Goal: Task Accomplishment & Management: Complete application form

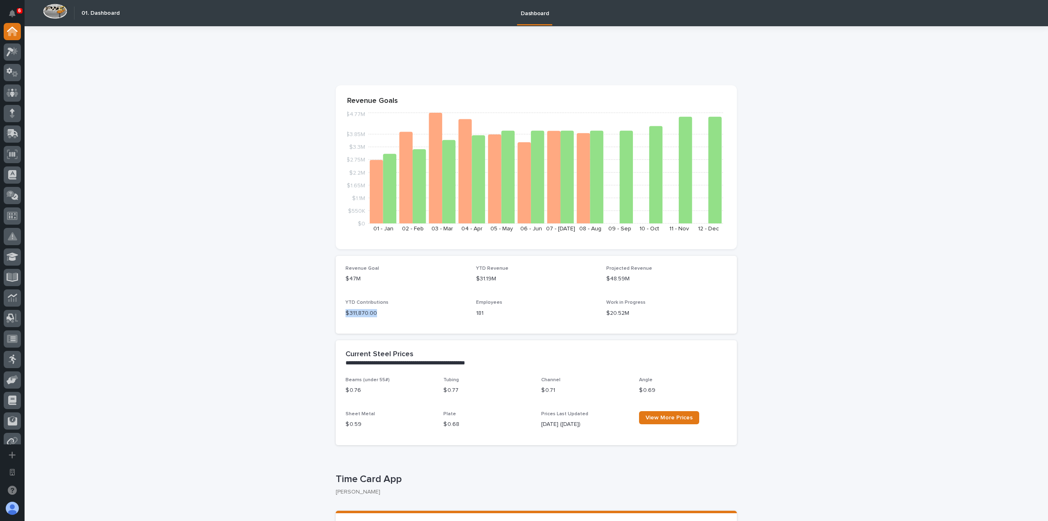
drag, startPoint x: 372, startPoint y: 313, endPoint x: 338, endPoint y: 311, distance: 34.1
click at [338, 311] on div "Revenue Goal $47M YTD Revenue $31.19M Projected Revenue $48.59M YTD Contributio…" at bounding box center [536, 295] width 401 height 78
click at [403, 310] on p "$ 311,870.00" at bounding box center [406, 313] width 121 height 9
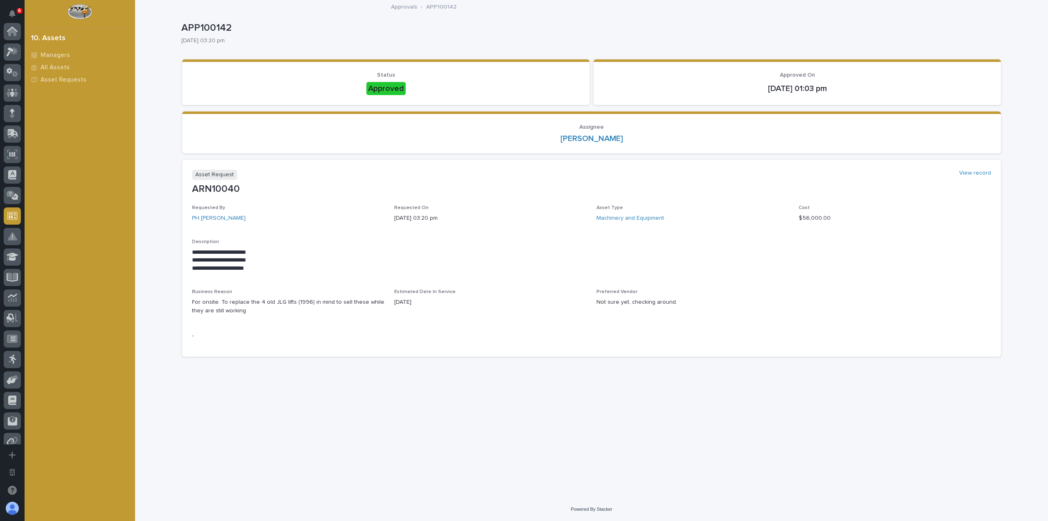
scroll to position [152, 0]
drag, startPoint x: 197, startPoint y: 252, endPoint x: 211, endPoint y: 253, distance: 14.3
click at [211, 253] on p "**********" at bounding box center [591, 252] width 799 height 8
click at [277, 244] on p "Description" at bounding box center [591, 242] width 799 height 6
drag, startPoint x: 306, startPoint y: 303, endPoint x: 293, endPoint y: 305, distance: 12.4
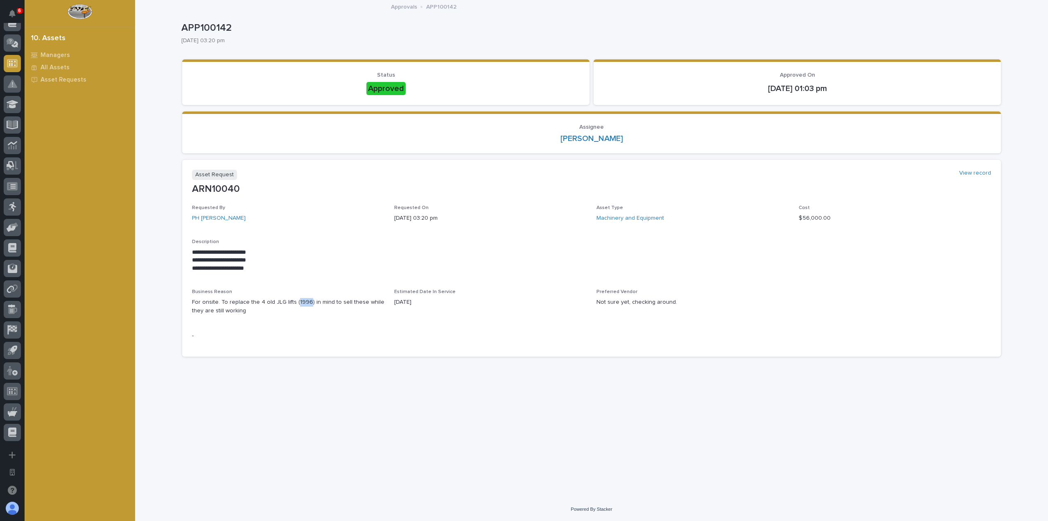
click at [293, 305] on p "For onsite. To replace the 4 old JLG lifts (1996) in mind to sell these while t…" at bounding box center [288, 306] width 192 height 17
click at [230, 329] on div "**********" at bounding box center [591, 276] width 799 height 142
drag, startPoint x: 612, startPoint y: 298, endPoint x: 593, endPoint y: 289, distance: 20.7
click at [593, 289] on div "**********" at bounding box center [591, 276] width 799 height 142
click at [686, 302] on p "Not sure yet, checking around." at bounding box center [693, 302] width 192 height 9
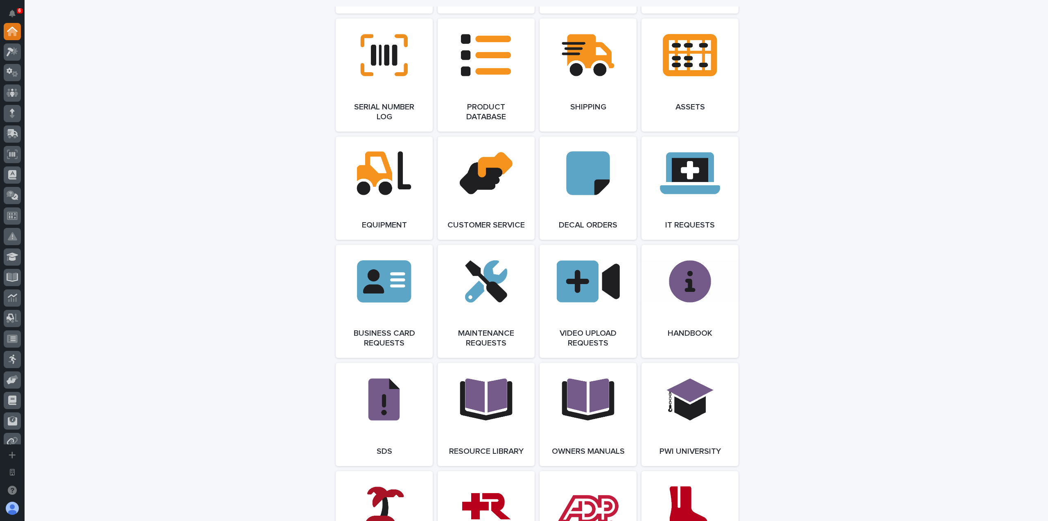
scroll to position [1065, 0]
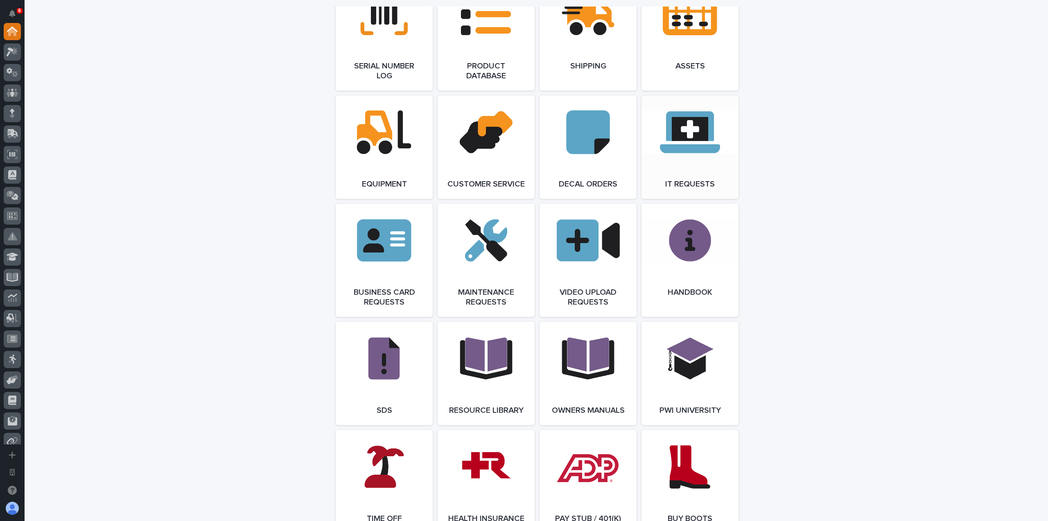
click at [678, 155] on link "Open Link" at bounding box center [690, 146] width 97 height 103
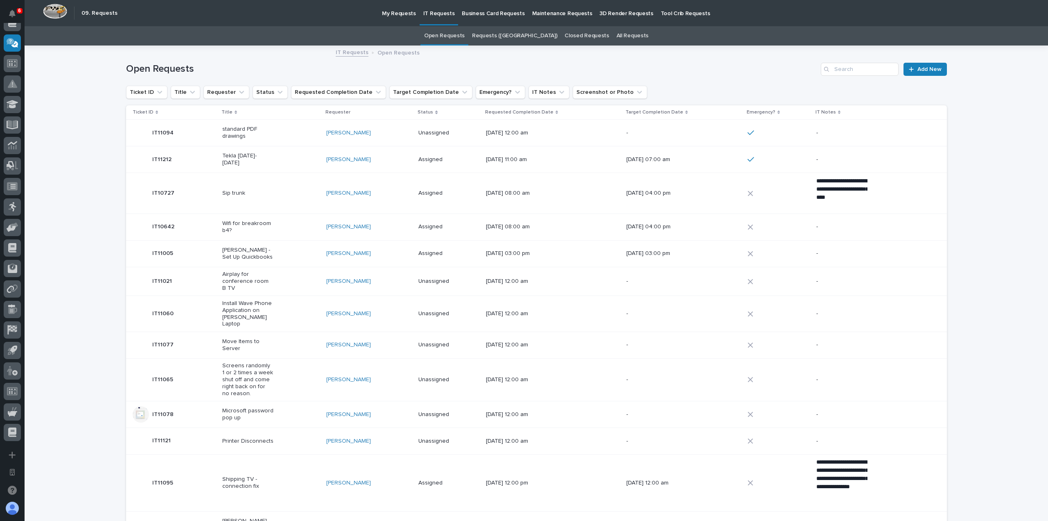
click at [556, 16] on p "Maintenance Requests" at bounding box center [562, 8] width 60 height 17
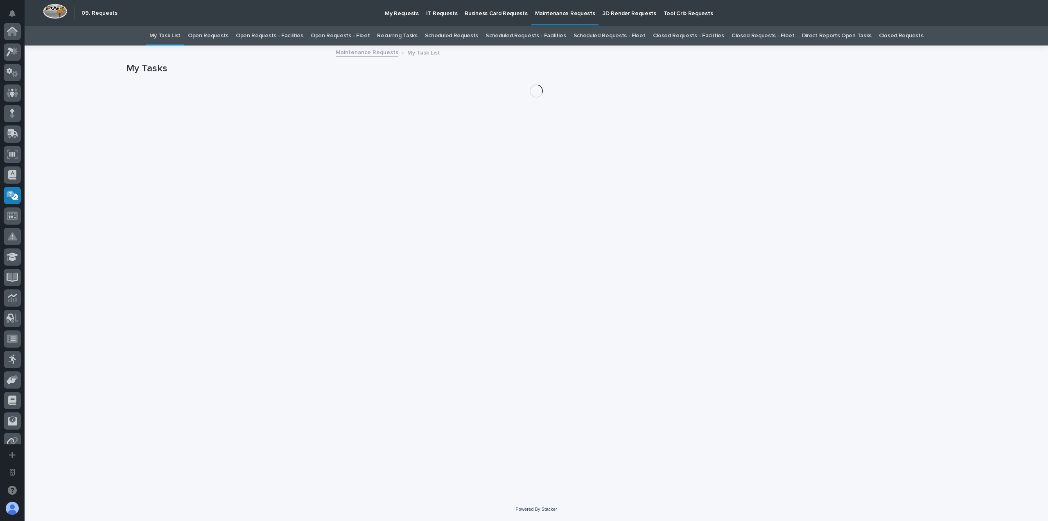
scroll to position [152, 0]
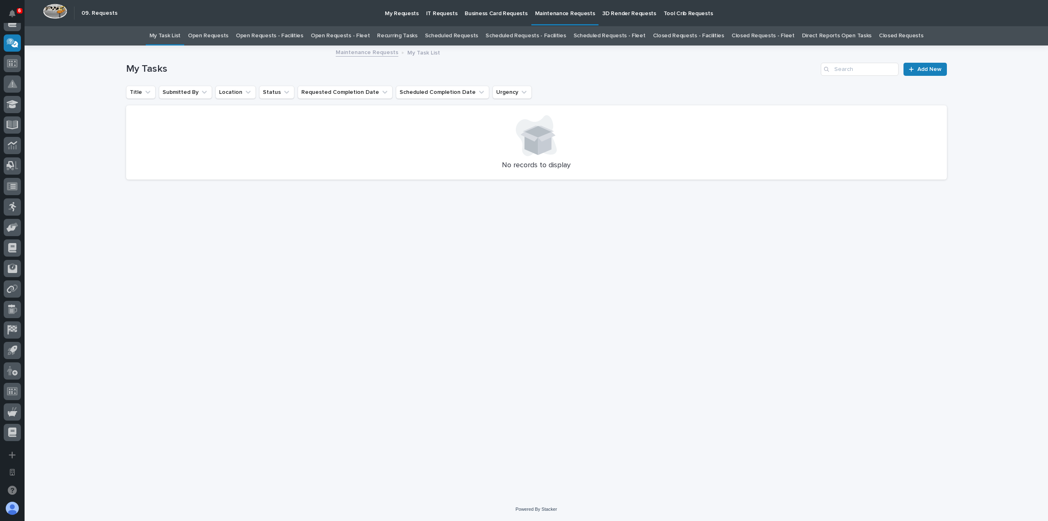
click at [437, 11] on p "IT Requests" at bounding box center [442, 8] width 32 height 17
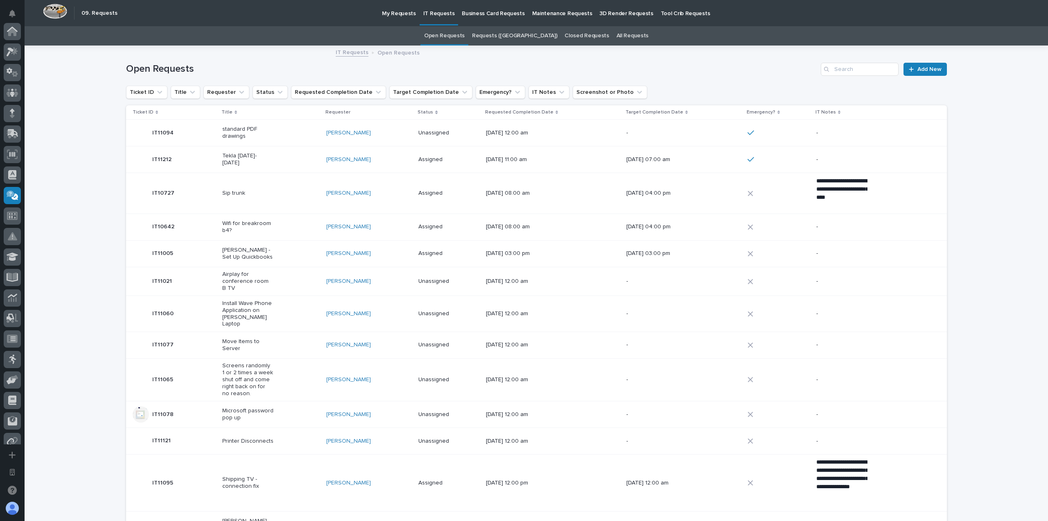
scroll to position [152, 0]
click at [537, 12] on p "Maintenance Requests" at bounding box center [562, 8] width 60 height 17
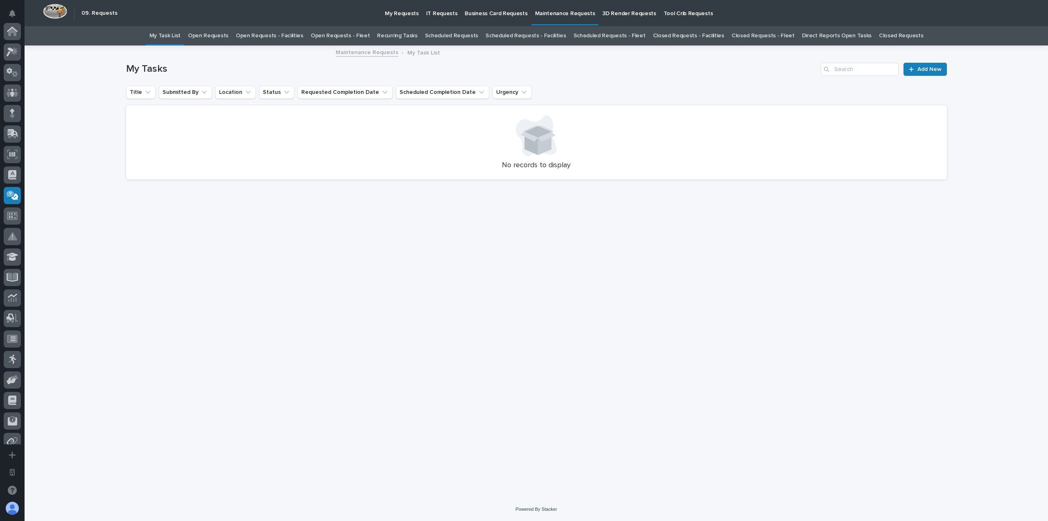
scroll to position [152, 0]
click at [432, 12] on p "IT Requests" at bounding box center [442, 8] width 32 height 17
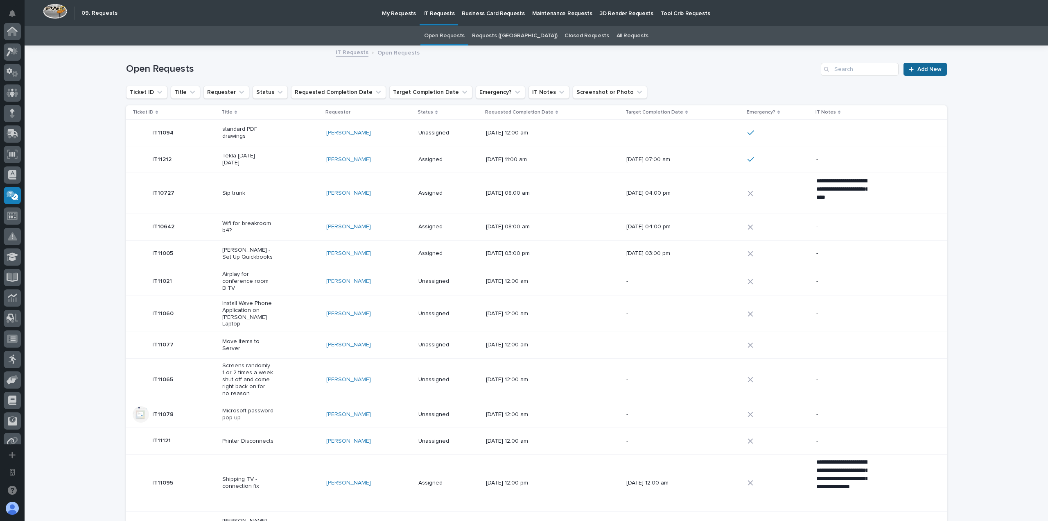
scroll to position [152, 0]
click at [932, 73] on link "Add New" at bounding box center [925, 69] width 43 height 13
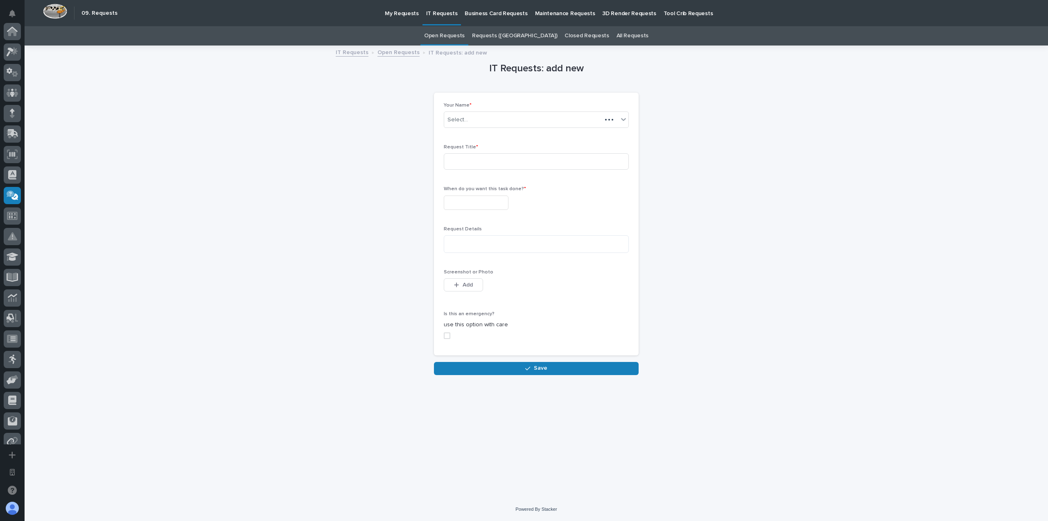
scroll to position [152, 0]
click at [465, 170] on div "Request Title *" at bounding box center [536, 160] width 185 height 32
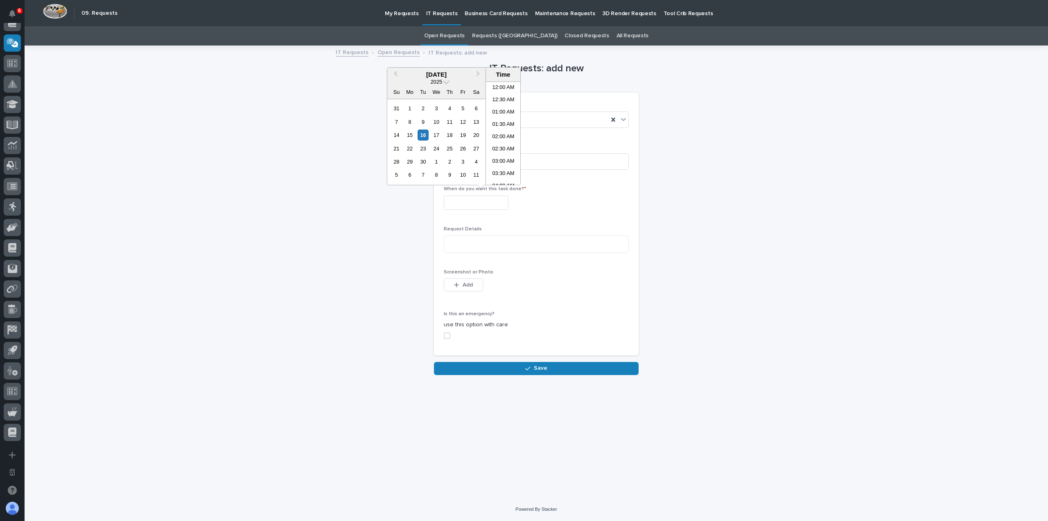
click at [494, 197] on input "text" at bounding box center [476, 202] width 65 height 14
click at [358, 136] on div "IT Requests: add new Loading... Saving… Loading... Saving… Loading... Saving… Y…" at bounding box center [536, 210] width 821 height 328
click at [462, 235] on textarea at bounding box center [536, 244] width 185 height 18
click at [507, 204] on input "text" at bounding box center [476, 202] width 65 height 14
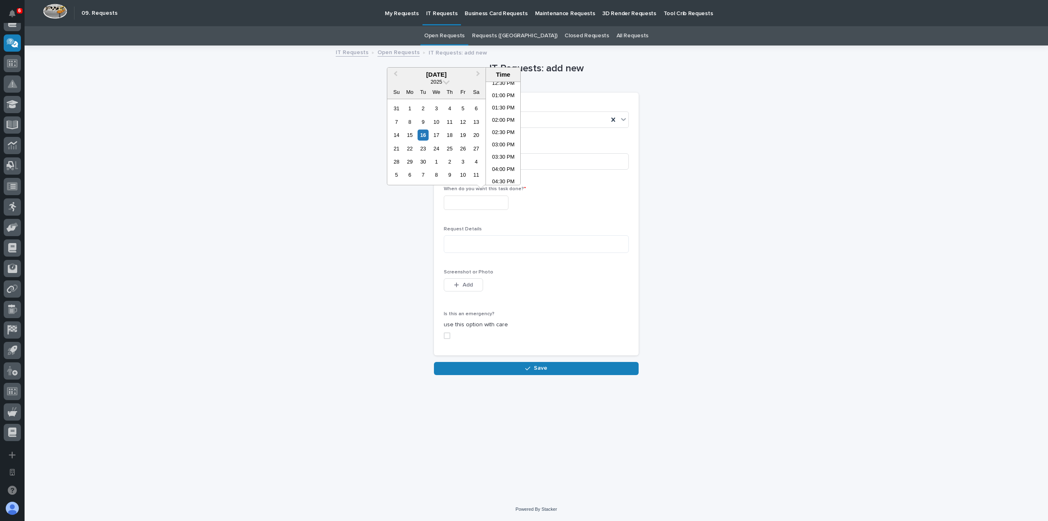
click at [703, 195] on div "IT Requests: add new Loading... Saving… Loading... Saving… Loading... Saving… Y…" at bounding box center [536, 210] width 821 height 328
click at [476, 233] on div "Request Details" at bounding box center [536, 242] width 185 height 33
click at [473, 242] on textarea at bounding box center [536, 244] width 185 height 18
click at [458, 282] on icon "button" at bounding box center [456, 285] width 5 height 6
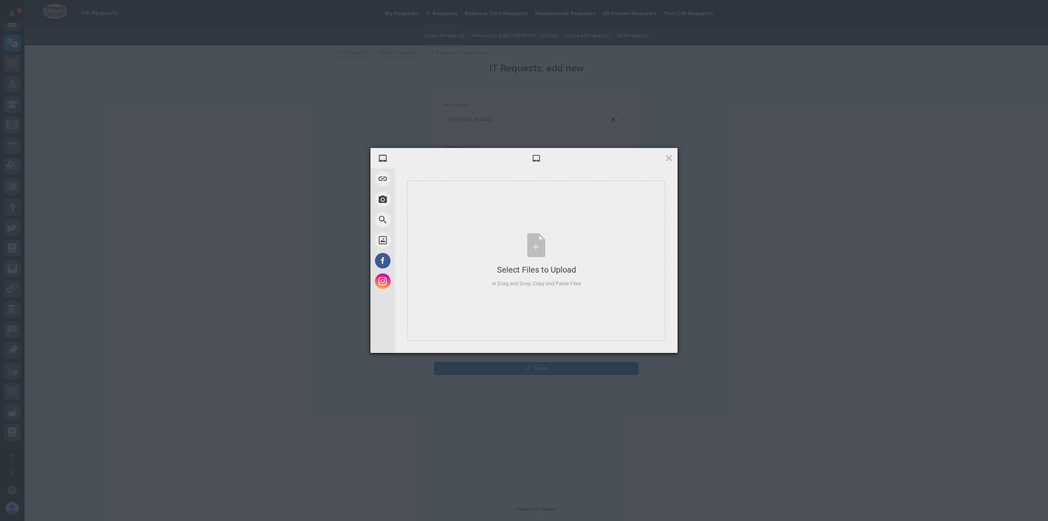
click at [715, 153] on div "My Device Link (URL) Take Photo Web Search Unsplash Facebook Instagram Select F…" at bounding box center [524, 260] width 1048 height 521
click at [684, 157] on div "My Device Link (URL) Take Photo Web Search Unsplash Facebook Instagram Select F…" at bounding box center [524, 260] width 1048 height 521
click at [674, 157] on div at bounding box center [536, 158] width 283 height 20
click at [671, 158] on span at bounding box center [669, 157] width 9 height 9
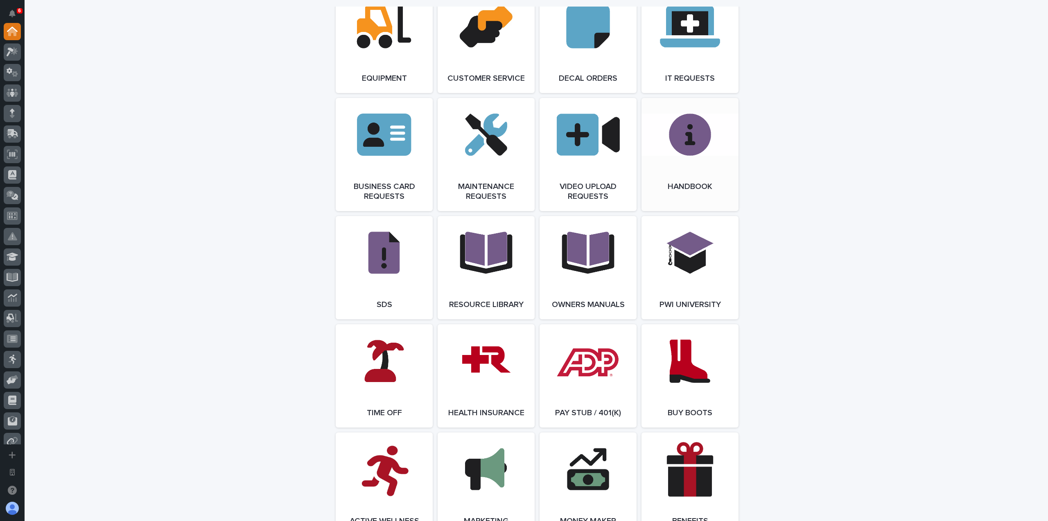
scroll to position [1167, 0]
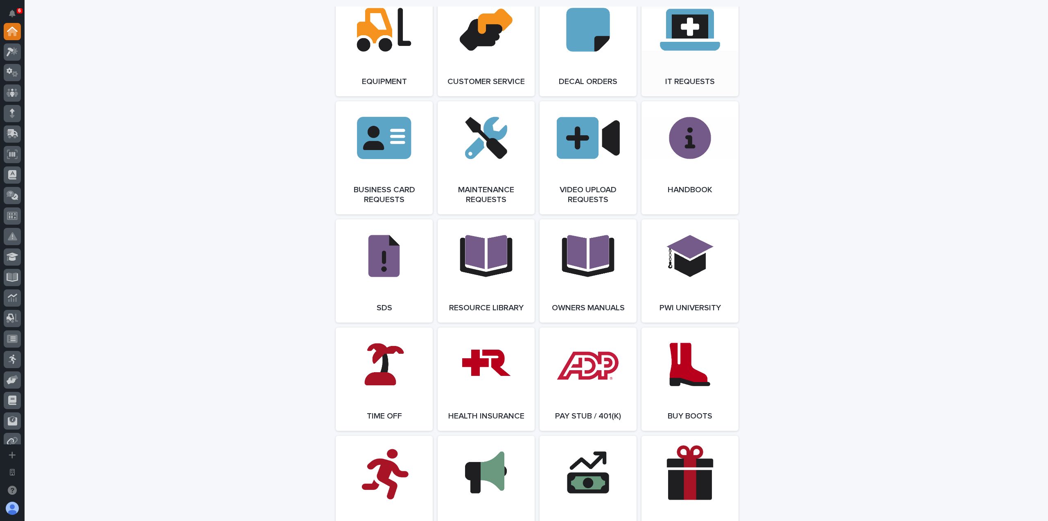
click at [681, 65] on link "Open Link" at bounding box center [690, 44] width 97 height 103
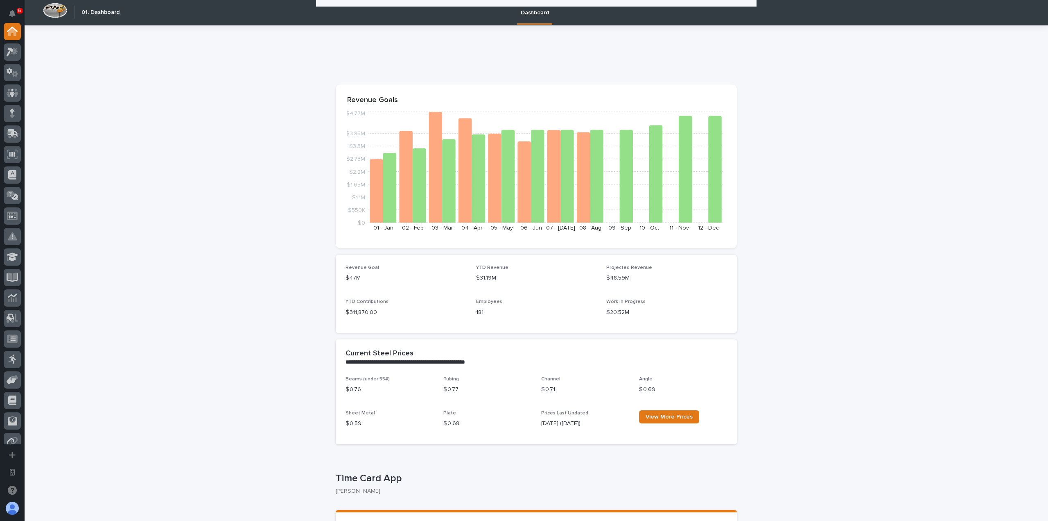
scroll to position [0, 0]
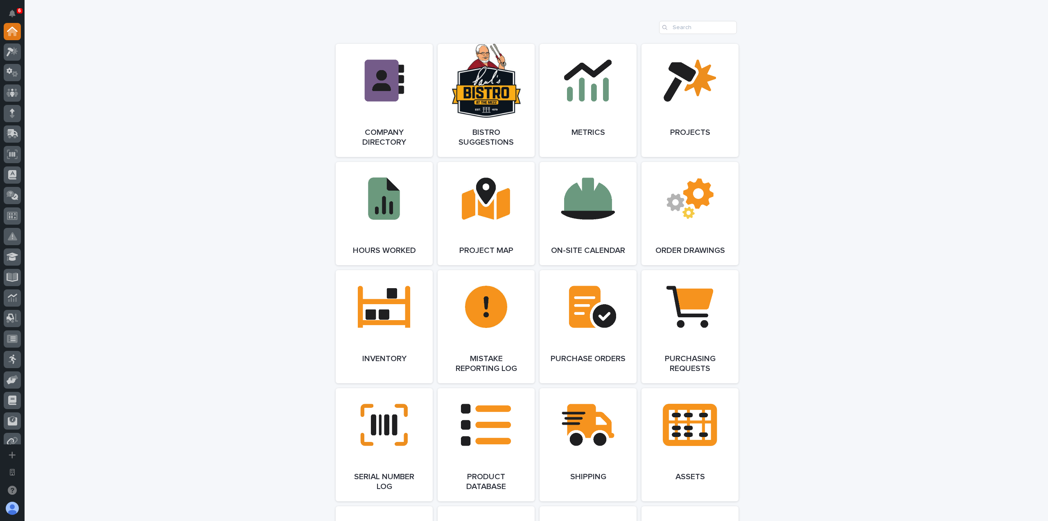
scroll to position [655, 0]
click at [703, 97] on link "Open Link" at bounding box center [690, 99] width 97 height 113
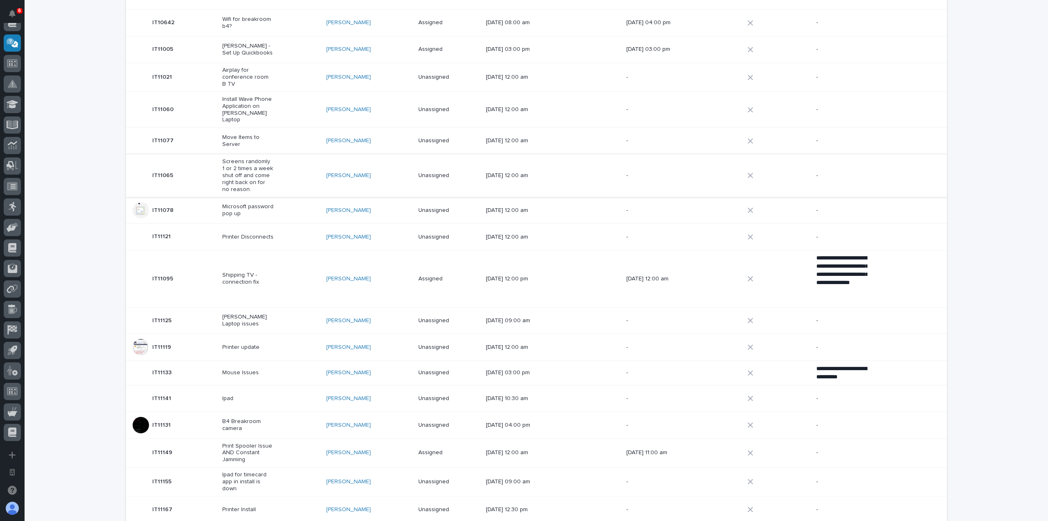
scroll to position [292, 0]
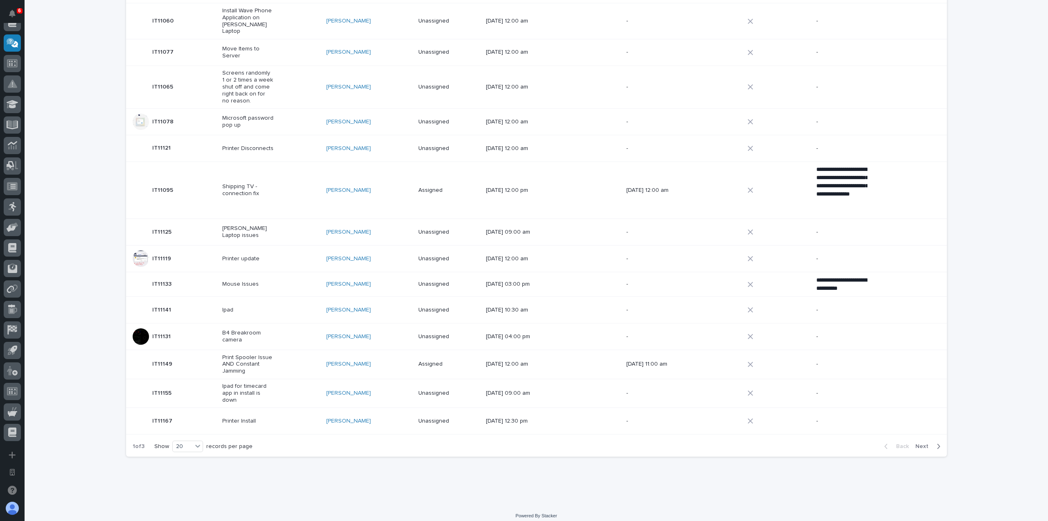
click at [916, 442] on span "Next" at bounding box center [925, 445] width 18 height 7
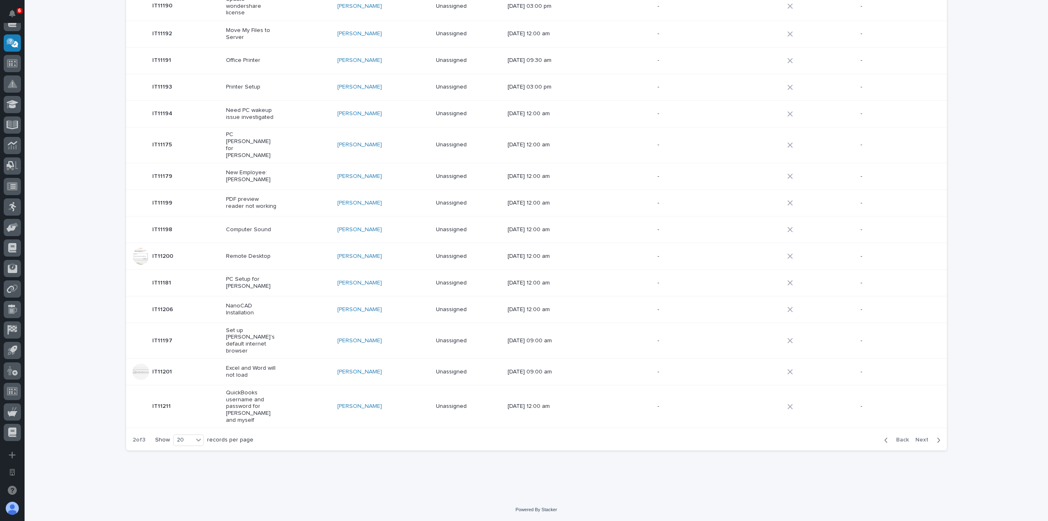
scroll to position [238, 0]
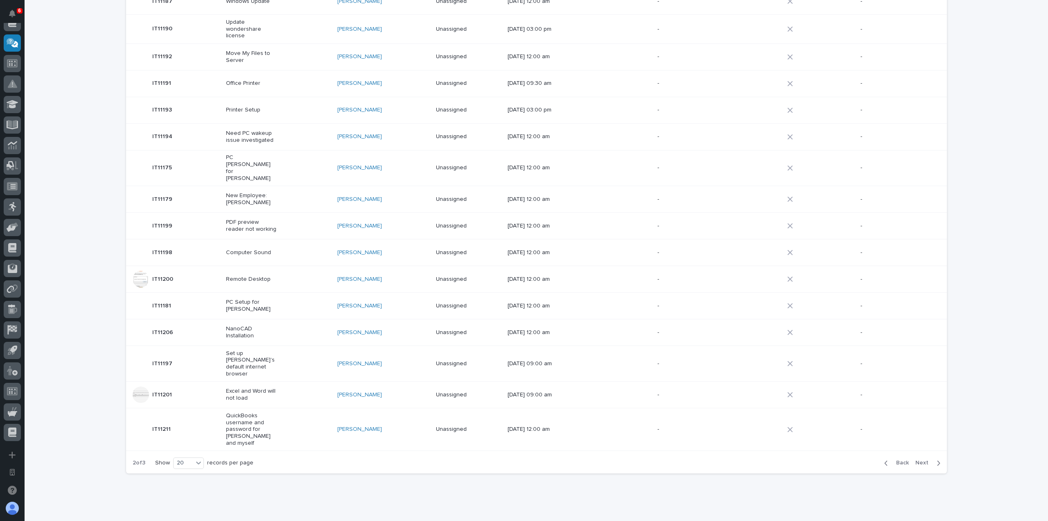
click at [284, 384] on div "Excel and Word will not load" at bounding box center [278, 394] width 105 height 20
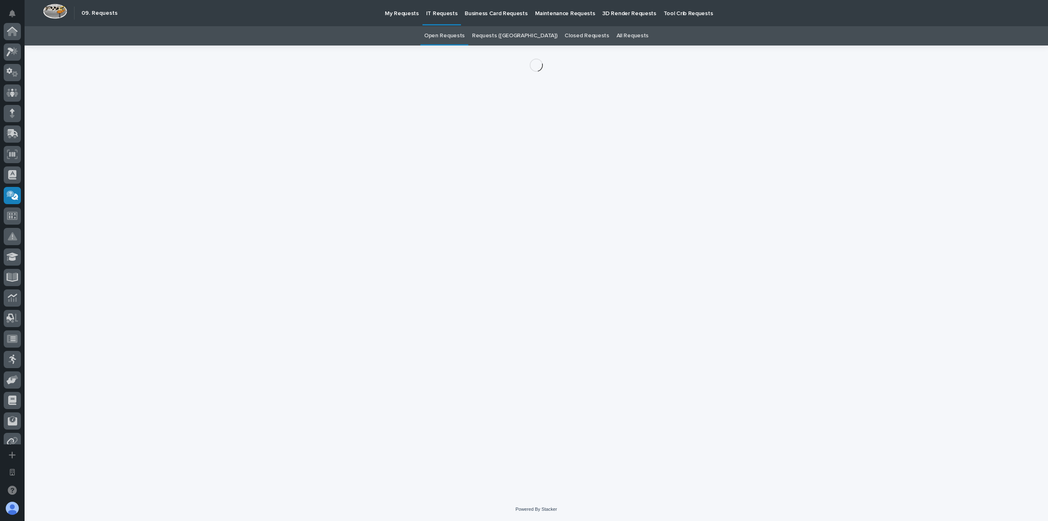
scroll to position [152, 0]
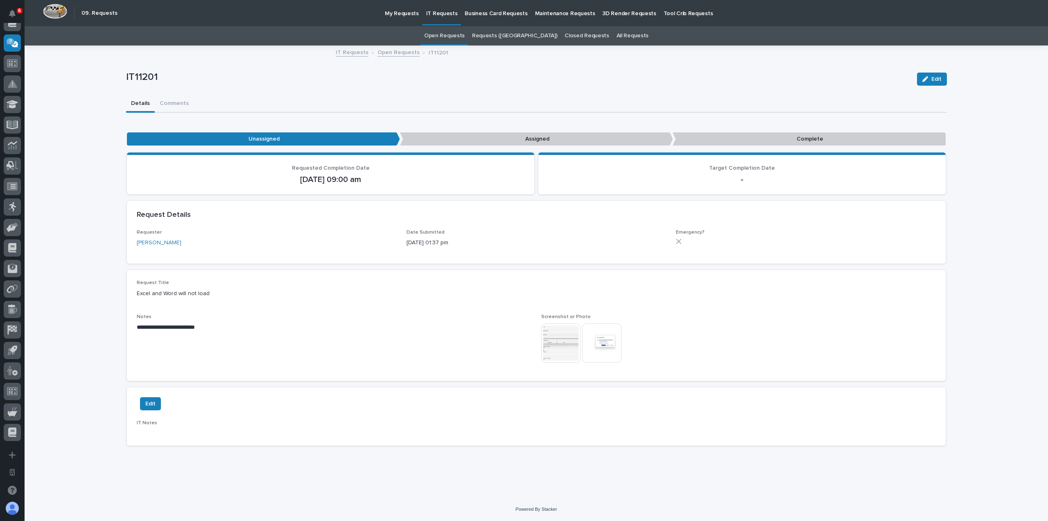
click at [578, 338] on img at bounding box center [560, 342] width 39 height 39
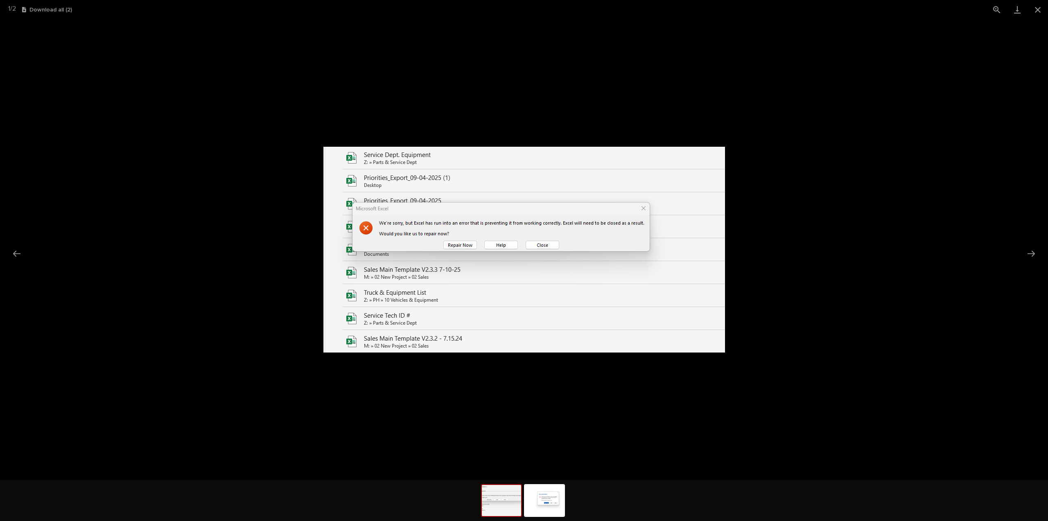
click at [784, 220] on picture at bounding box center [524, 249] width 1048 height 460
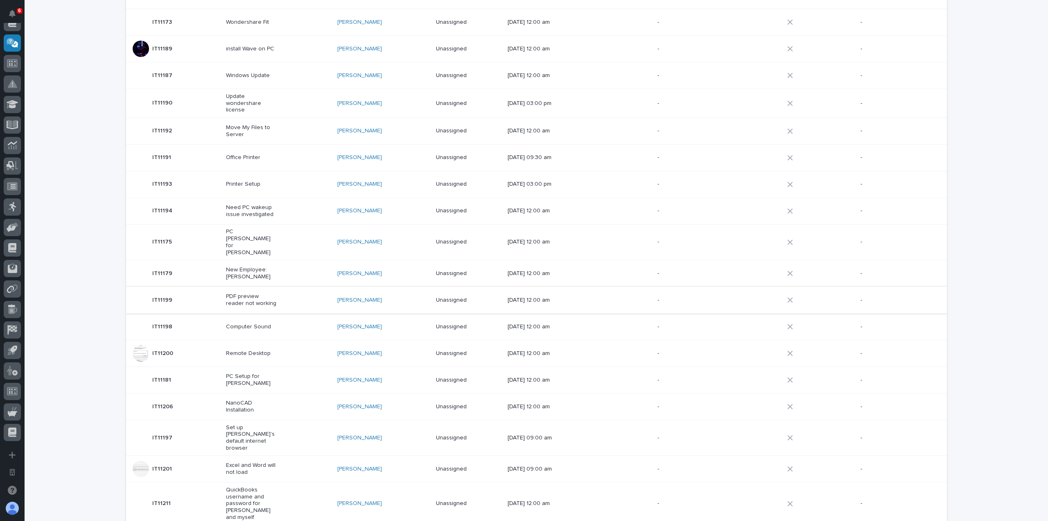
scroll to position [238, 0]
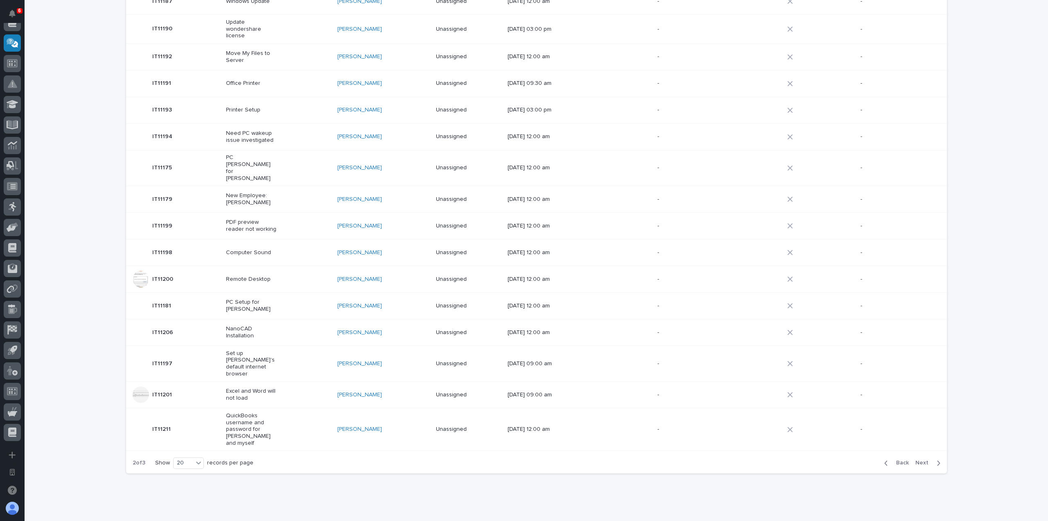
click at [243, 299] on p "PC Setup for Micah Hershberger" at bounding box center [251, 306] width 51 height 14
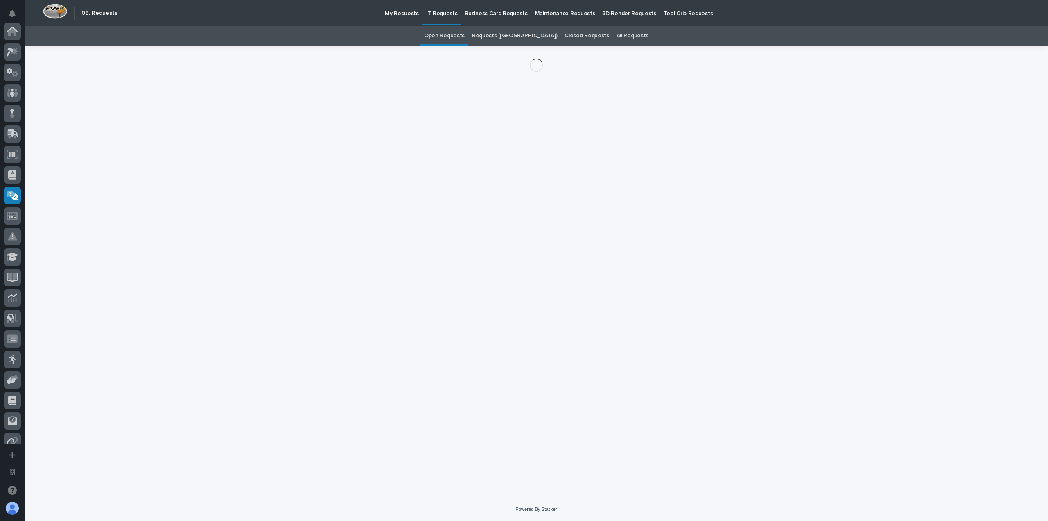
scroll to position [152, 0]
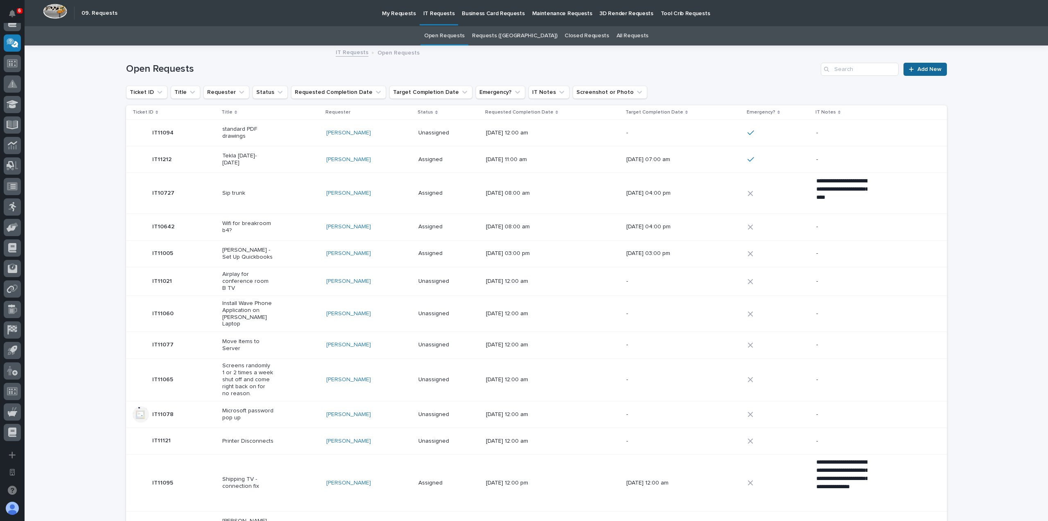
click at [919, 63] on link "Add New" at bounding box center [925, 69] width 43 height 13
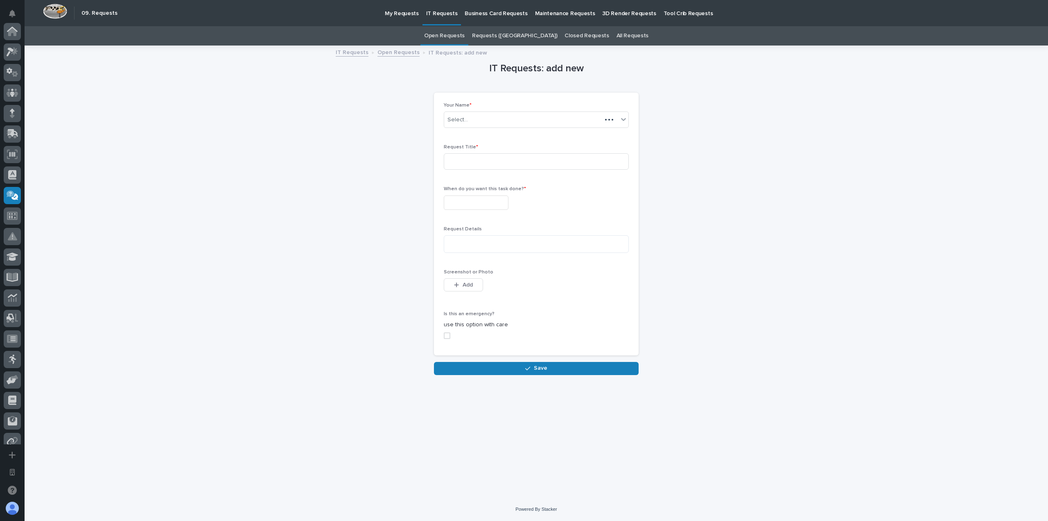
scroll to position [152, 0]
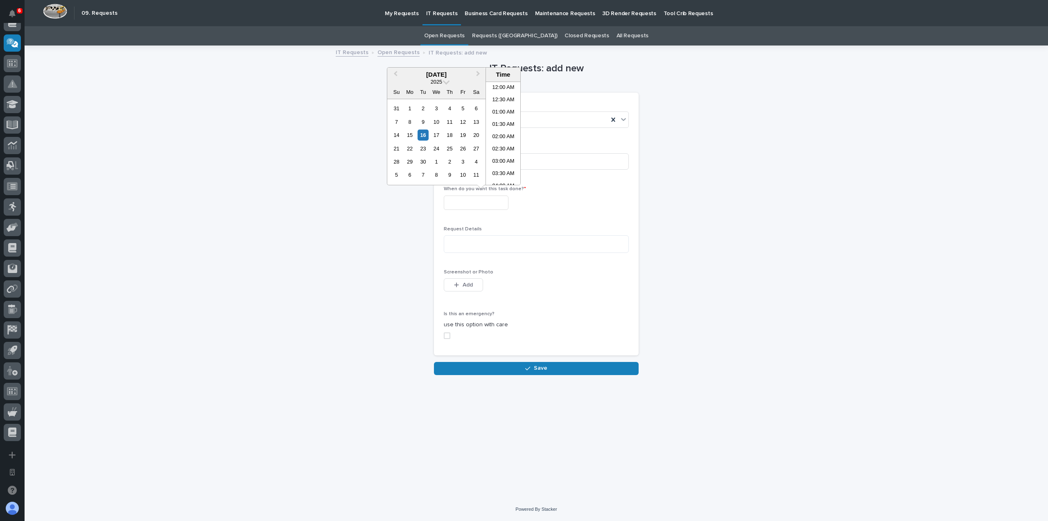
click at [502, 204] on input "text" at bounding box center [476, 202] width 65 height 14
click at [318, 144] on div "IT Requests: add new Loading... Saving… Loading... Saving… Loading... Saving… Y…" at bounding box center [536, 210] width 821 height 328
click at [535, 16] on p "Maintenance Requests" at bounding box center [565, 8] width 60 height 17
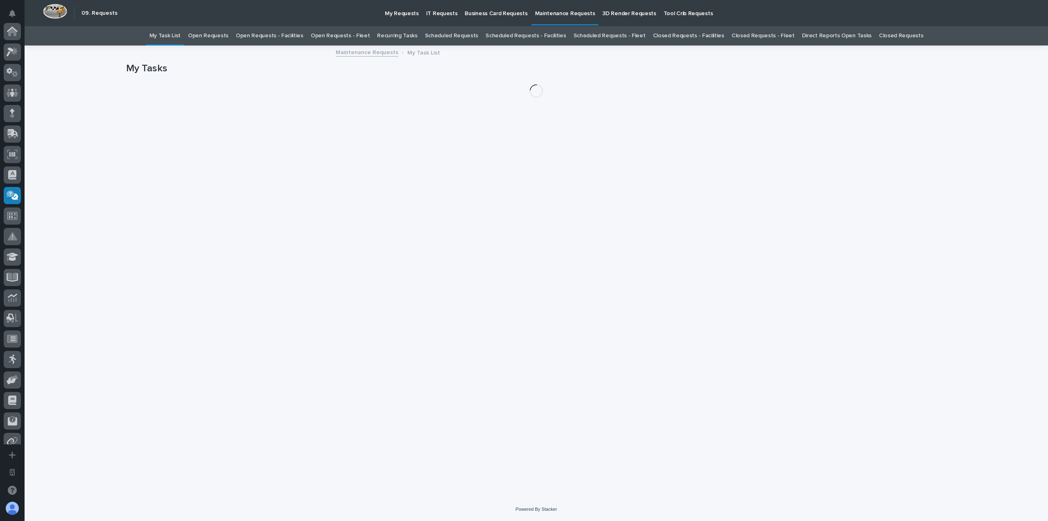
scroll to position [152, 0]
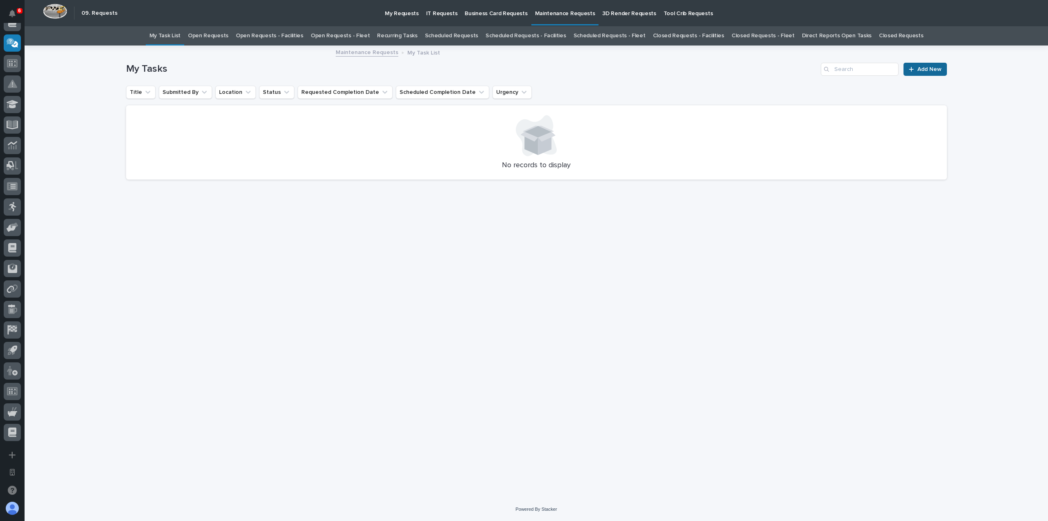
click at [921, 71] on span "Add New" at bounding box center [930, 69] width 24 height 6
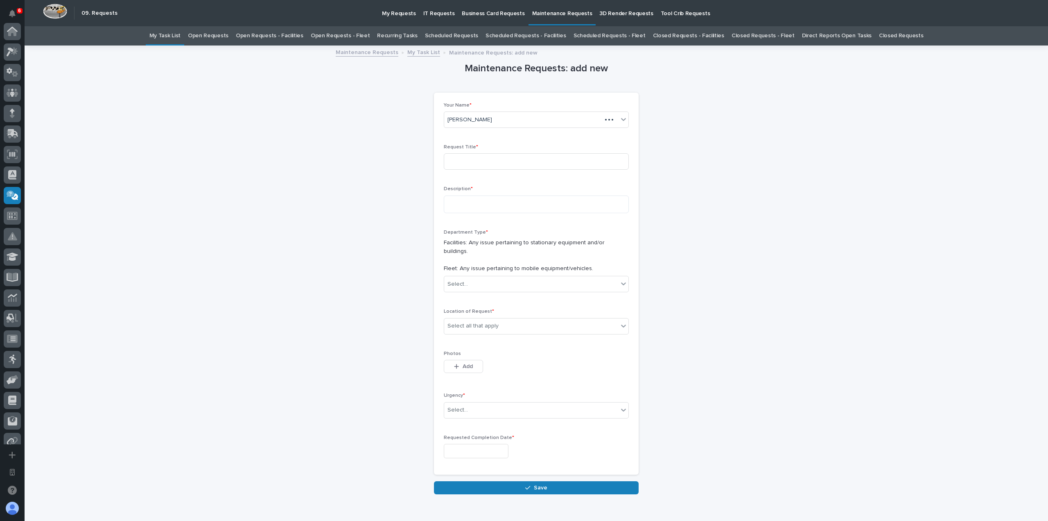
scroll to position [152, 0]
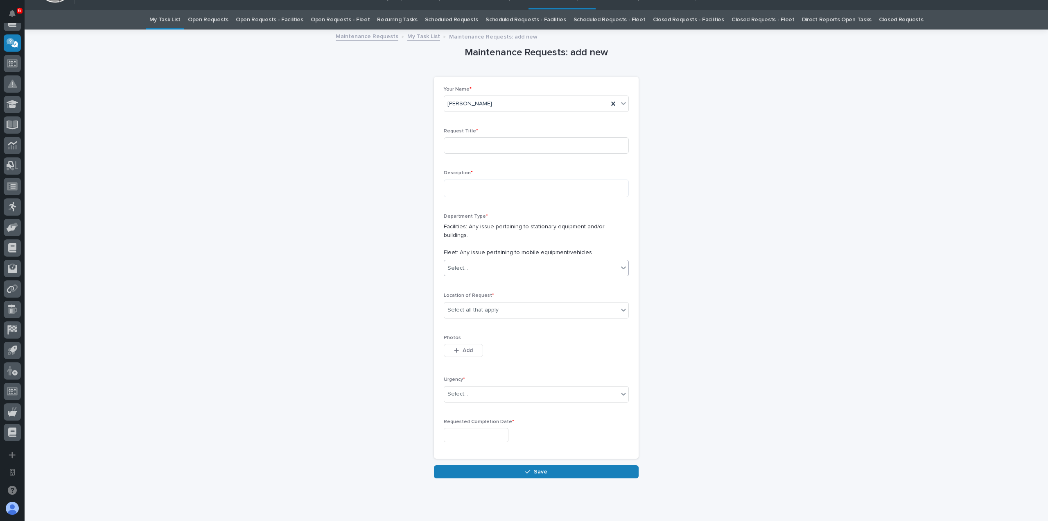
click at [556, 261] on div "Select..." at bounding box center [531, 268] width 174 height 14
click at [493, 288] on div "Fleet" at bounding box center [533, 290] width 184 height 14
click at [611, 266] on icon at bounding box center [613, 268] width 4 height 4
click at [557, 302] on div "Select all that apply" at bounding box center [536, 310] width 185 height 16
click at [521, 278] on div "Your Name * Trevor Klotz Request Title * Description * Department Type * Facili…" at bounding box center [536, 267] width 185 height 362
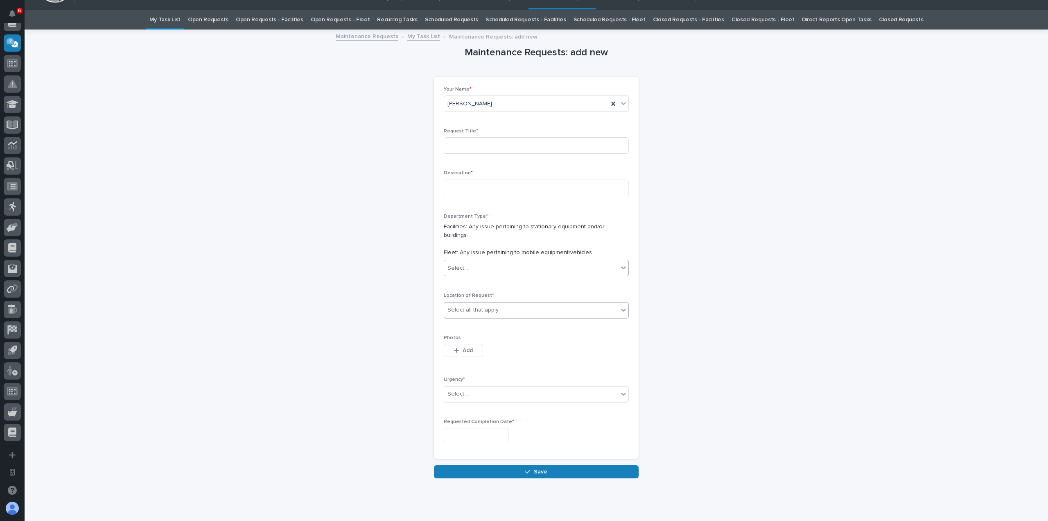
click at [500, 306] on input "text" at bounding box center [500, 309] width 1 height 7
click at [678, 355] on div "Maintenance Requests: add new Loading... Saving… Loading... Saving… Loading... …" at bounding box center [536, 254] width 821 height 448
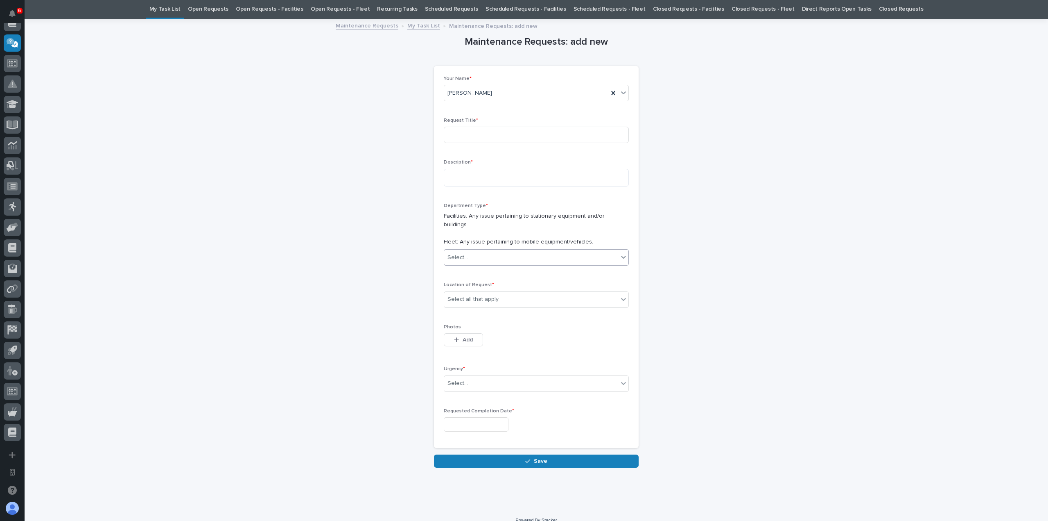
scroll to position [29, 0]
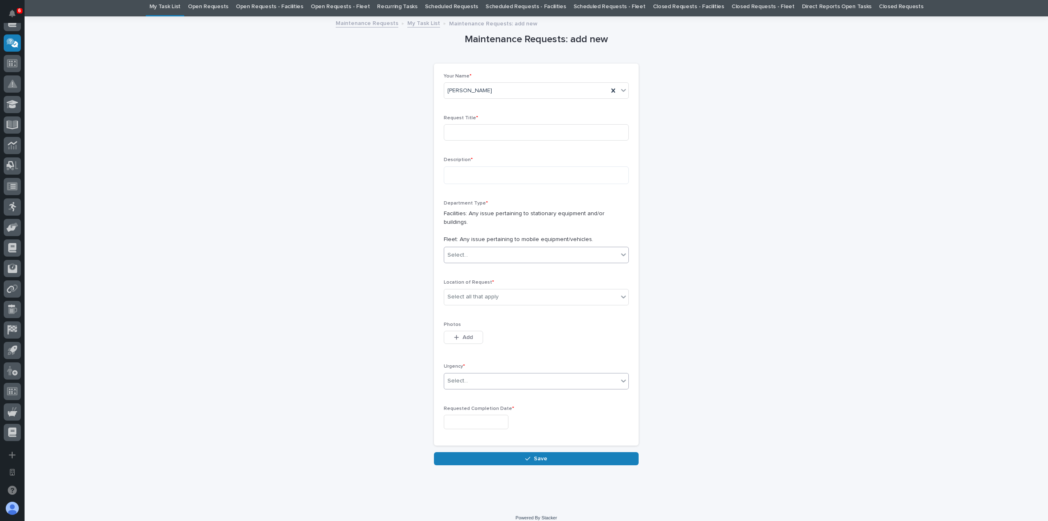
click at [487, 374] on div "Select..." at bounding box center [531, 381] width 174 height 14
click at [678, 373] on div "Maintenance Requests: add new Loading... Saving… Loading... Saving… Loading... …" at bounding box center [536, 241] width 821 height 448
click at [486, 415] on input "text" at bounding box center [476, 421] width 65 height 14
click at [683, 375] on div "Maintenance Requests: add new Loading... Saving… Loading... Saving… Loading... …" at bounding box center [536, 241] width 821 height 448
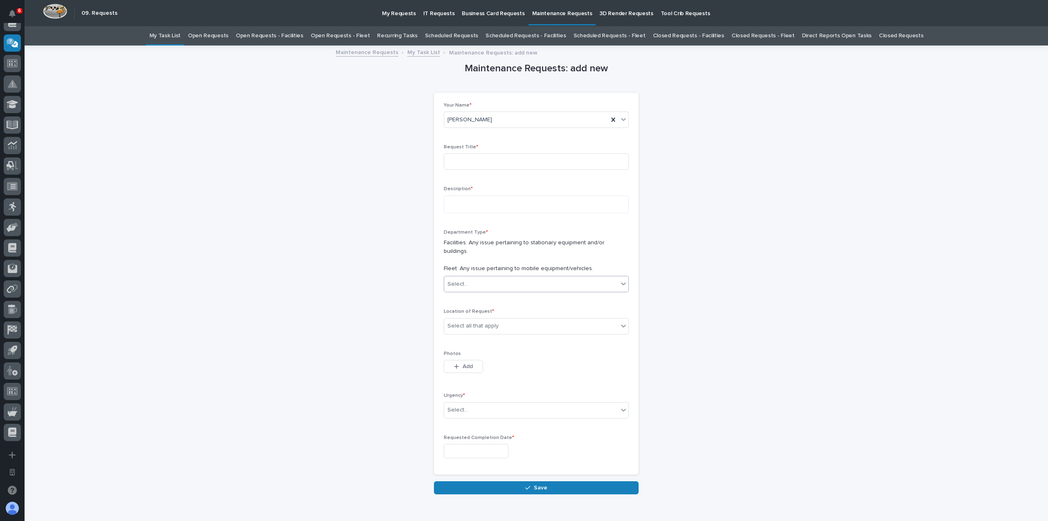
click at [286, 32] on link "Open Requests - Facilities" at bounding box center [270, 35] width 68 height 19
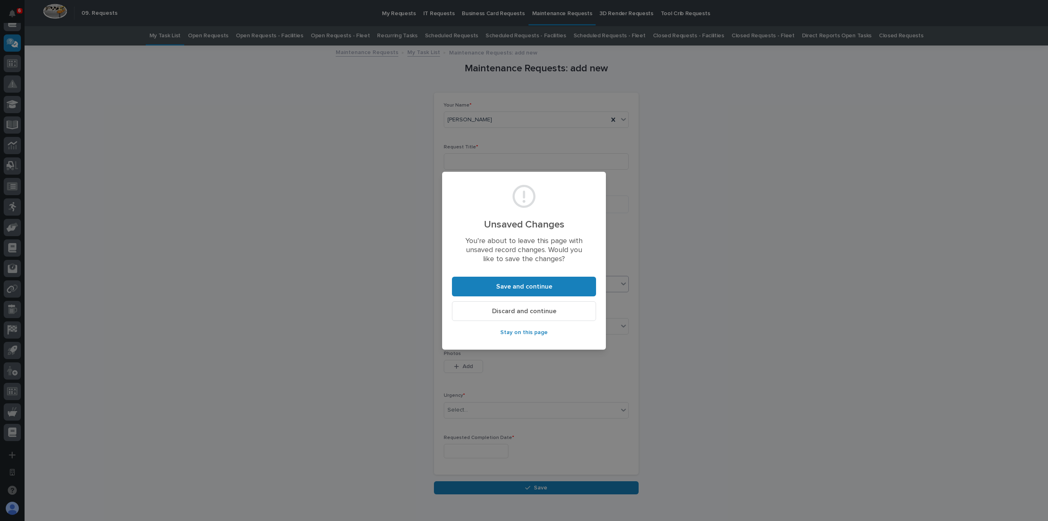
click at [530, 313] on span "Discard and continue" at bounding box center [524, 311] width 64 height 9
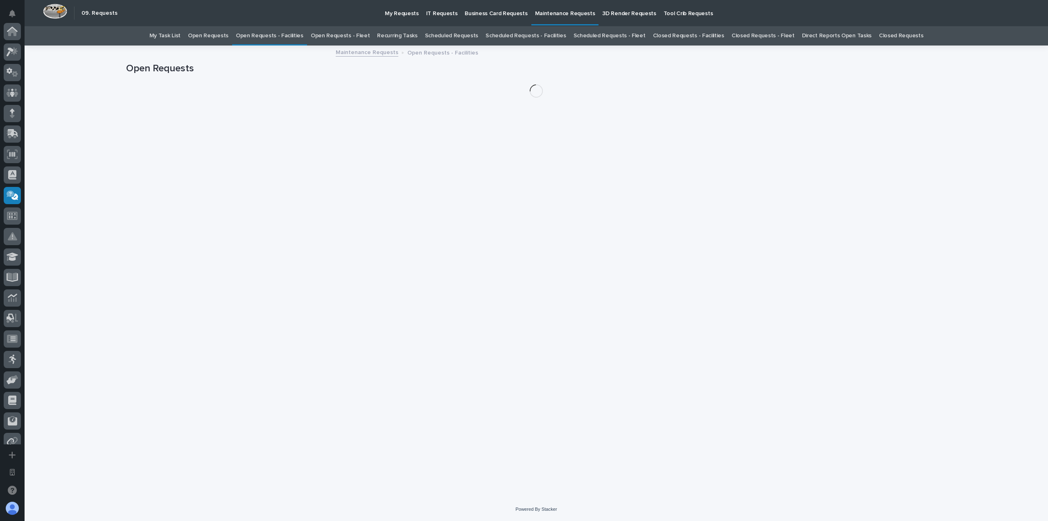
scroll to position [152, 0]
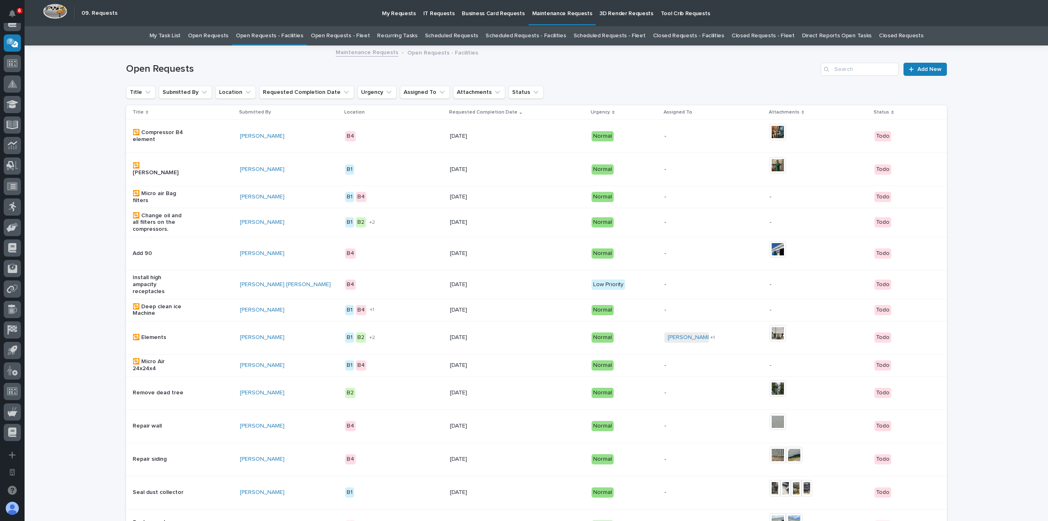
click at [344, 38] on link "Open Requests - Fleet" at bounding box center [340, 35] width 59 height 19
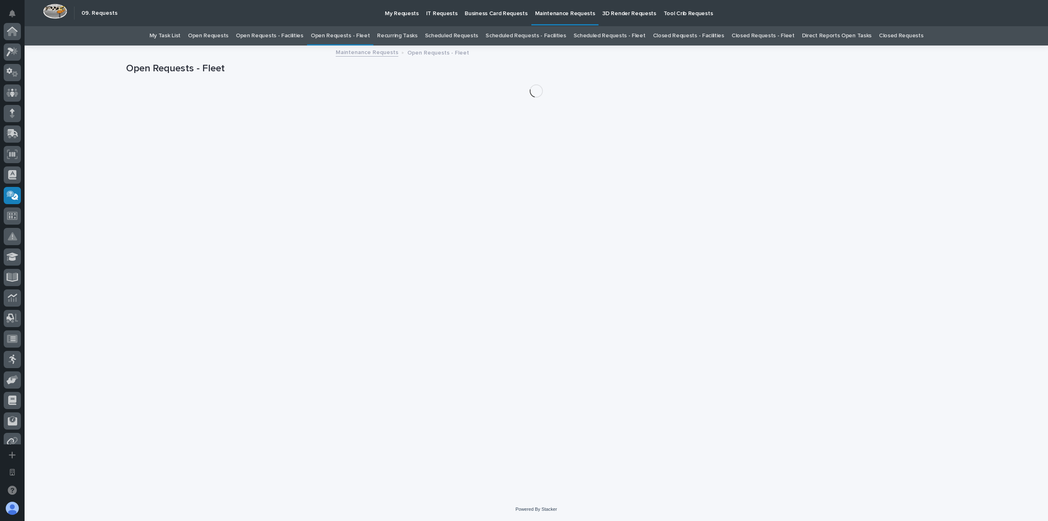
scroll to position [152, 0]
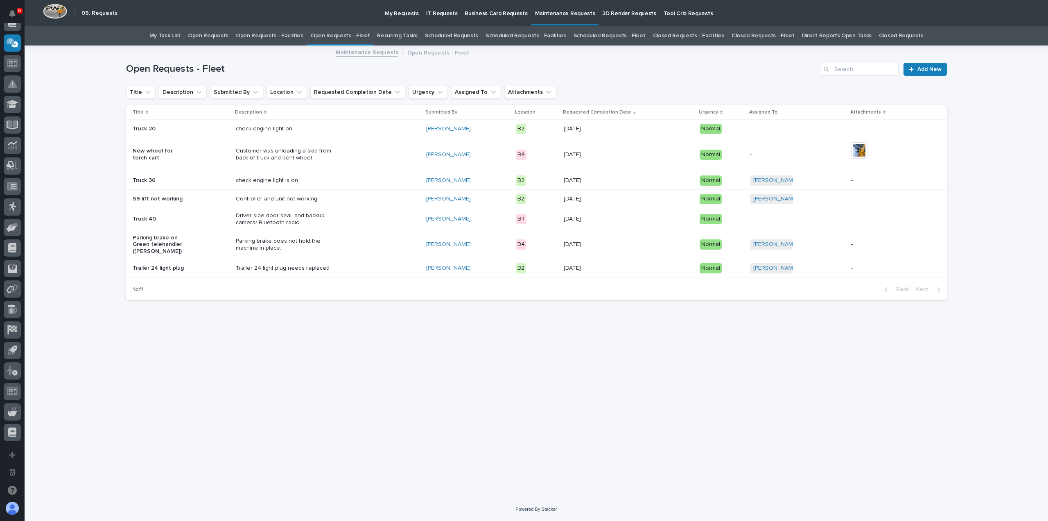
click at [280, 41] on link "Open Requests - Facilities" at bounding box center [270, 35] width 68 height 19
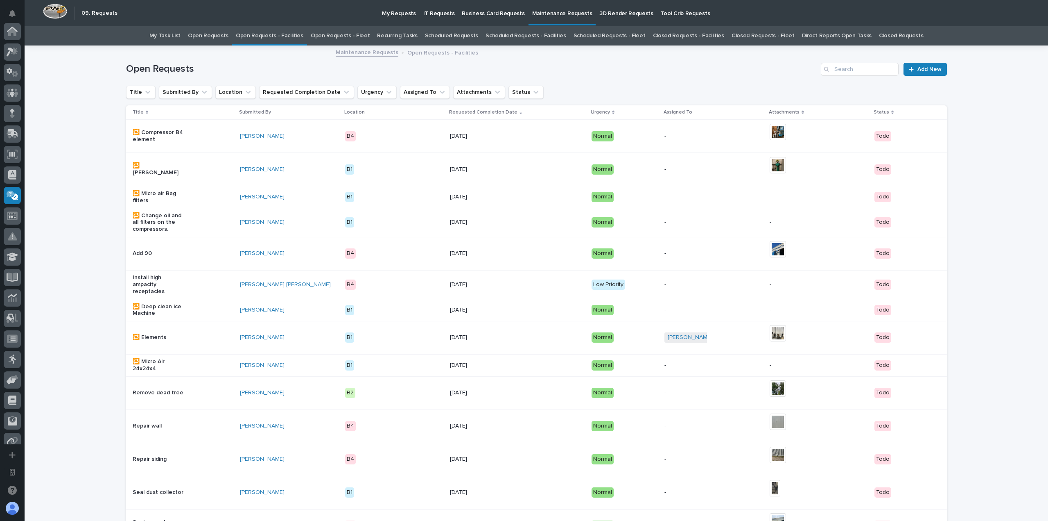
scroll to position [152, 0]
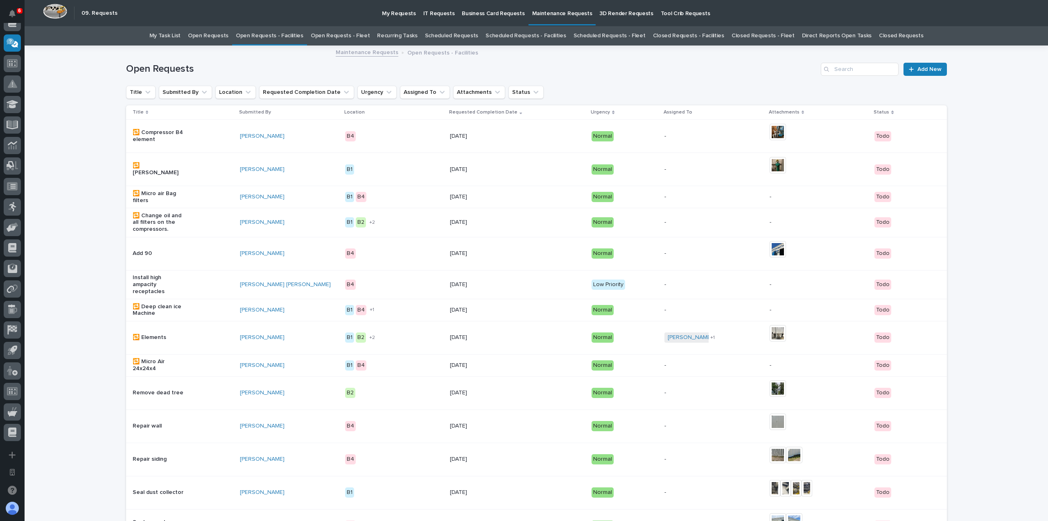
click at [400, 12] on p "My Requests" at bounding box center [399, 8] width 34 height 17
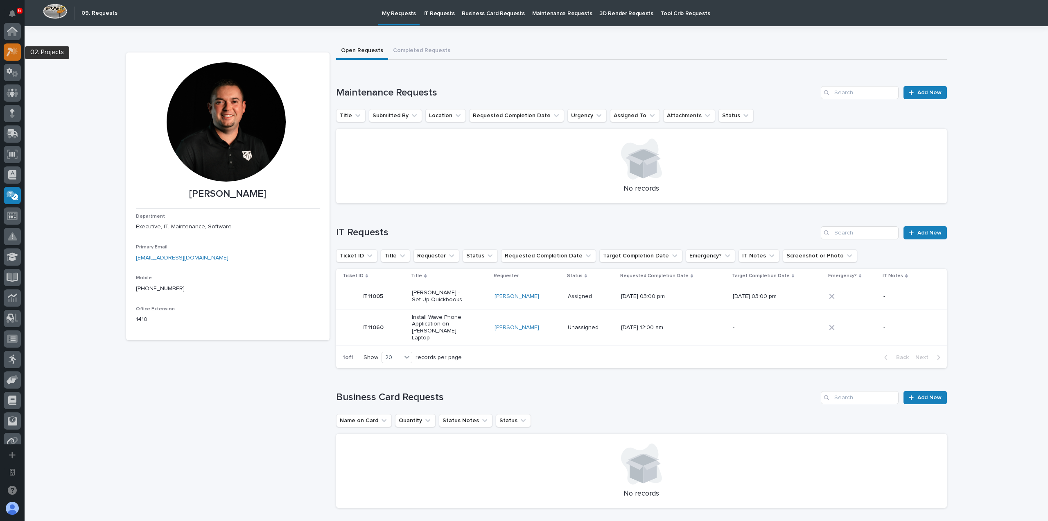
click at [15, 55] on icon at bounding box center [13, 51] width 12 height 9
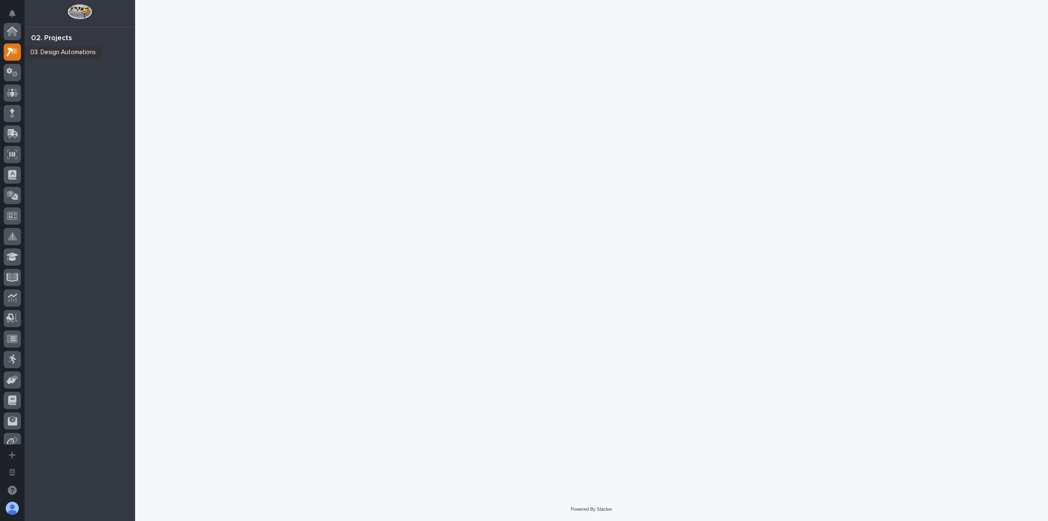
scroll to position [20, 0]
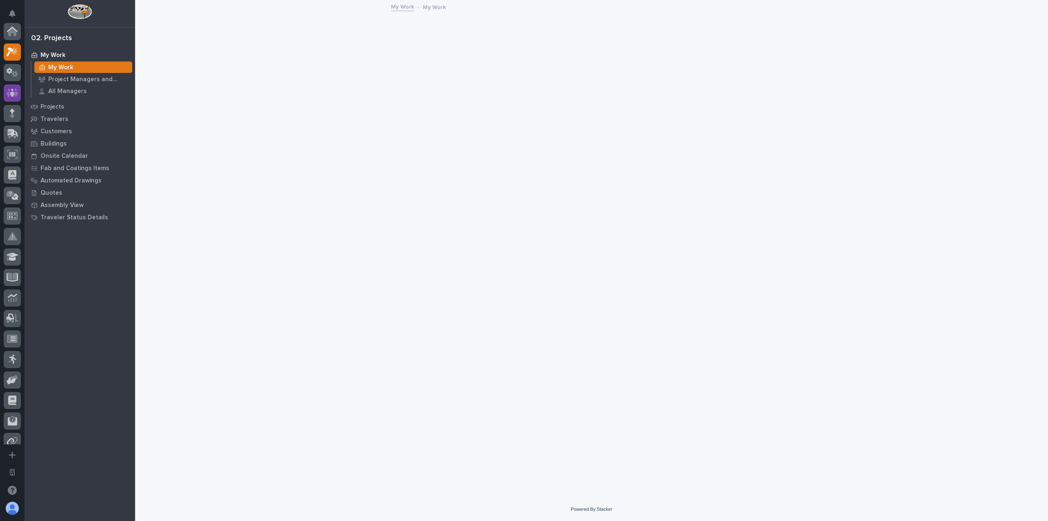
scroll to position [20, 0]
click at [14, 79] on div at bounding box center [12, 72] width 17 height 17
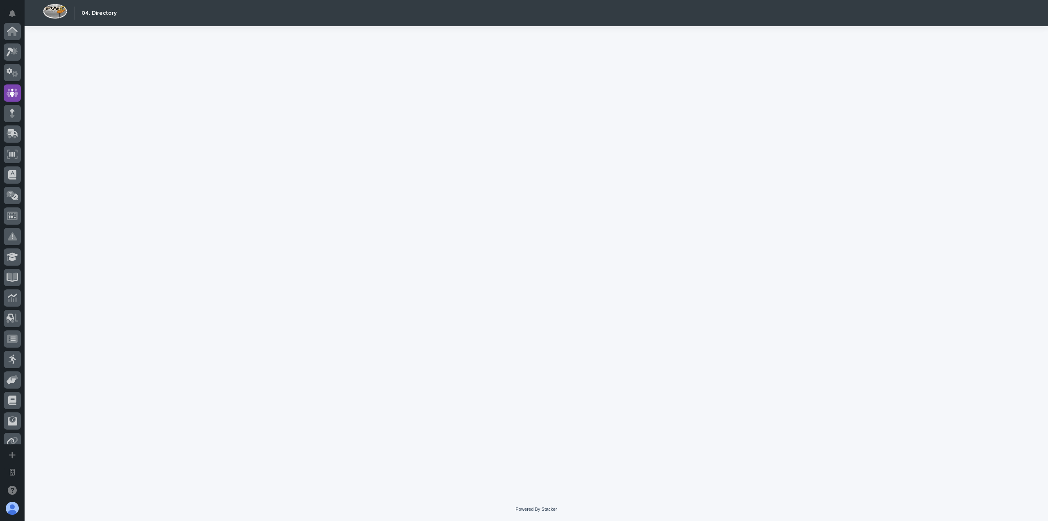
scroll to position [61, 0]
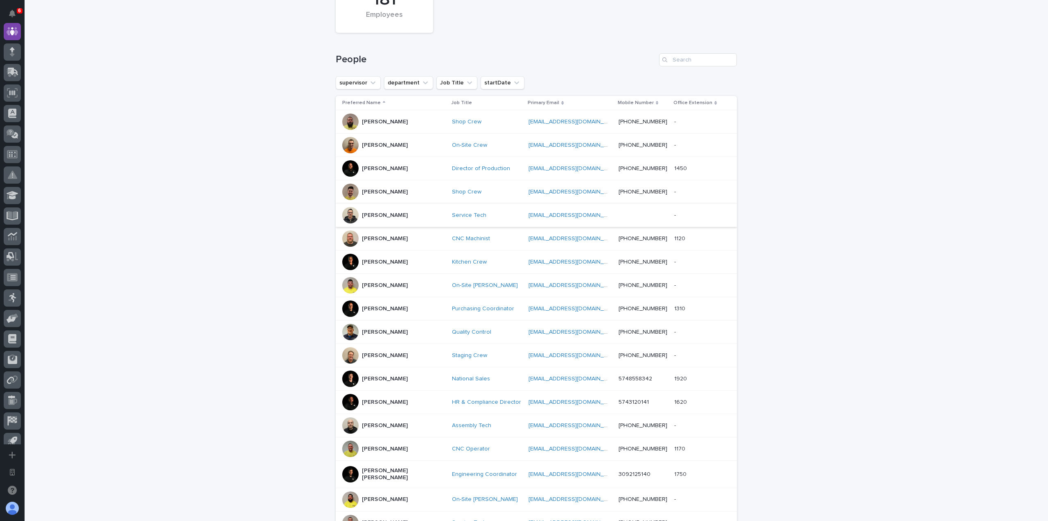
scroll to position [82, 0]
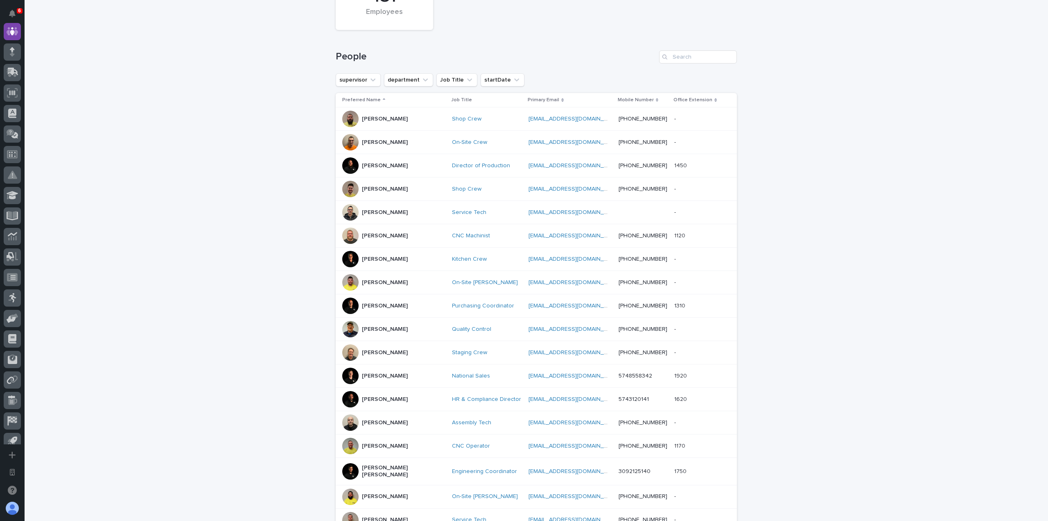
click at [301, 103] on div "Loading... Saving… Loading... Saving… 181 Employees People supervisor departmen…" at bounding box center [537, 306] width 1024 height 684
click at [182, 43] on div "Loading... Saving… Loading... Saving… 181 Employees People supervisor departmen…" at bounding box center [537, 306] width 1024 height 684
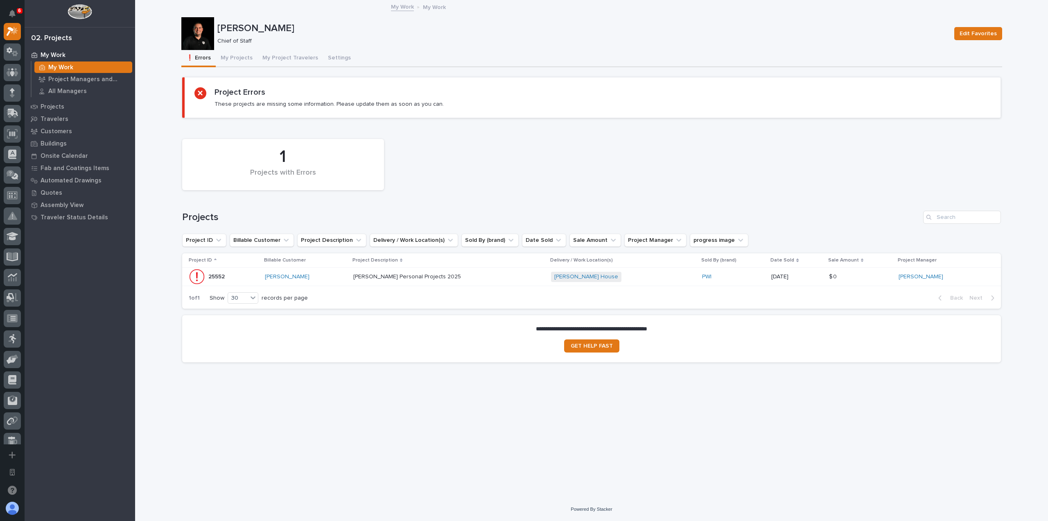
click at [428, 274] on p "[PERSON_NAME] Personal Projects 2025" at bounding box center [407, 276] width 109 height 9
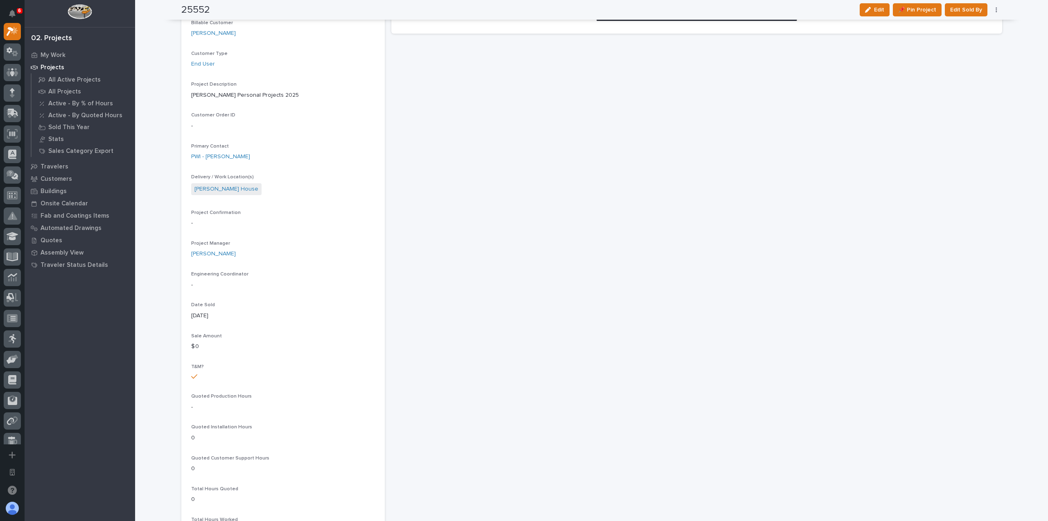
scroll to position [164, 0]
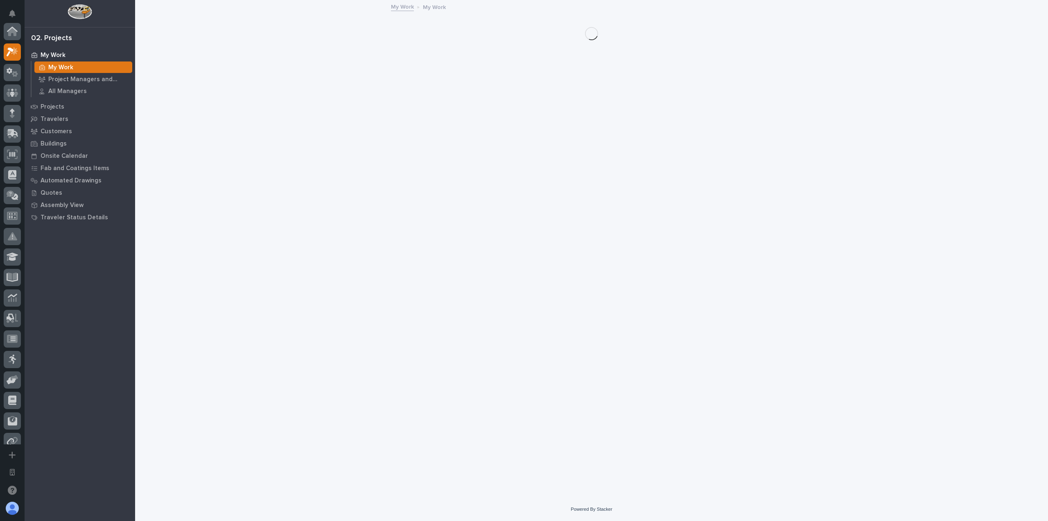
scroll to position [20, 0]
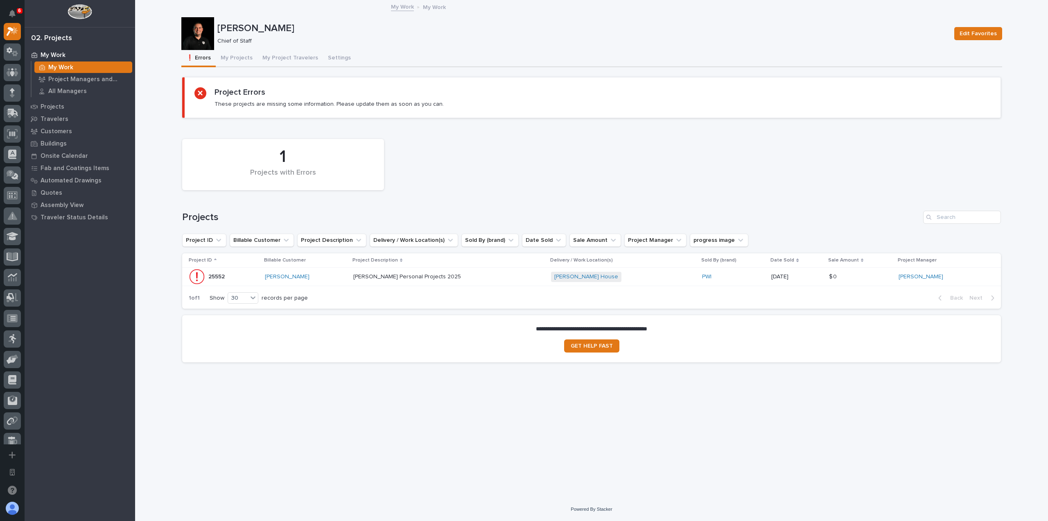
click at [341, 277] on div "[PERSON_NAME]" at bounding box center [306, 276] width 82 height 7
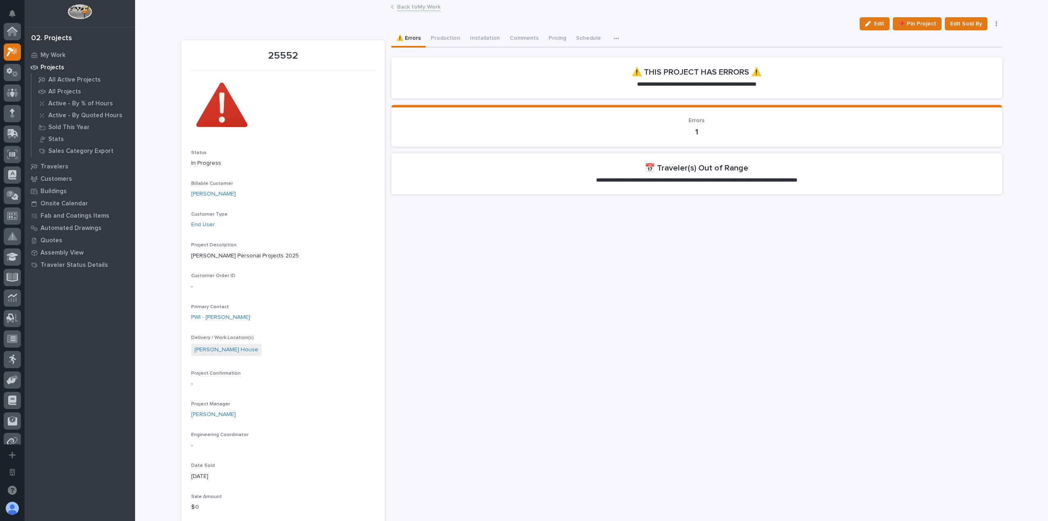
scroll to position [20, 0]
click at [614, 38] on icon "button" at bounding box center [616, 38] width 5 height 1
click at [583, 57] on button "Hours" at bounding box center [591, 61] width 54 height 14
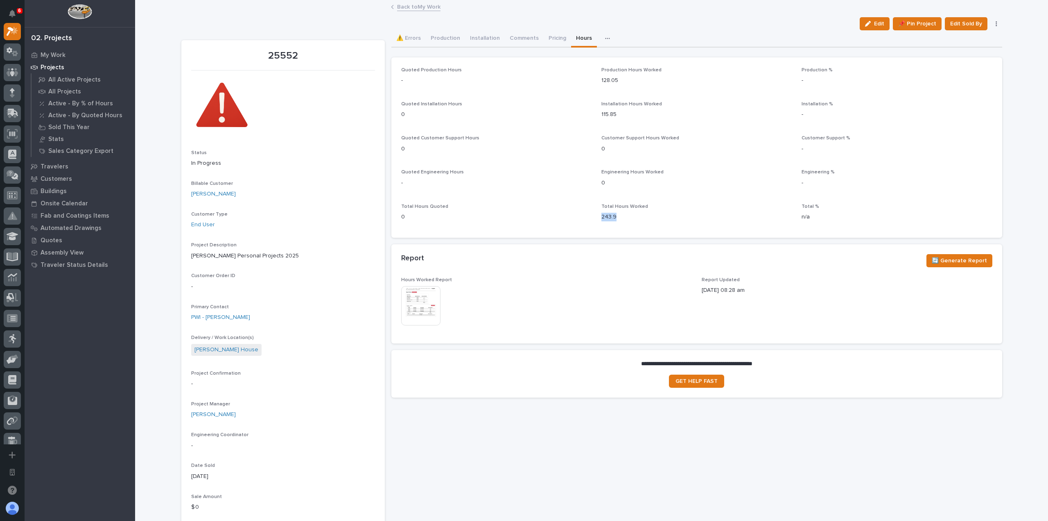
drag, startPoint x: 596, startPoint y: 217, endPoint x: 629, endPoint y: 217, distance: 32.4
click at [629, 217] on div "Quoted Production Hours - Production Hours Worked 128.05 Production % - Quoted …" at bounding box center [696, 147] width 591 height 161
click at [426, 303] on img at bounding box center [420, 305] width 39 height 39
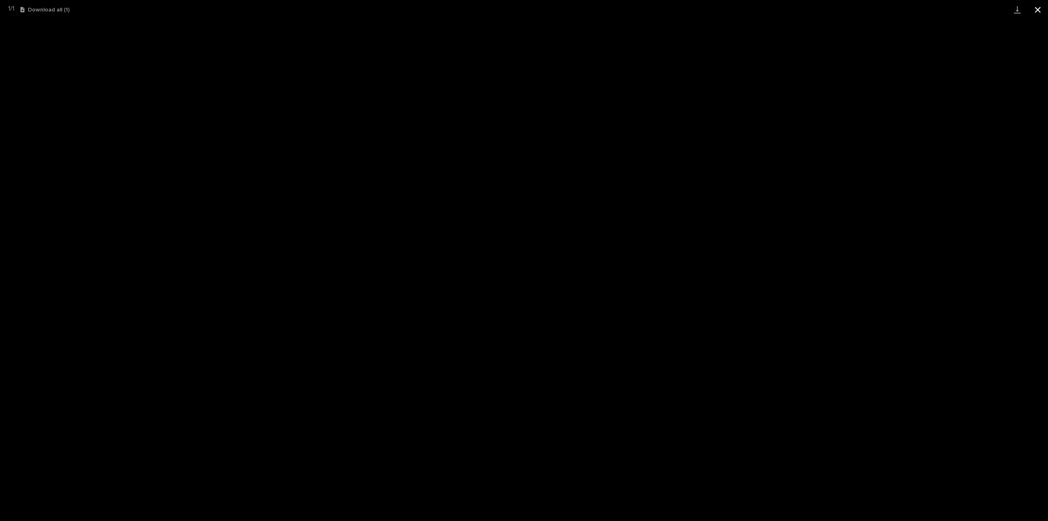
click at [1041, 10] on button "Close gallery" at bounding box center [1038, 9] width 20 height 19
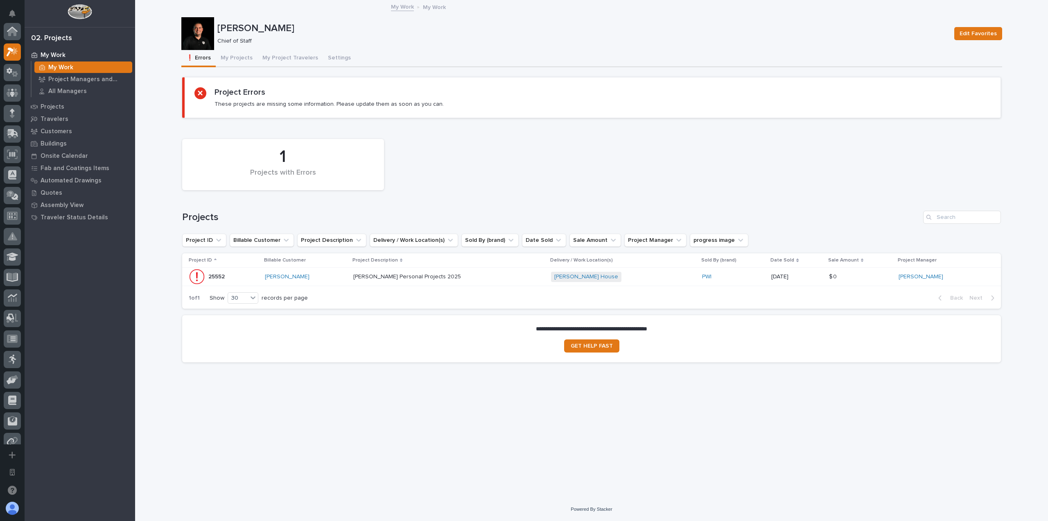
scroll to position [20, 0]
click at [82, 101] on div "Projects" at bounding box center [80, 106] width 106 height 11
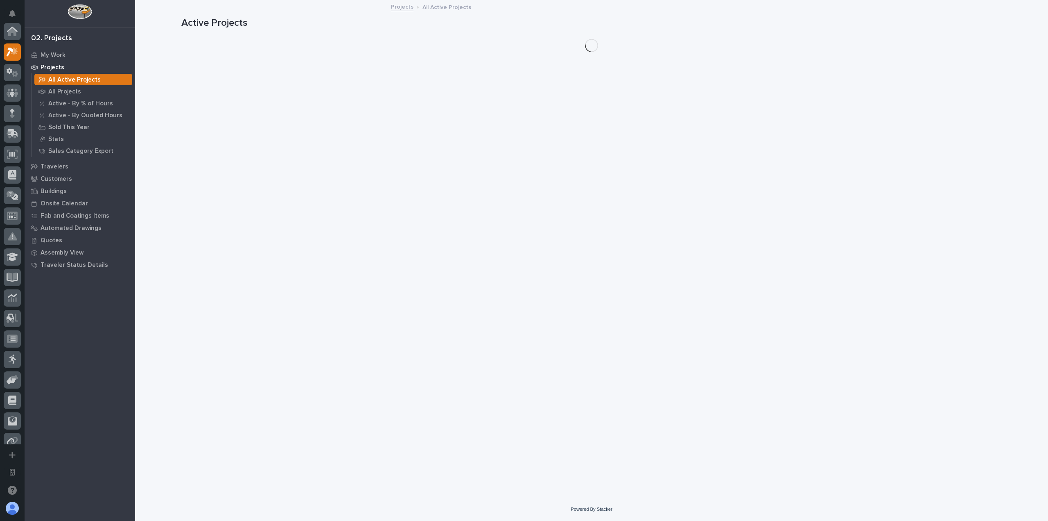
scroll to position [20, 0]
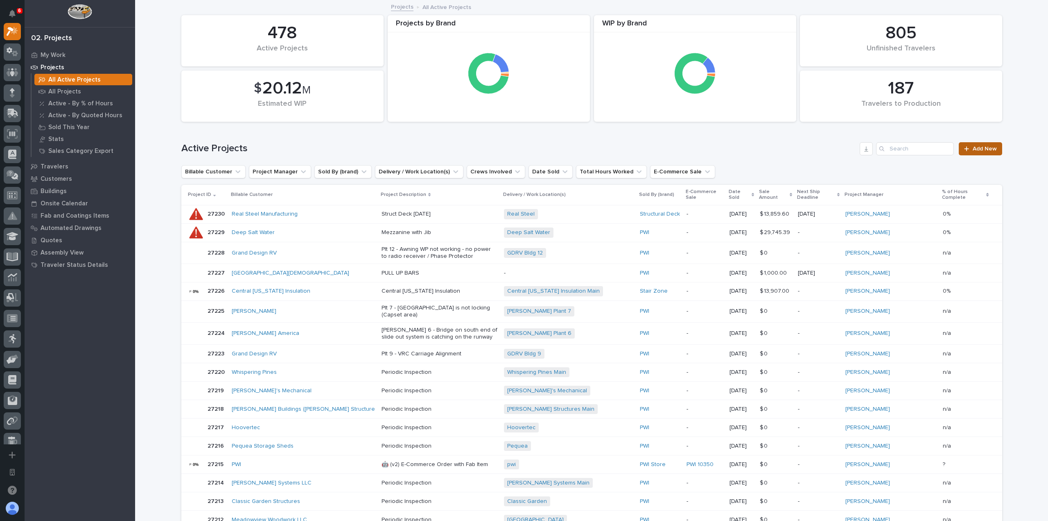
click at [985, 148] on span "Add New" at bounding box center [985, 149] width 24 height 6
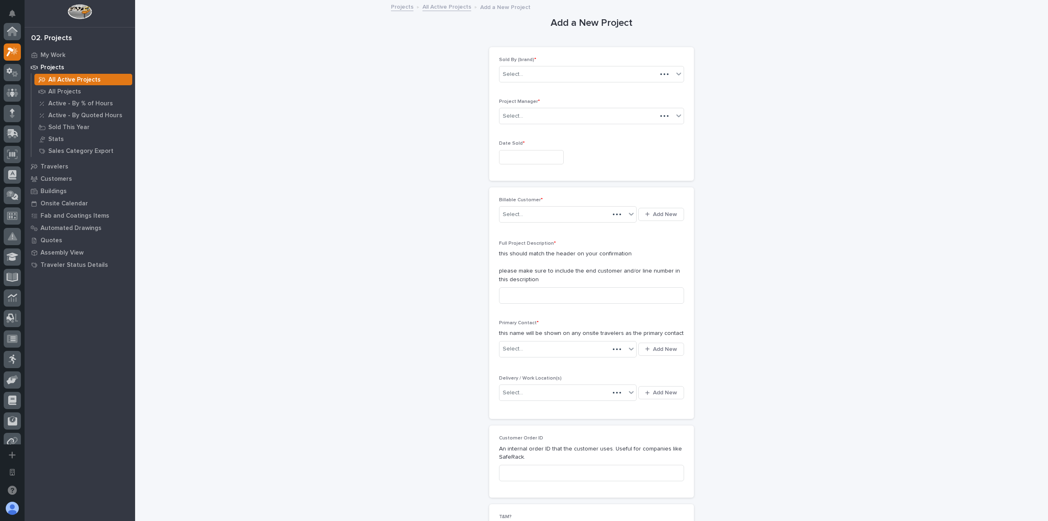
scroll to position [20, 0]
click at [634, 77] on div "Select..." at bounding box center [587, 75] width 174 height 14
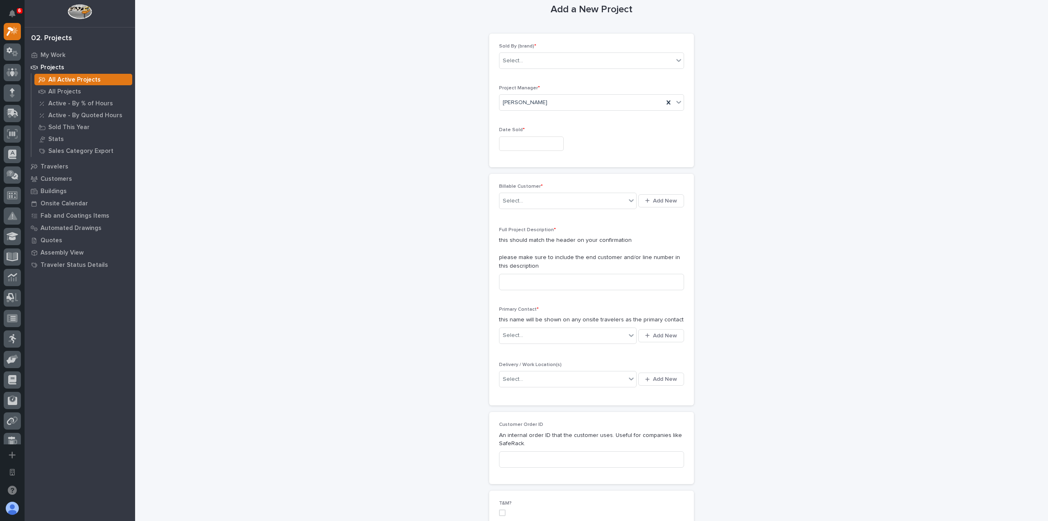
scroll to position [0, 0]
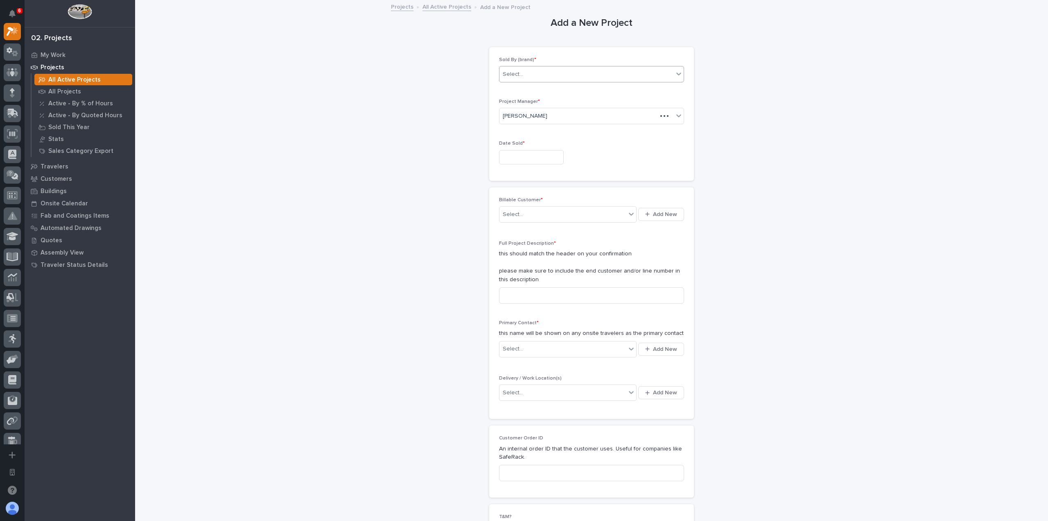
click at [658, 79] on div "Select..." at bounding box center [587, 75] width 174 height 14
click at [591, 108] on div "PWI" at bounding box center [589, 104] width 184 height 14
click at [520, 164] on input "text" at bounding box center [531, 157] width 65 height 14
click at [509, 93] on div "16" at bounding box center [510, 90] width 11 height 11
type input "**********"
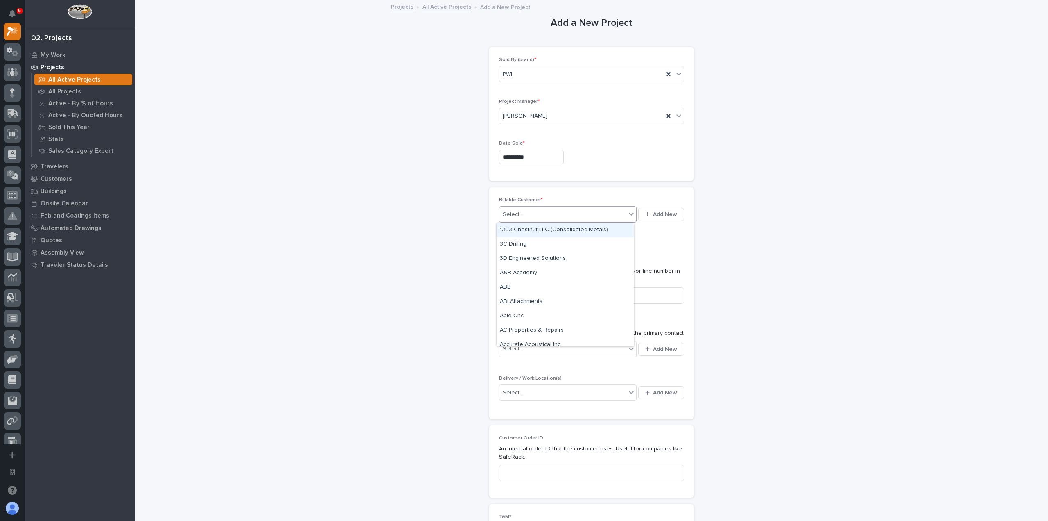
click at [627, 213] on icon at bounding box center [631, 214] width 8 height 8
type input "*********"
click at [659, 214] on span "Add New" at bounding box center [665, 214] width 24 height 7
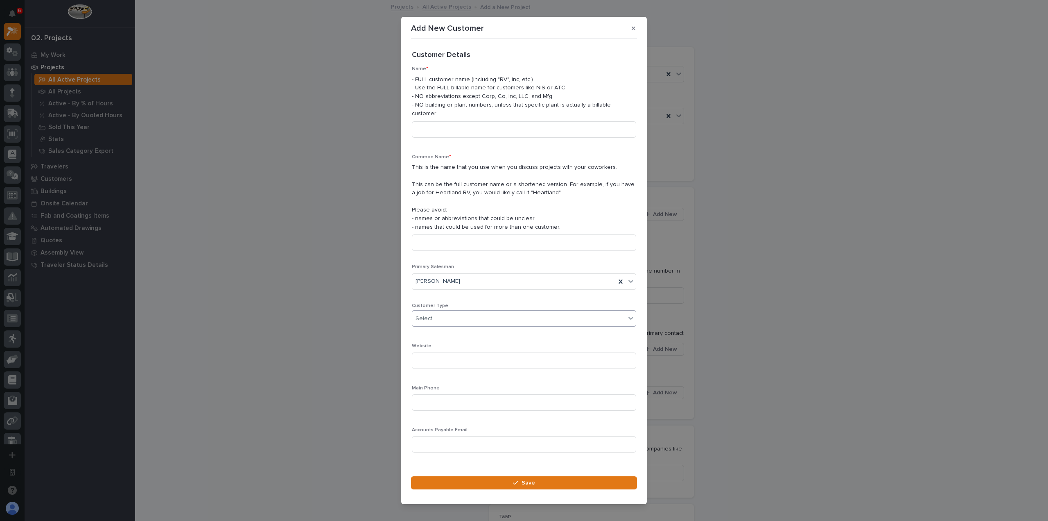
click at [555, 316] on div "Select..." at bounding box center [518, 319] width 213 height 14
click at [641, 30] on section "Add New Customer Loading... Saving… Loading... Saving… Loading... Saving… Custo…" at bounding box center [524, 260] width 246 height 487
click at [638, 32] on button "button" at bounding box center [634, 28] width 14 height 13
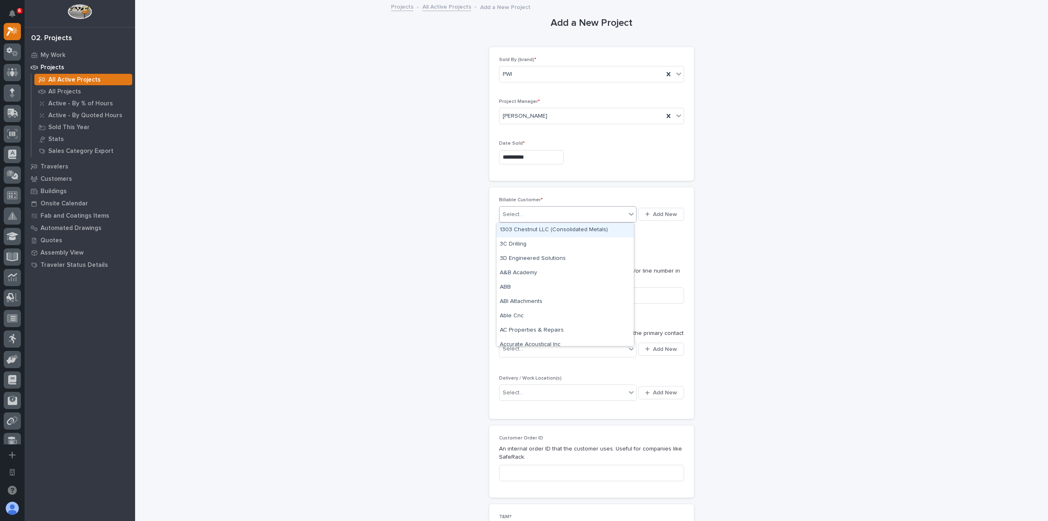
click at [570, 213] on div "Select..." at bounding box center [563, 215] width 127 height 14
type input "*"
click at [650, 210] on button "Add New" at bounding box center [661, 214] width 46 height 13
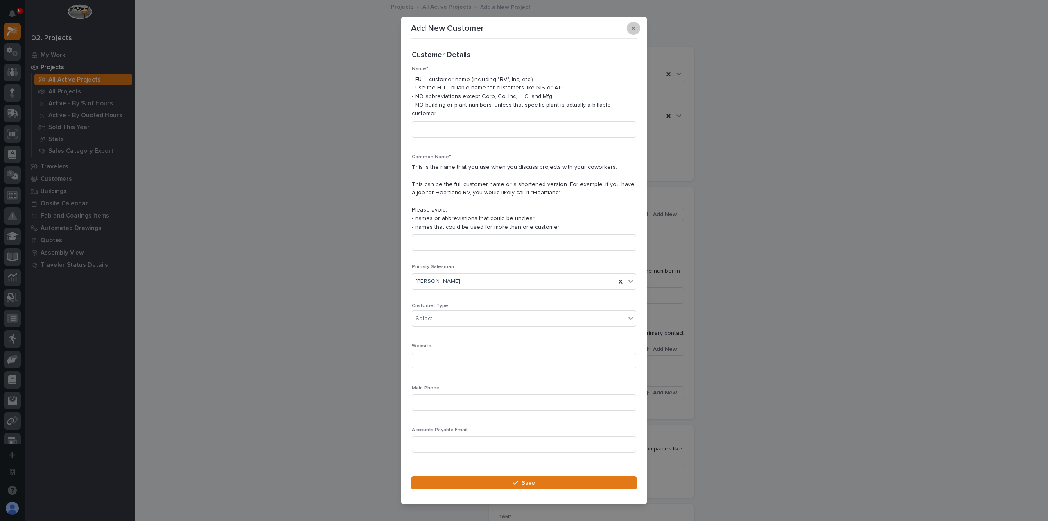
click at [635, 31] on icon "button" at bounding box center [634, 28] width 4 height 6
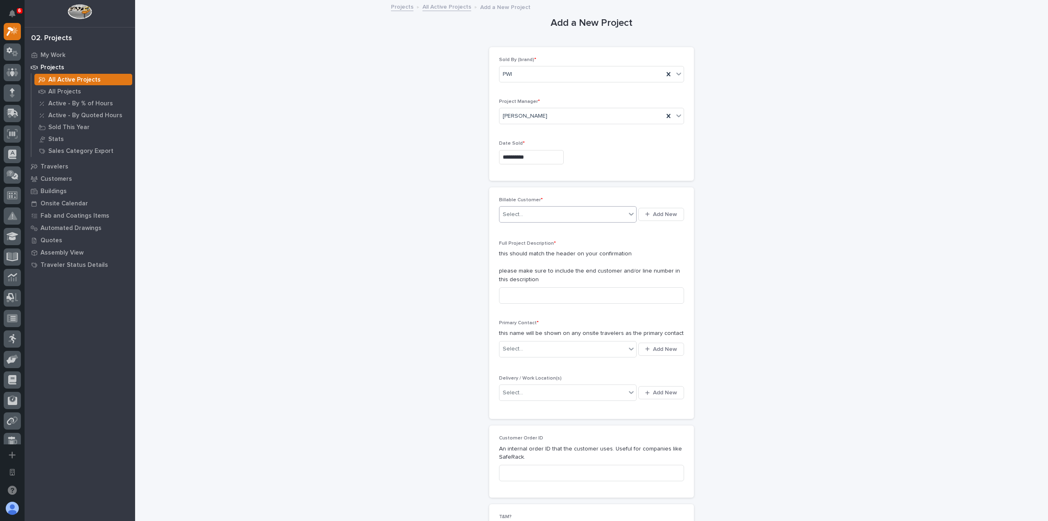
click at [544, 219] on div "Select..." at bounding box center [563, 215] width 127 height 14
type input "***"
click at [539, 230] on div "PWI" at bounding box center [565, 230] width 137 height 14
click at [559, 292] on input at bounding box center [591, 295] width 185 height 16
click at [614, 347] on div "Select..." at bounding box center [563, 349] width 127 height 14
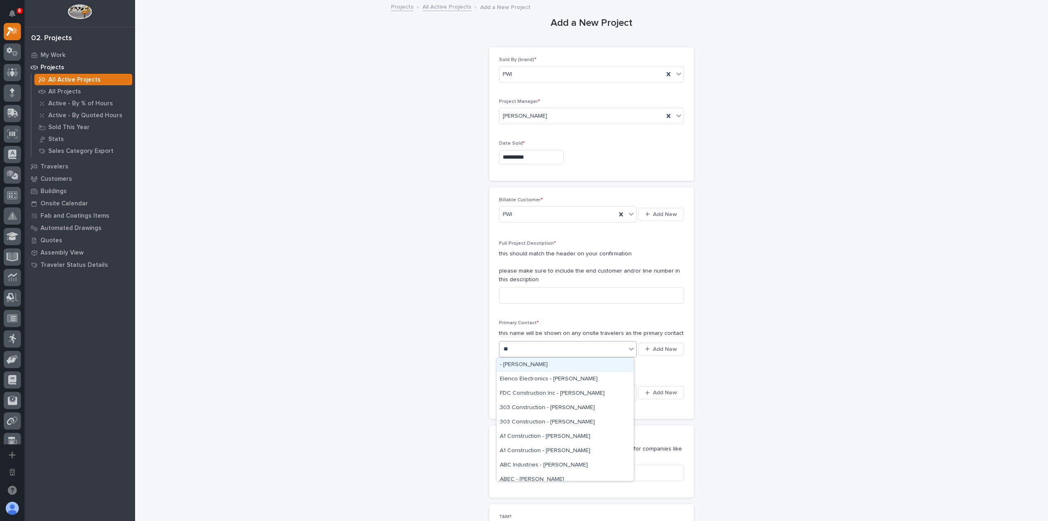
type input "*"
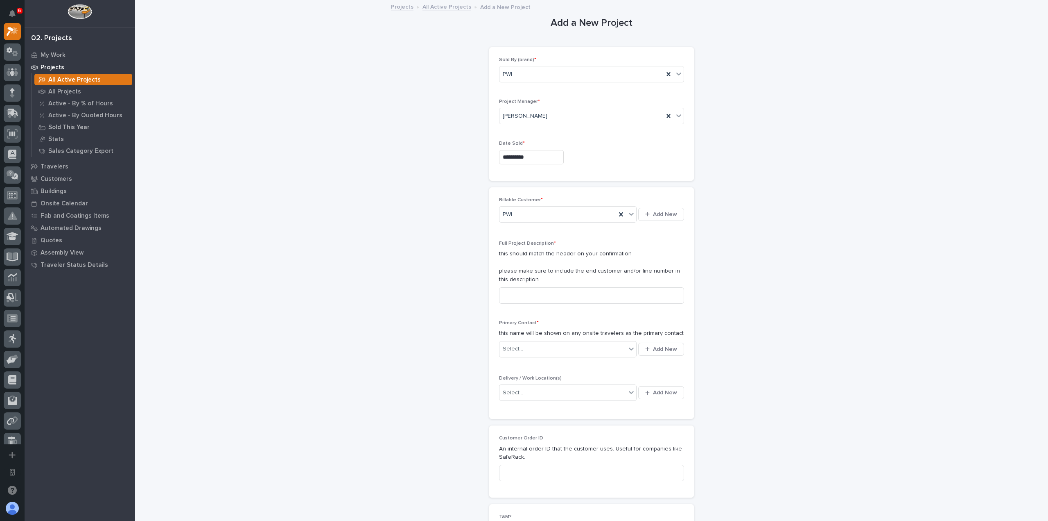
click at [605, 392] on div "Select..." at bounding box center [563, 393] width 127 height 14
click at [612, 369] on div "Billable Customer * PWI Add New Full Project Description * this should match th…" at bounding box center [591, 303] width 185 height 212
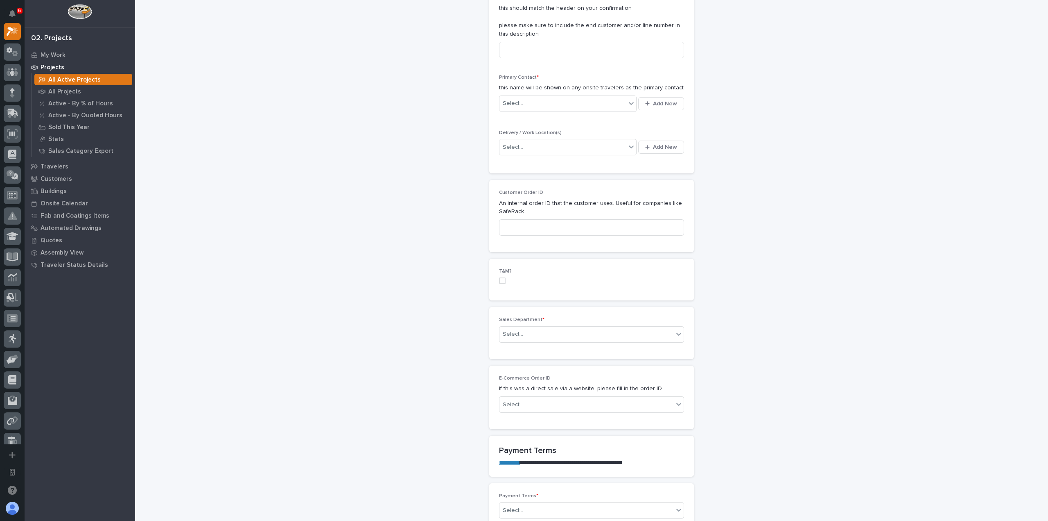
scroll to position [246, 0]
click at [502, 280] on span at bounding box center [502, 280] width 7 height 7
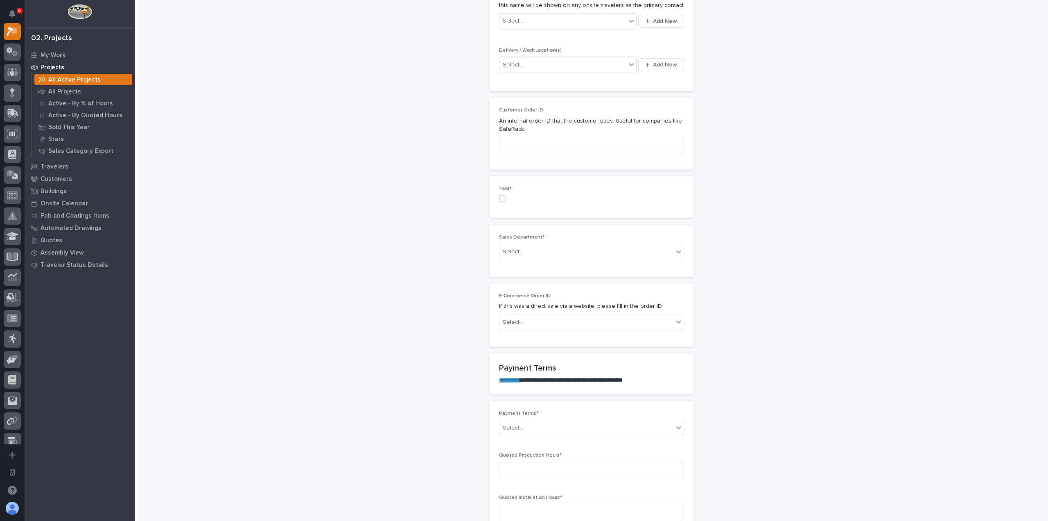
click at [499, 194] on div "T&M?" at bounding box center [591, 197] width 185 height 22
click at [499, 201] on span at bounding box center [502, 198] width 7 height 7
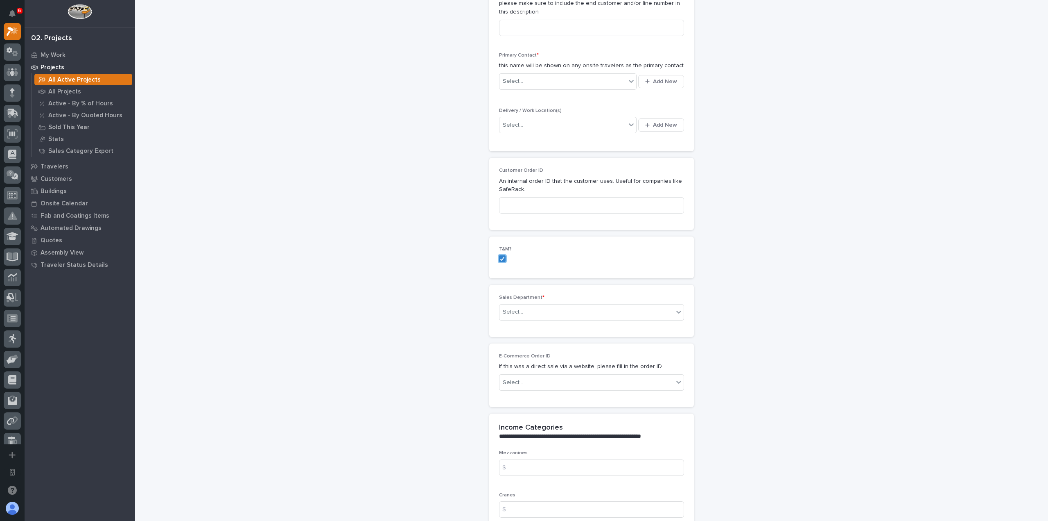
scroll to position [261, 0]
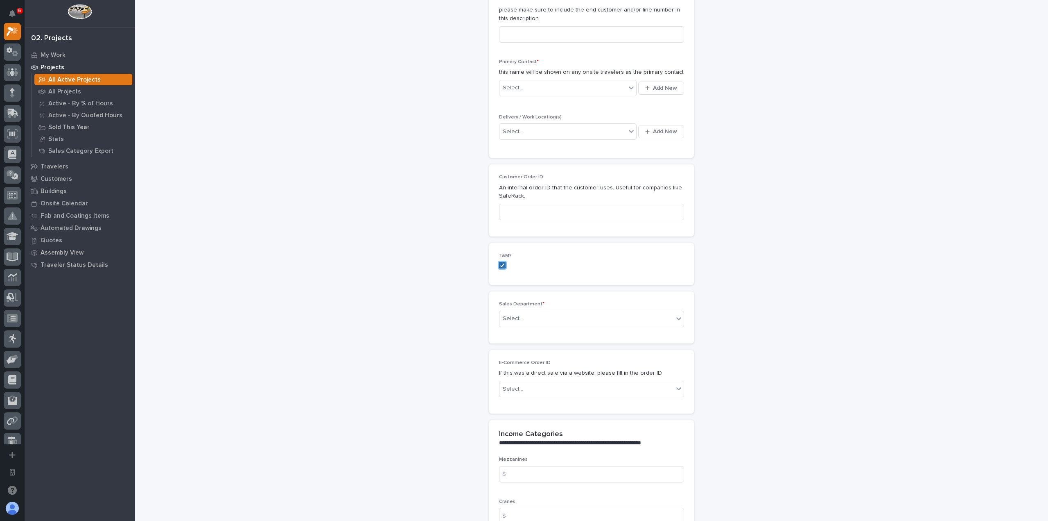
click at [502, 262] on span at bounding box center [502, 265] width 7 height 7
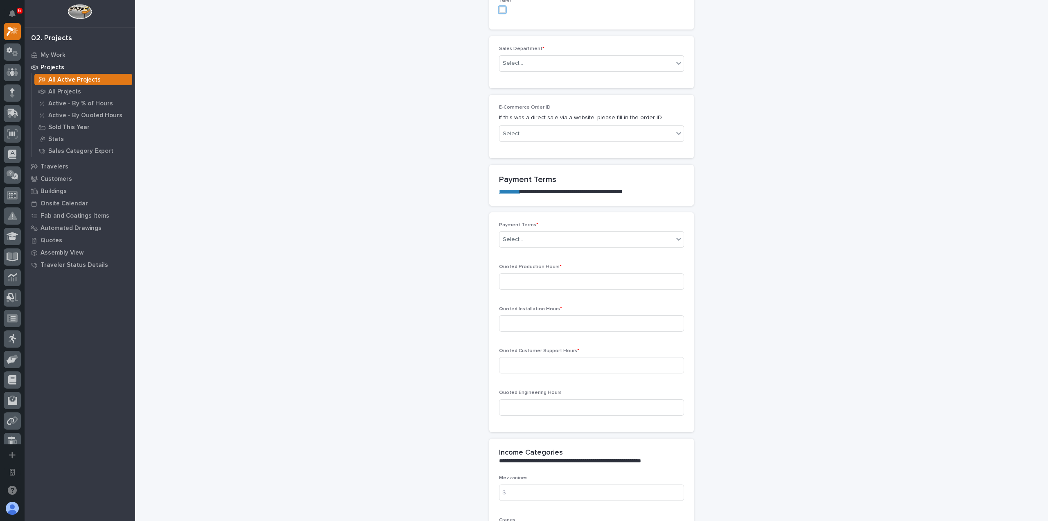
scroll to position [521, 0]
click at [519, 278] on input at bounding box center [591, 277] width 185 height 16
click at [527, 318] on input at bounding box center [591, 318] width 185 height 16
click at [522, 363] on input at bounding box center [591, 360] width 185 height 16
click at [522, 411] on div "Quoted Engineering Hours" at bounding box center [591, 401] width 185 height 32
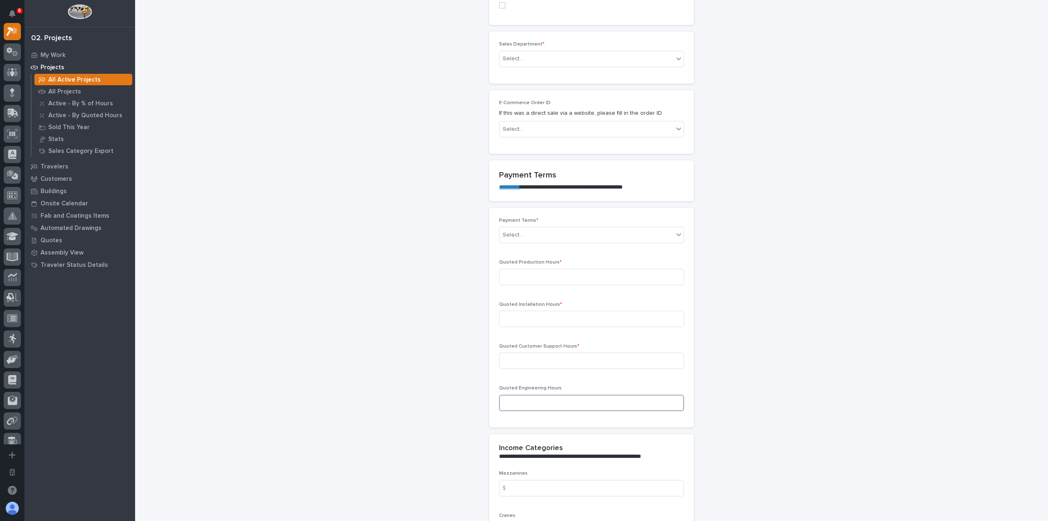
click at [523, 407] on input at bounding box center [591, 402] width 185 height 16
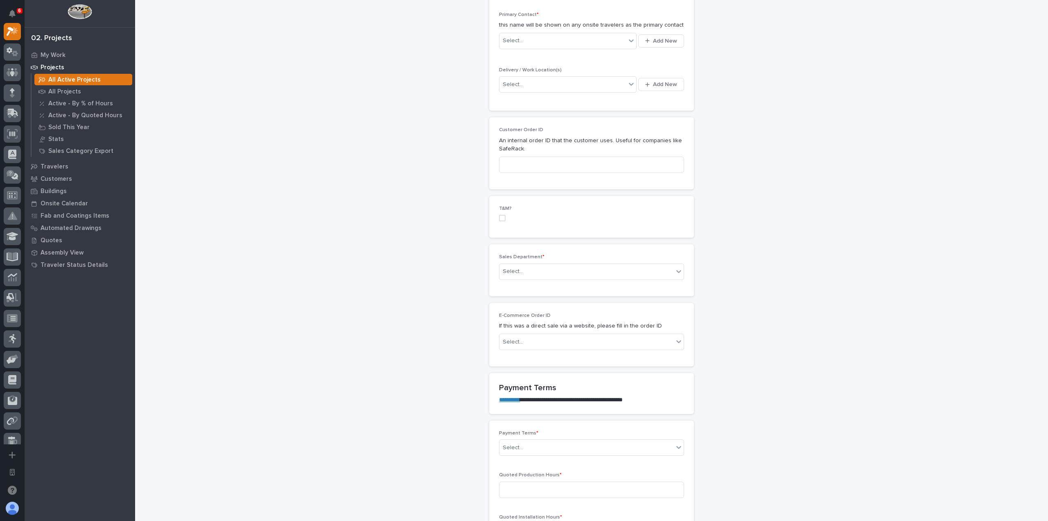
scroll to position [193, 0]
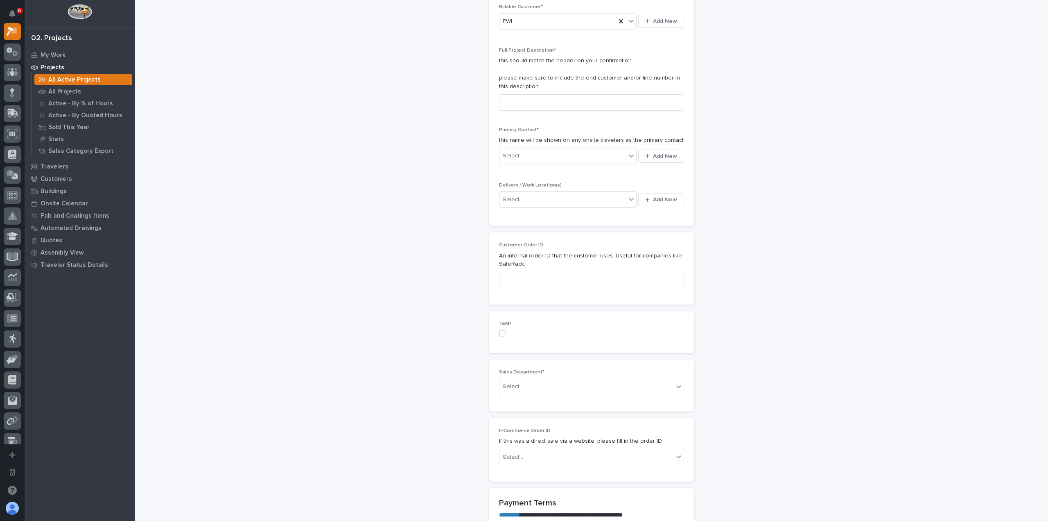
click at [500, 335] on span at bounding box center [502, 333] width 7 height 7
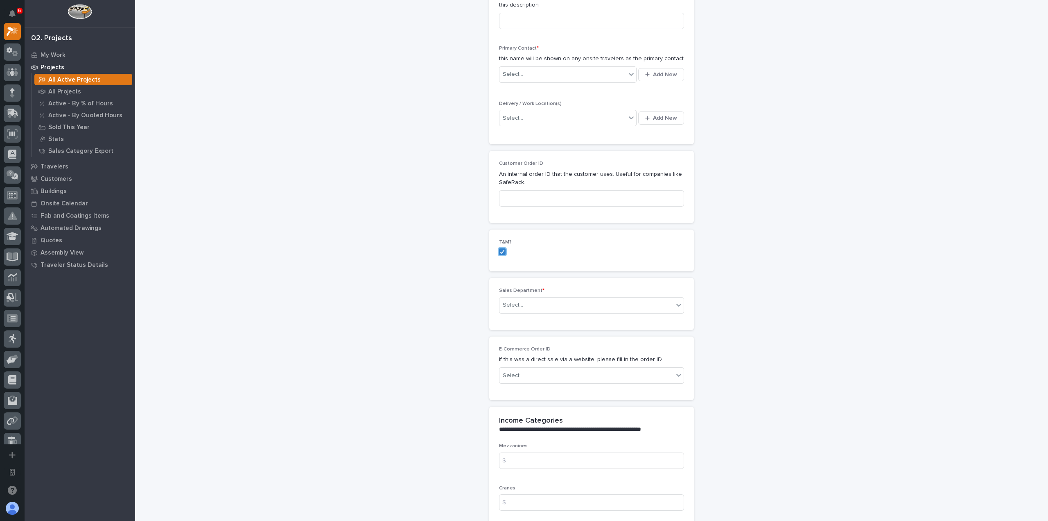
scroll to position [316, 0]
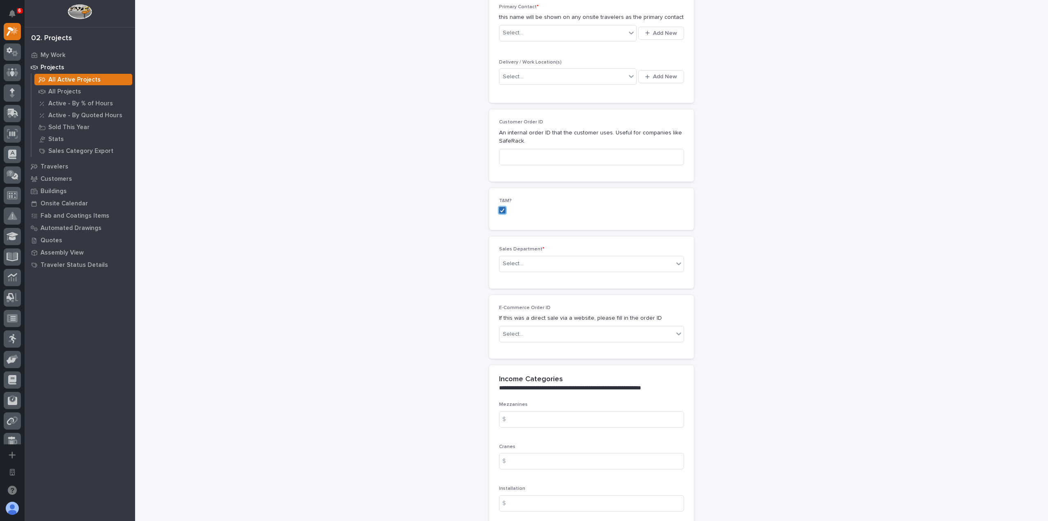
click at [500, 211] on icon at bounding box center [502, 210] width 5 height 4
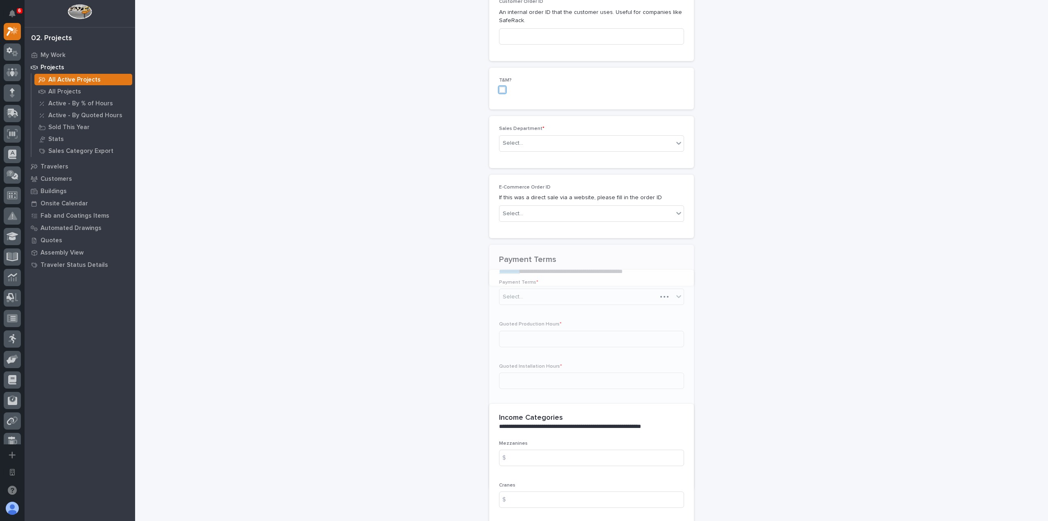
scroll to position [495, 0]
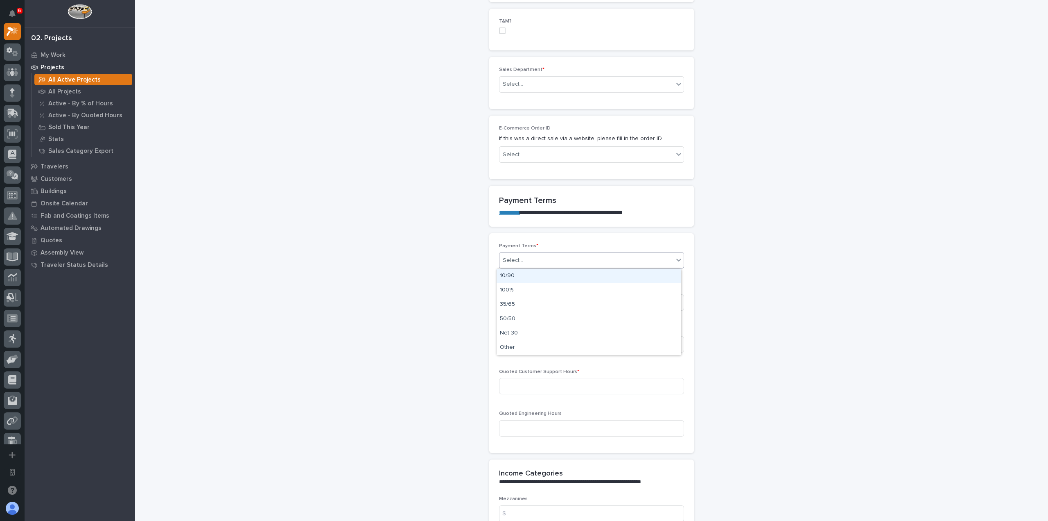
click at [556, 262] on div "Select..." at bounding box center [587, 261] width 174 height 14
click at [521, 343] on div "Other" at bounding box center [589, 347] width 184 height 14
click at [543, 309] on input at bounding box center [591, 302] width 185 height 16
type input "150"
click at [531, 347] on input at bounding box center [591, 344] width 185 height 16
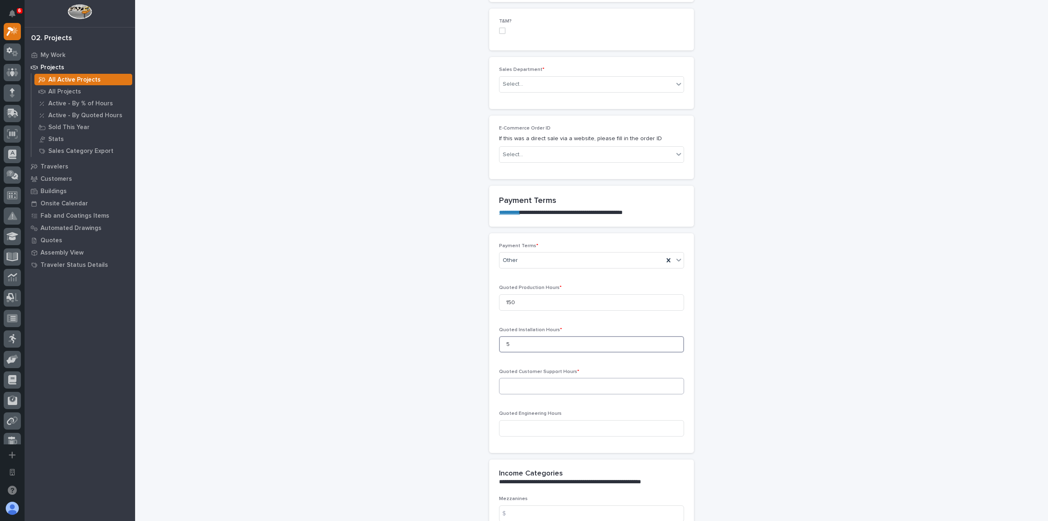
type input "5"
click at [522, 388] on input at bounding box center [591, 386] width 185 height 16
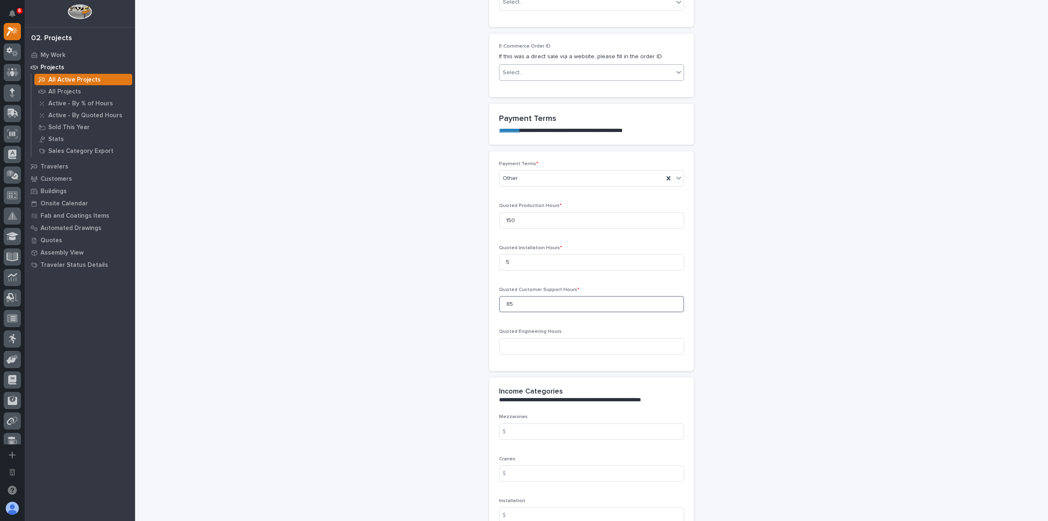
scroll to position [454, 0]
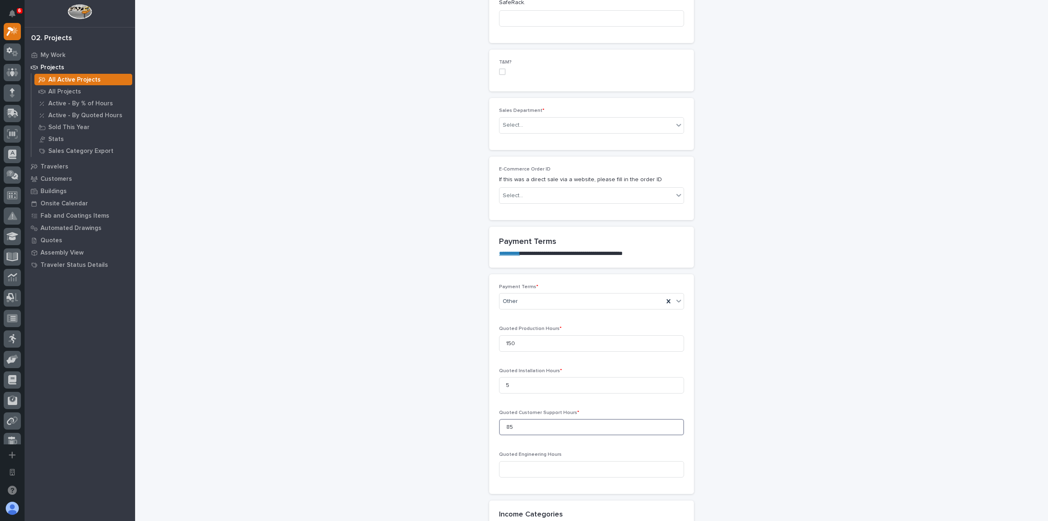
type input "85"
click at [503, 73] on label at bounding box center [591, 71] width 185 height 7
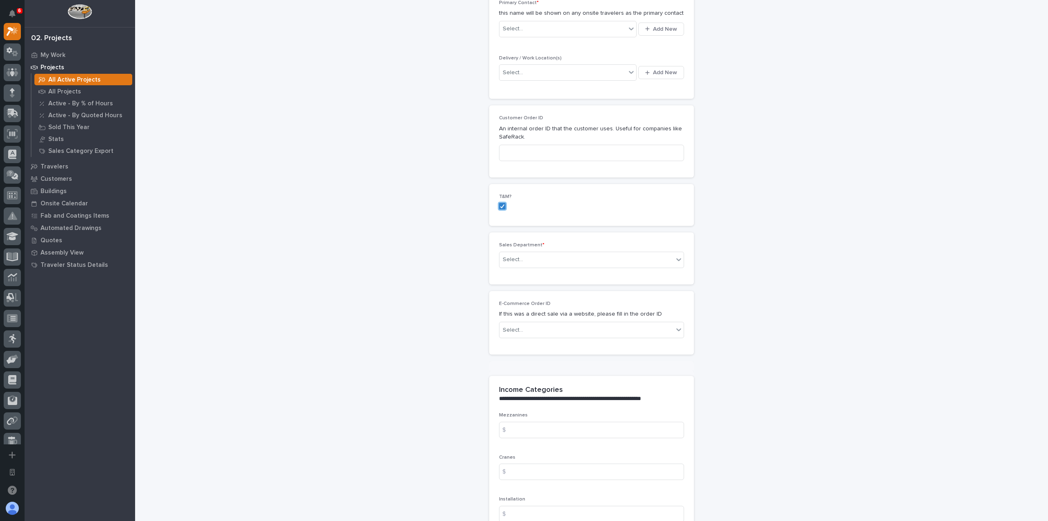
scroll to position [317, 0]
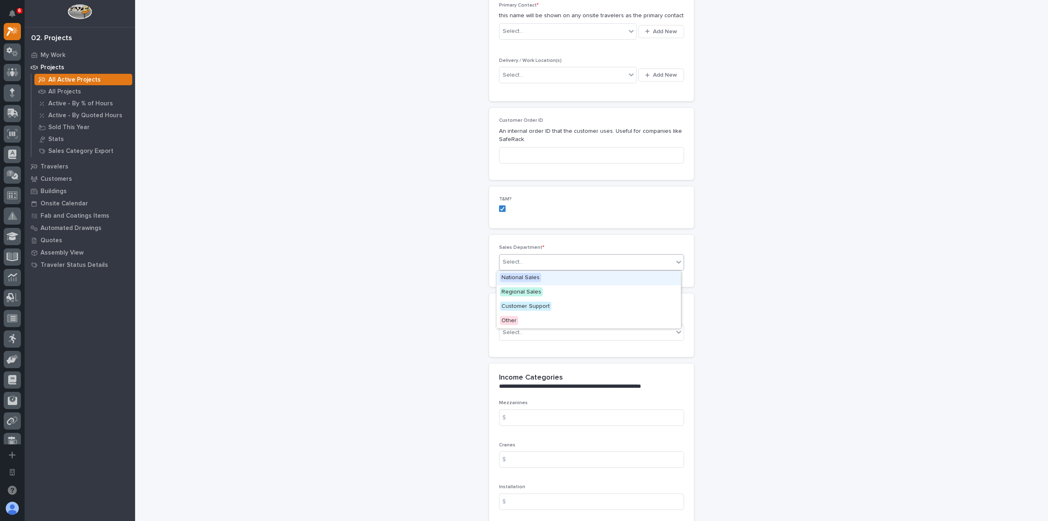
click at [612, 261] on div "Select..." at bounding box center [587, 262] width 174 height 14
click at [539, 324] on div "Other" at bounding box center [589, 321] width 184 height 14
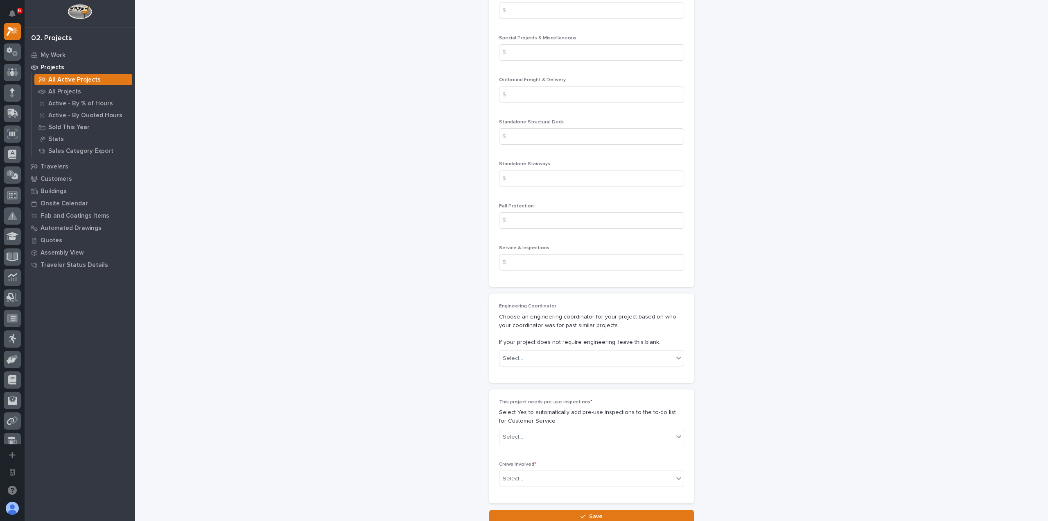
scroll to position [916, 0]
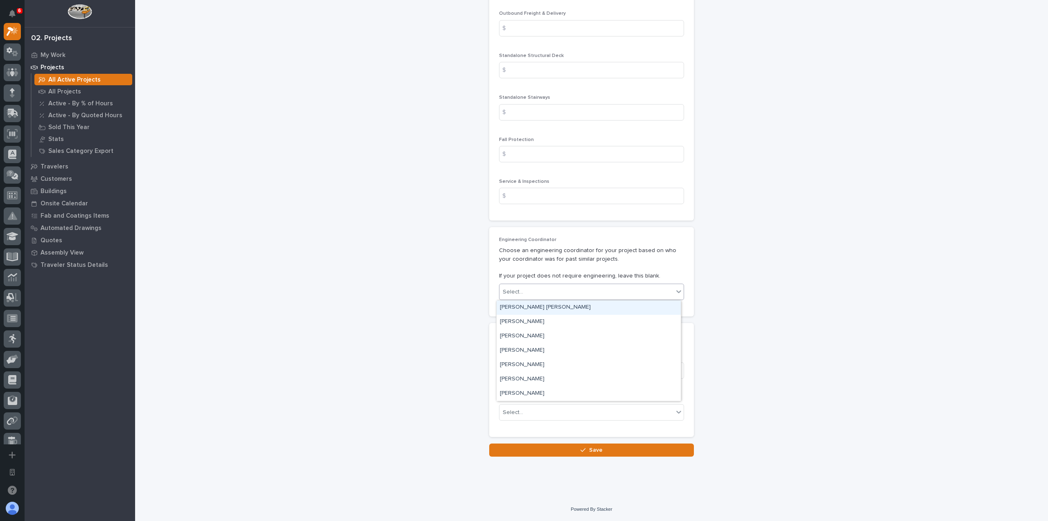
click at [575, 287] on div "Select..." at bounding box center [587, 292] width 174 height 14
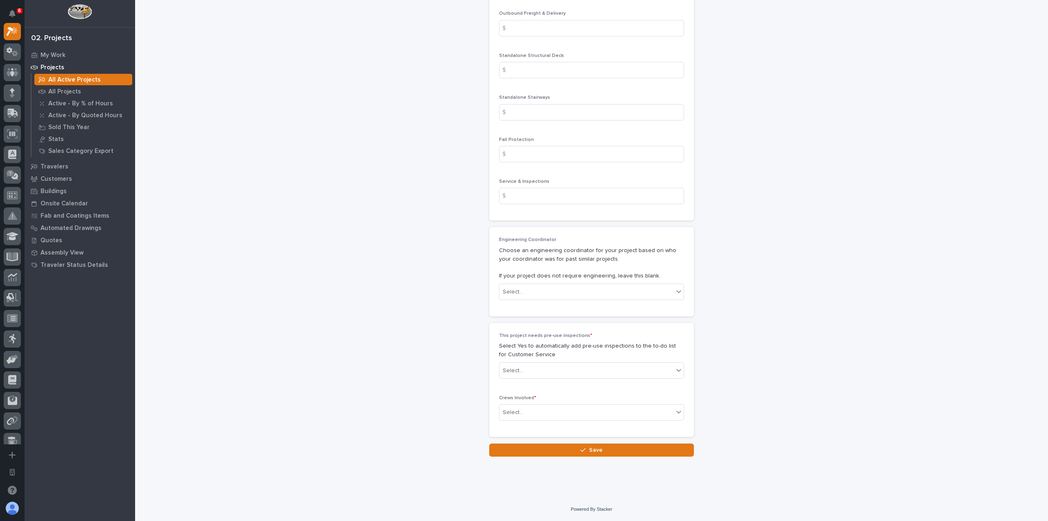
click at [550, 281] on div "Engineering Coordinator Choose an engineering coordinator for your project base…" at bounding box center [591, 272] width 185 height 70
click at [598, 368] on div "Select..." at bounding box center [587, 371] width 174 height 14
click at [617, 349] on p "Select Yes to automatically add pre-use inspections to the to-do list for Custo…" at bounding box center [591, 350] width 185 height 17
click at [675, 373] on icon at bounding box center [679, 370] width 8 height 8
click at [618, 405] on div "No" at bounding box center [589, 400] width 184 height 14
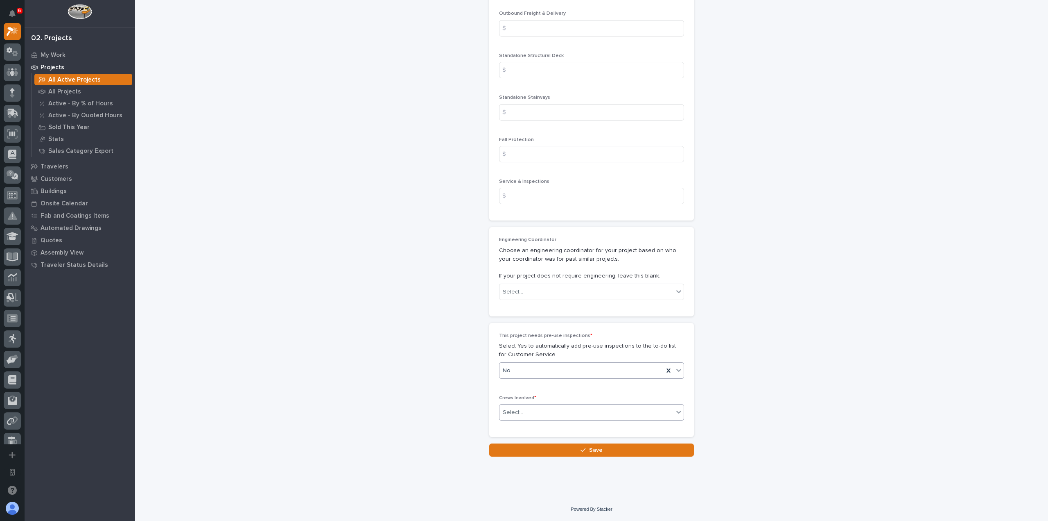
click at [619, 417] on div "Select..." at bounding box center [587, 412] width 174 height 14
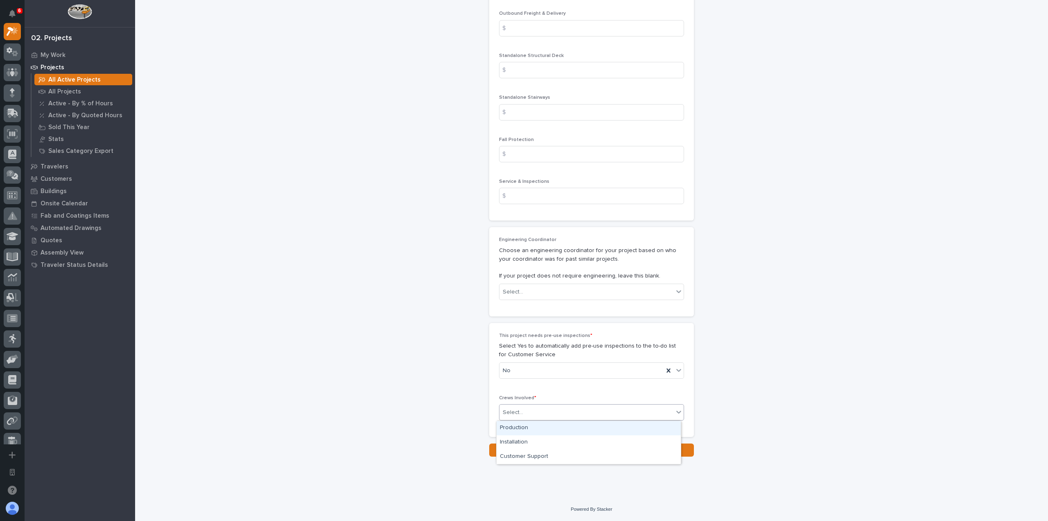
click at [626, 429] on div "Production" at bounding box center [589, 428] width 184 height 14
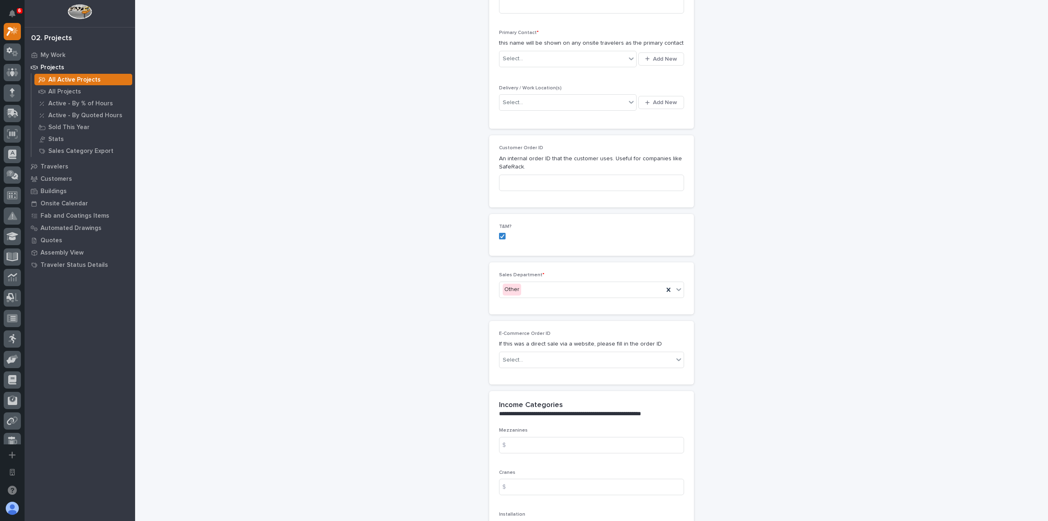
scroll to position [289, 0]
click at [497, 235] on div "T&M?" at bounding box center [591, 236] width 205 height 42
click at [500, 235] on icon at bounding box center [502, 237] width 5 height 4
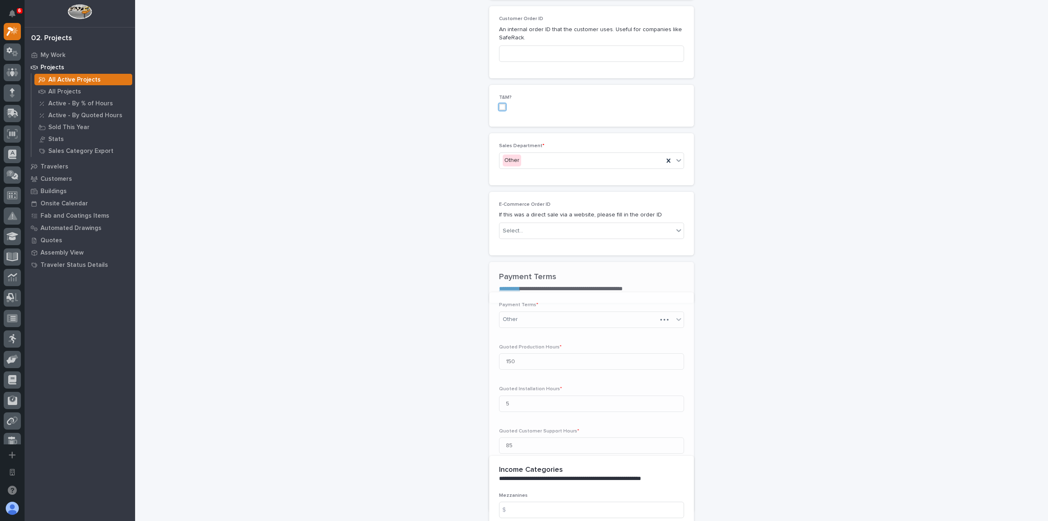
scroll to position [426, 0]
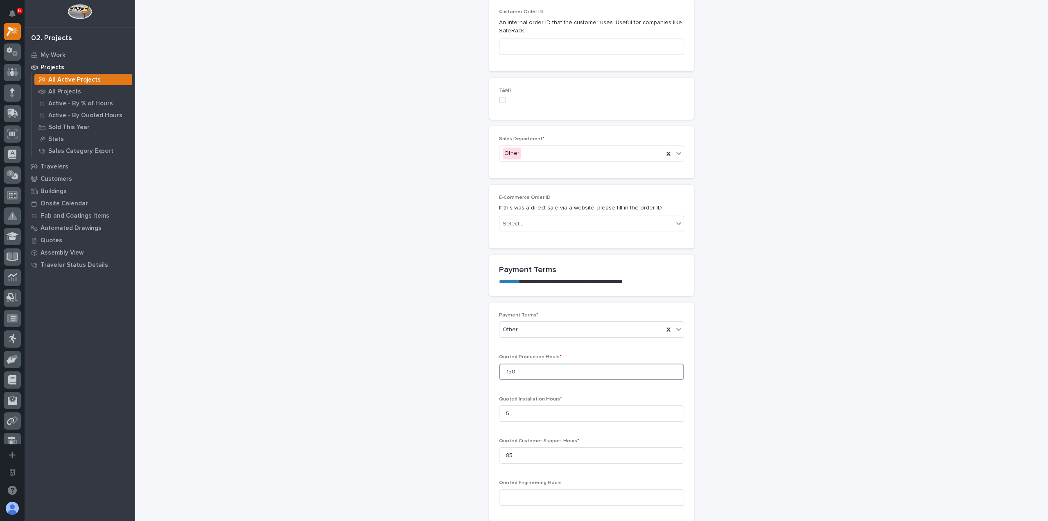
drag, startPoint x: 521, startPoint y: 373, endPoint x: 472, endPoint y: 380, distance: 49.6
click at [472, 380] on div "**********" at bounding box center [591, 452] width 821 height 1755
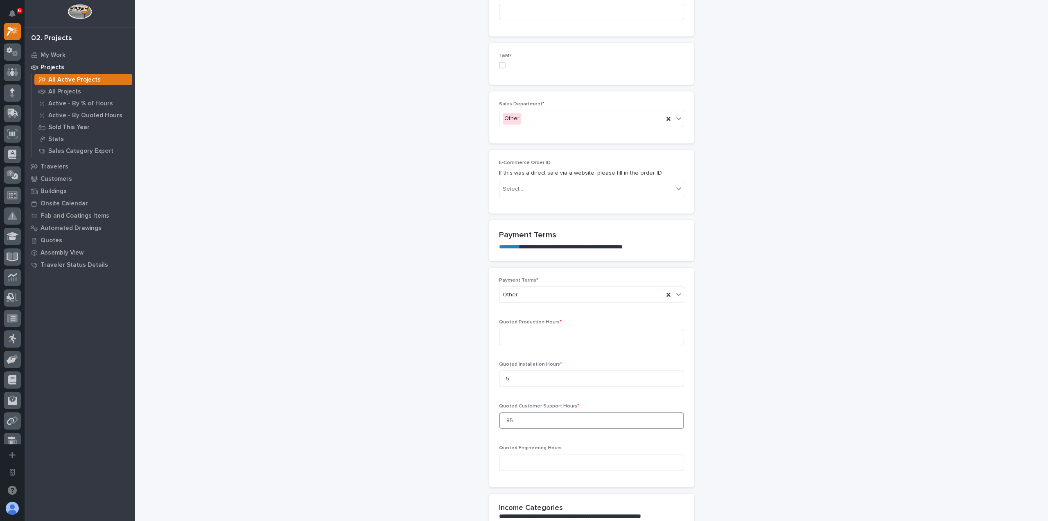
drag, startPoint x: 519, startPoint y: 414, endPoint x: 476, endPoint y: 421, distance: 43.6
click at [476, 421] on div "**********" at bounding box center [591, 452] width 821 height 1825
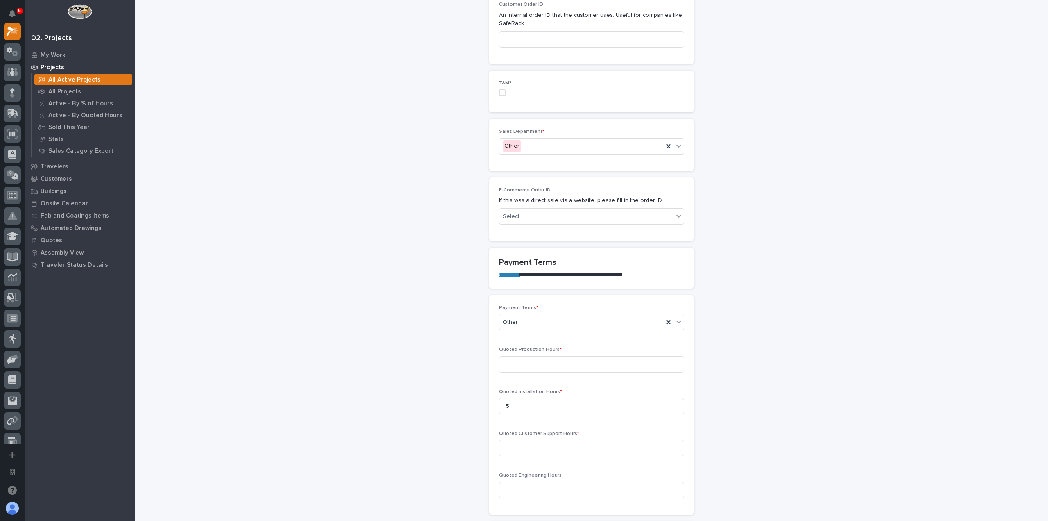
click at [507, 381] on div "Payment Terms * Other Quoted Production Hours * Quoted Installation Hours * 5 Q…" at bounding box center [591, 405] width 185 height 200
drag, startPoint x: 518, startPoint y: 401, endPoint x: 482, endPoint y: 409, distance: 36.2
click at [482, 409] on div "**********" at bounding box center [591, 453] width 821 height 1770
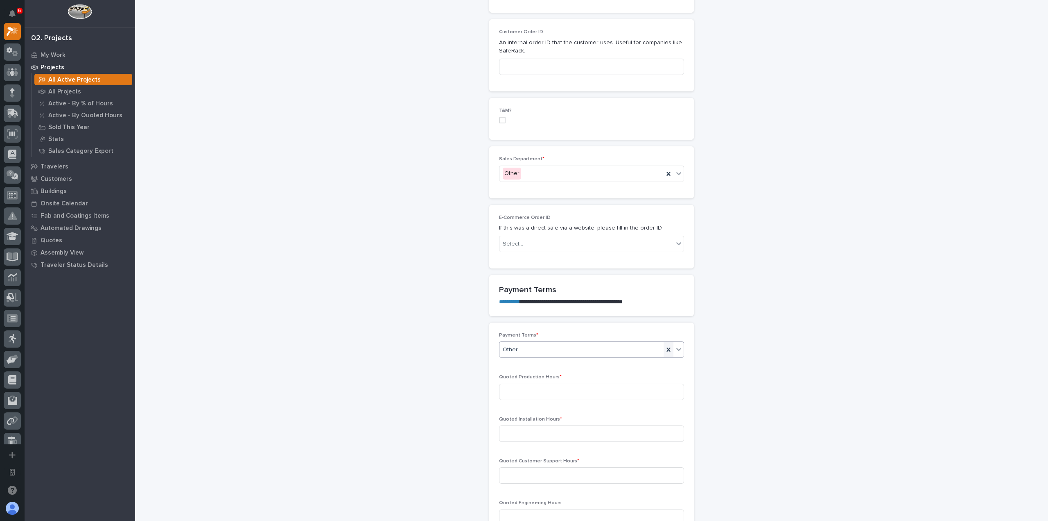
click at [665, 349] on icon at bounding box center [669, 349] width 8 height 8
click at [501, 123] on span at bounding box center [502, 120] width 7 height 7
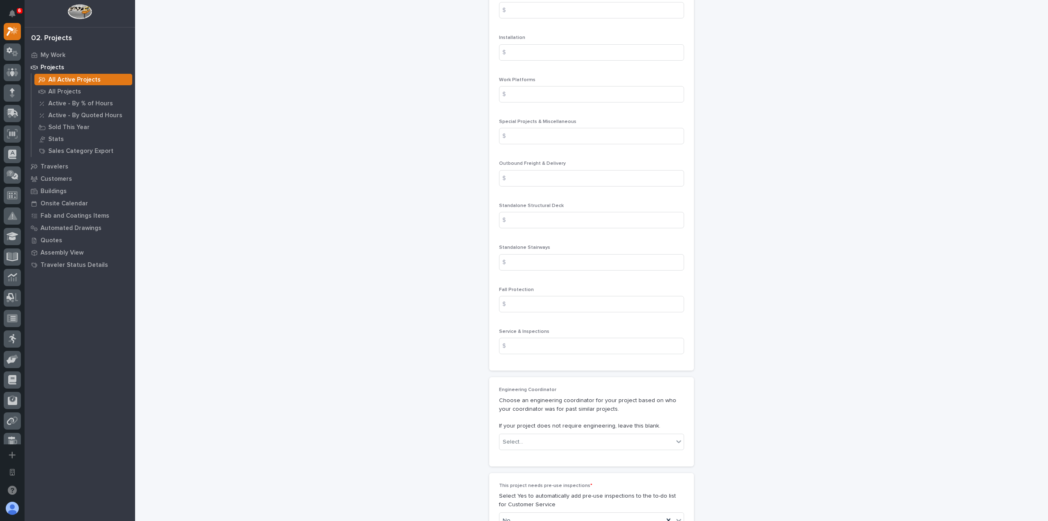
scroll to position [916, 0]
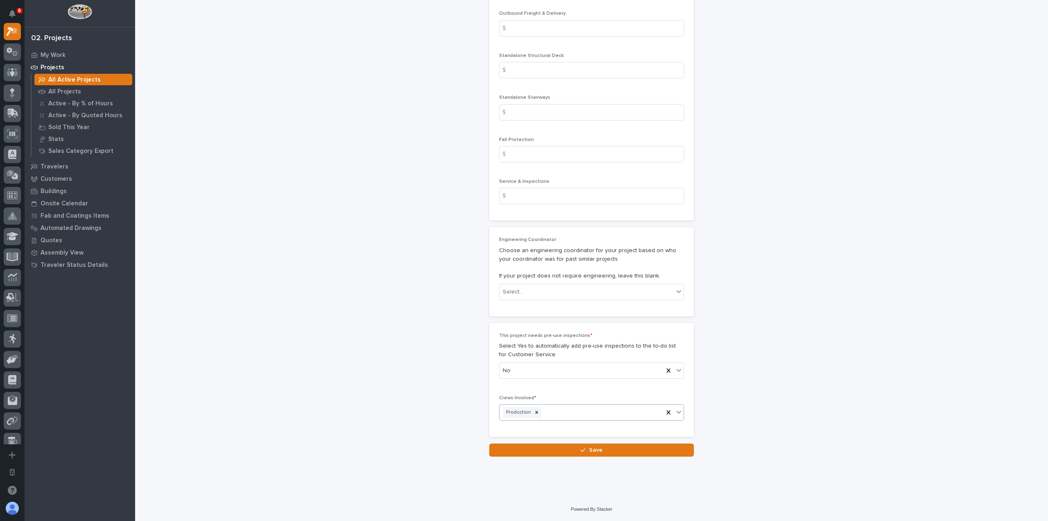
click at [549, 419] on div "Production" at bounding box center [582, 412] width 164 height 14
click at [602, 412] on div "Production" at bounding box center [582, 412] width 164 height 14
click at [664, 380] on div "This project needs pre-use inspections * Select Yes to automatically add pre-us…" at bounding box center [591, 359] width 185 height 52
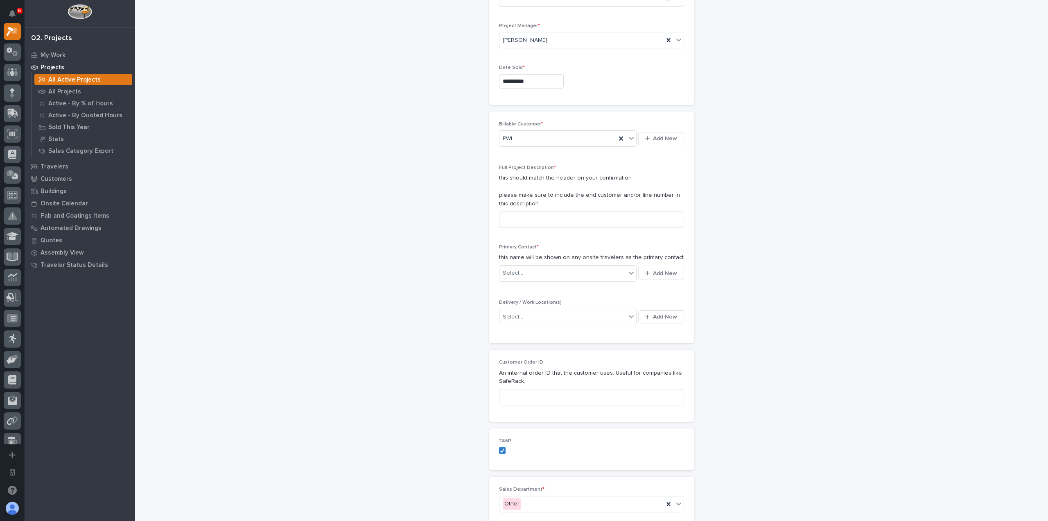
scroll to position [0, 0]
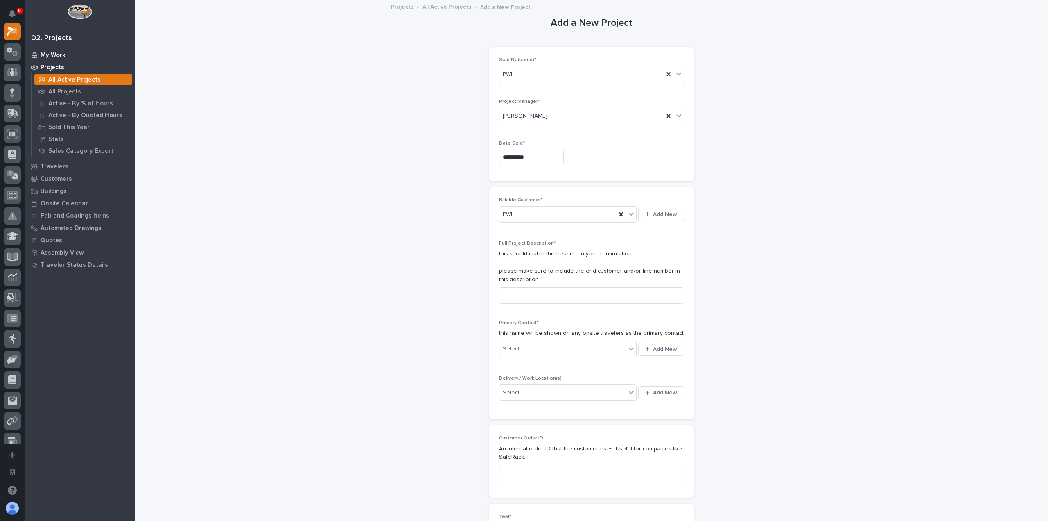
click at [72, 52] on div "My Work" at bounding box center [80, 54] width 106 height 11
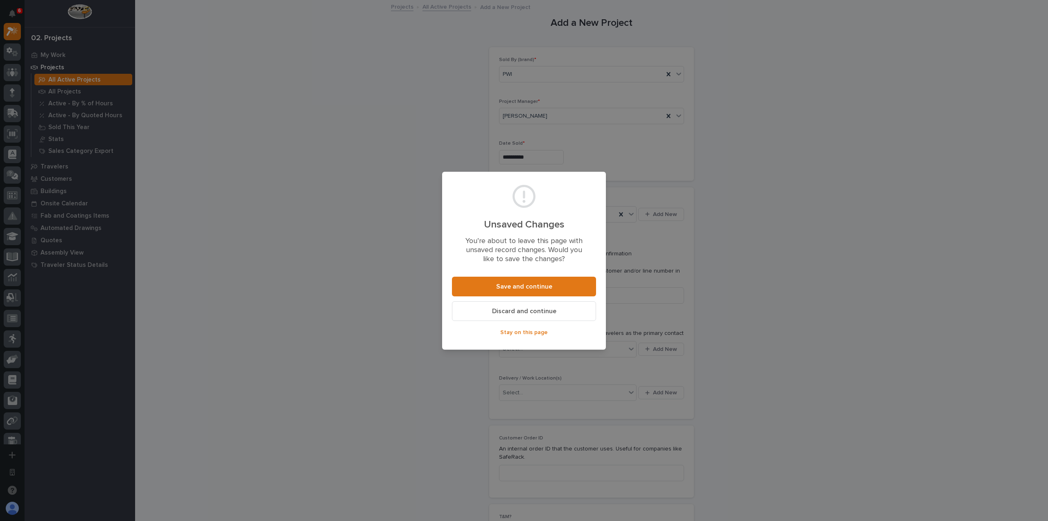
click at [504, 311] on span "Discard and continue" at bounding box center [524, 311] width 64 height 9
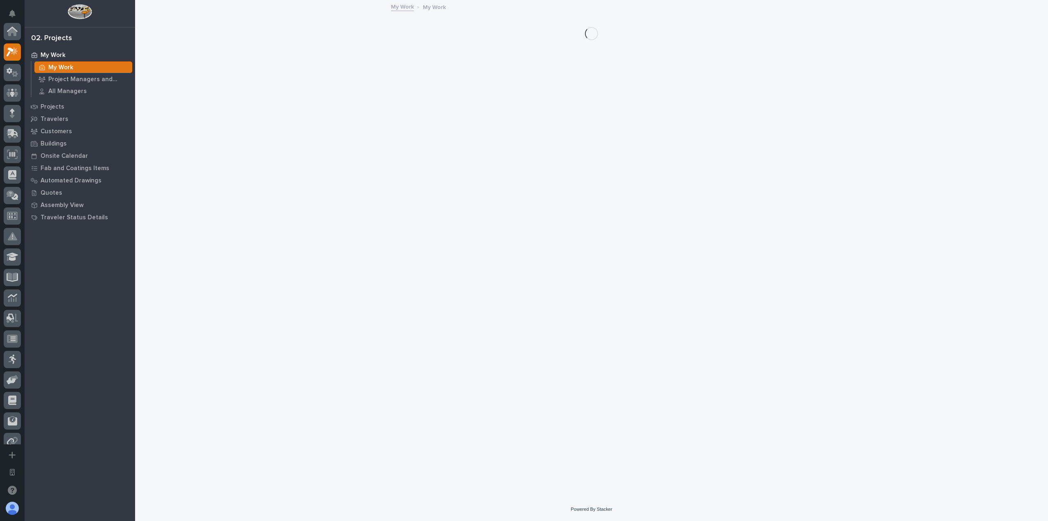
scroll to position [20, 0]
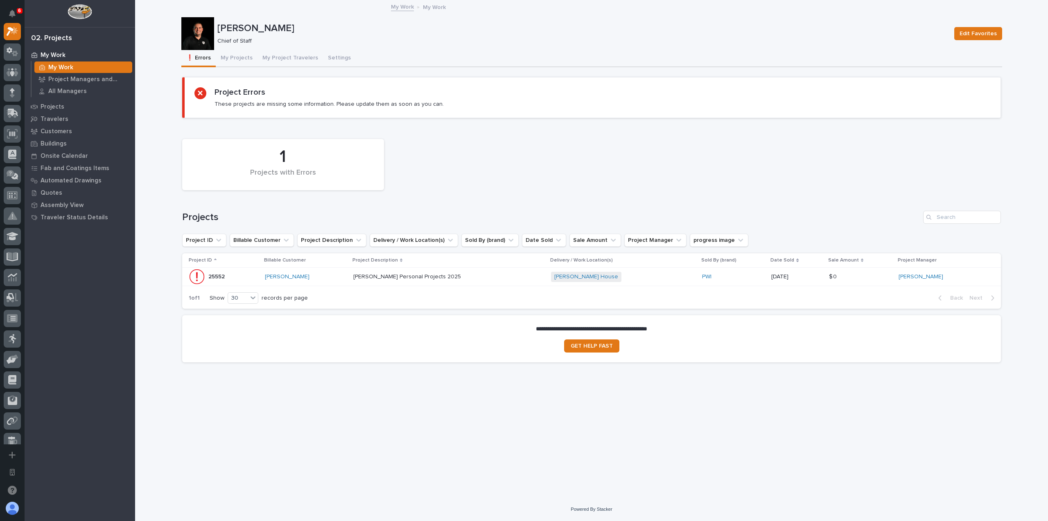
click at [242, 277] on div "25552 25552" at bounding box center [224, 276] width 70 height 16
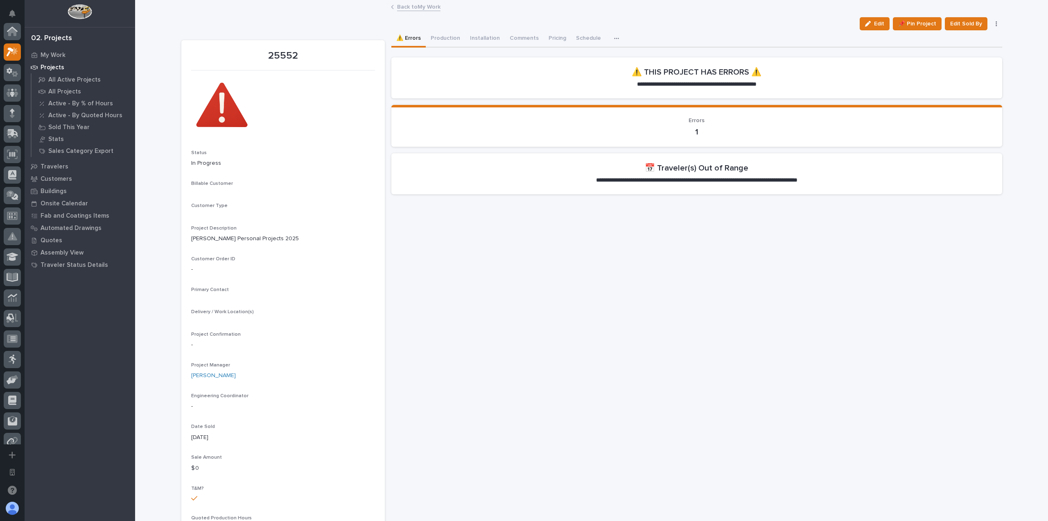
scroll to position [20, 0]
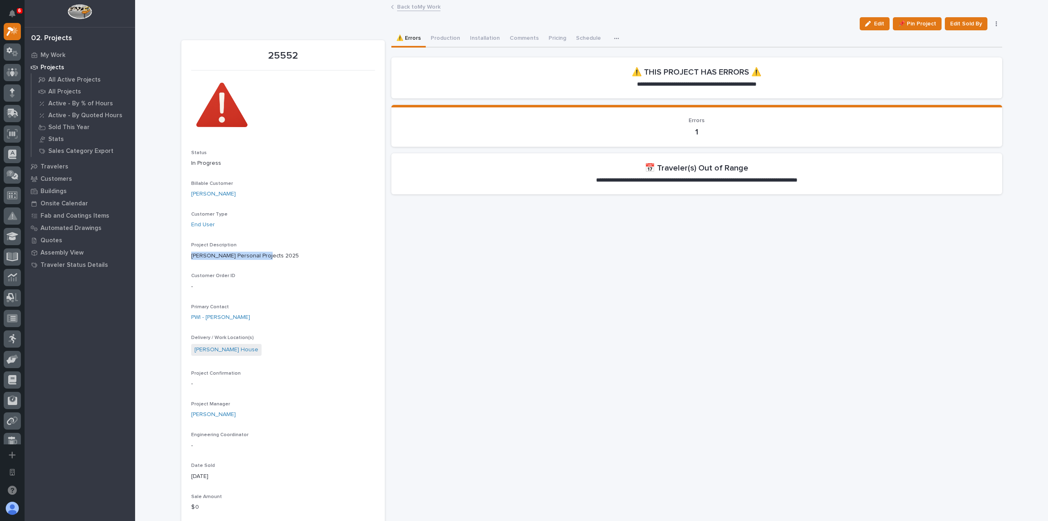
drag, startPoint x: 264, startPoint y: 256, endPoint x: 150, endPoint y: 257, distance: 114.3
click at [150, 257] on div "Loading... Saving… Loading... Saving… 25552 Edit 📌 Pin Project Edit Sold By Can…" at bounding box center [591, 530] width 913 height 1059
click at [64, 81] on p "All Active Projects" at bounding box center [74, 79] width 52 height 7
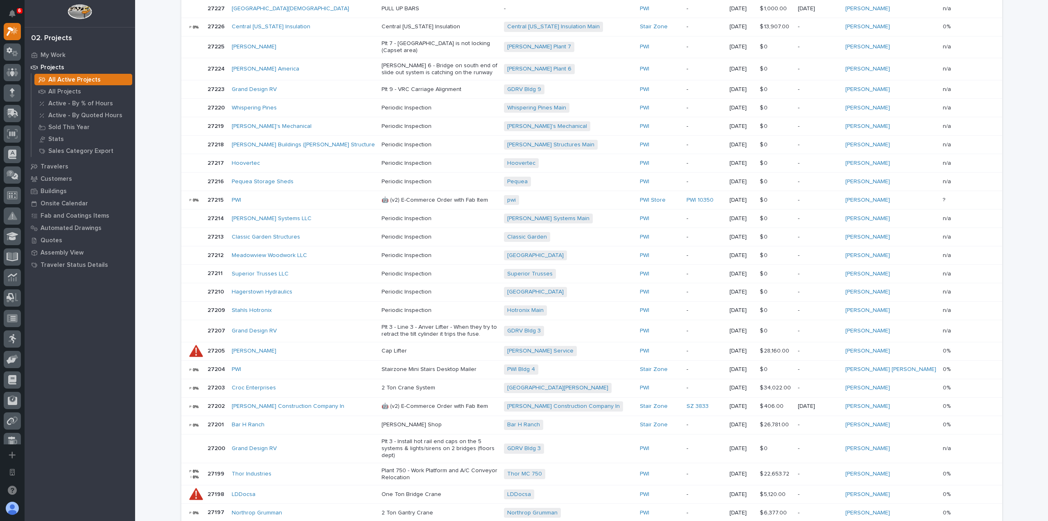
scroll to position [338, 0]
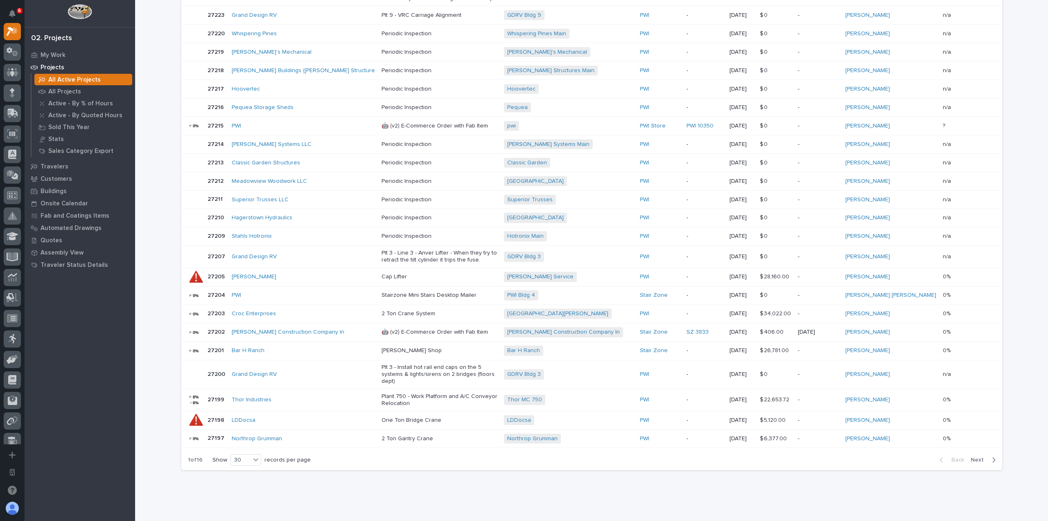
click at [974, 456] on span "Next" at bounding box center [980, 459] width 18 height 7
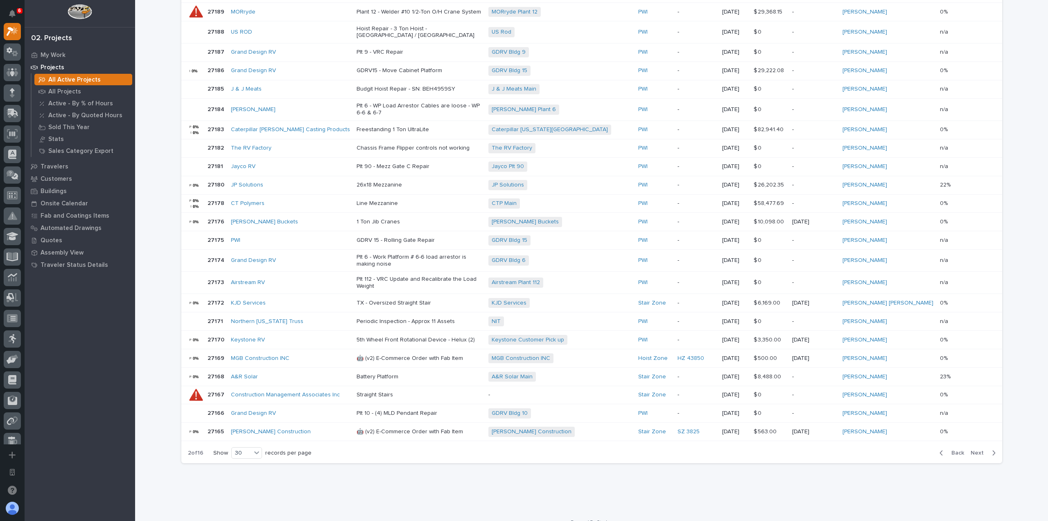
scroll to position [328, 0]
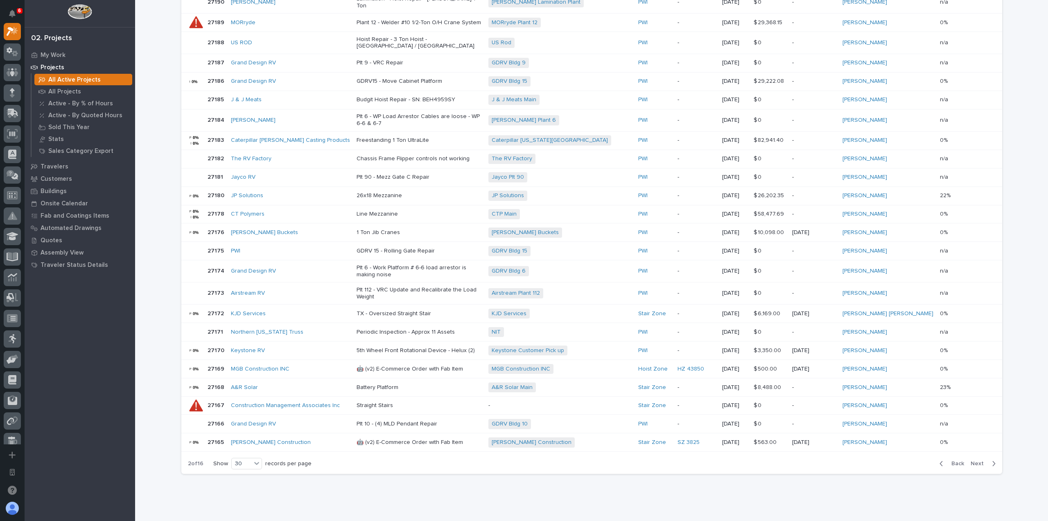
click at [984, 460] on span "Next" at bounding box center [980, 463] width 18 height 7
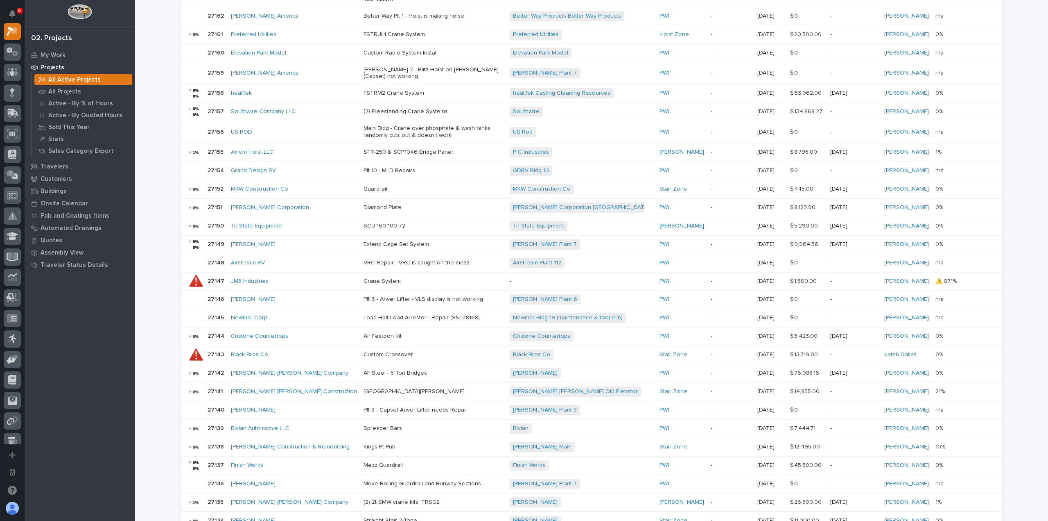
scroll to position [335, 0]
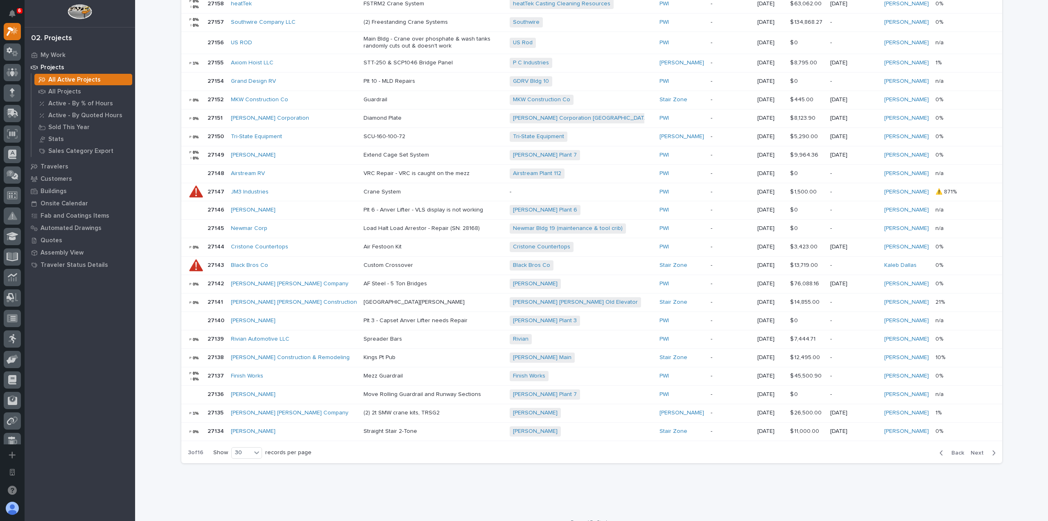
click at [974, 449] on span "Next" at bounding box center [980, 452] width 18 height 7
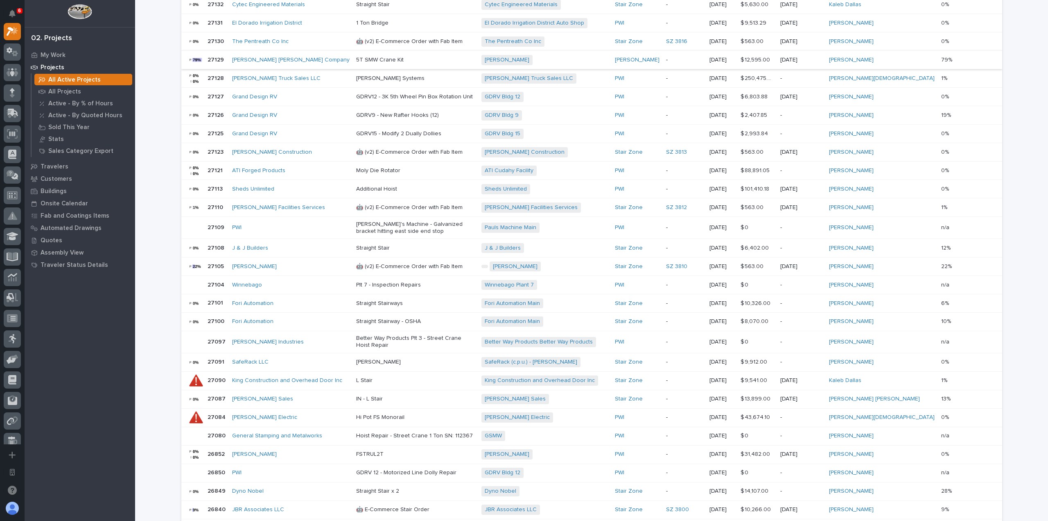
scroll to position [328, 0]
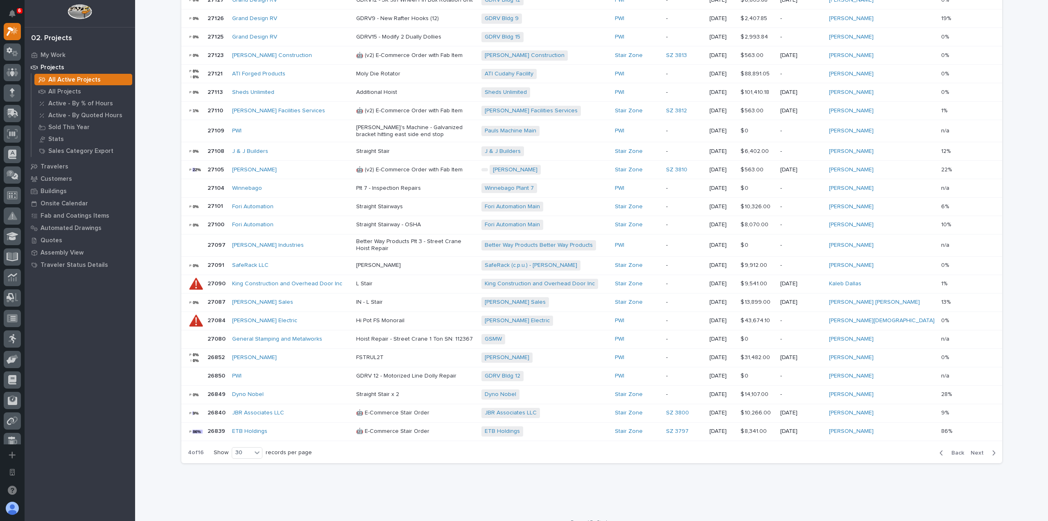
click at [977, 449] on span "Next" at bounding box center [980, 452] width 18 height 7
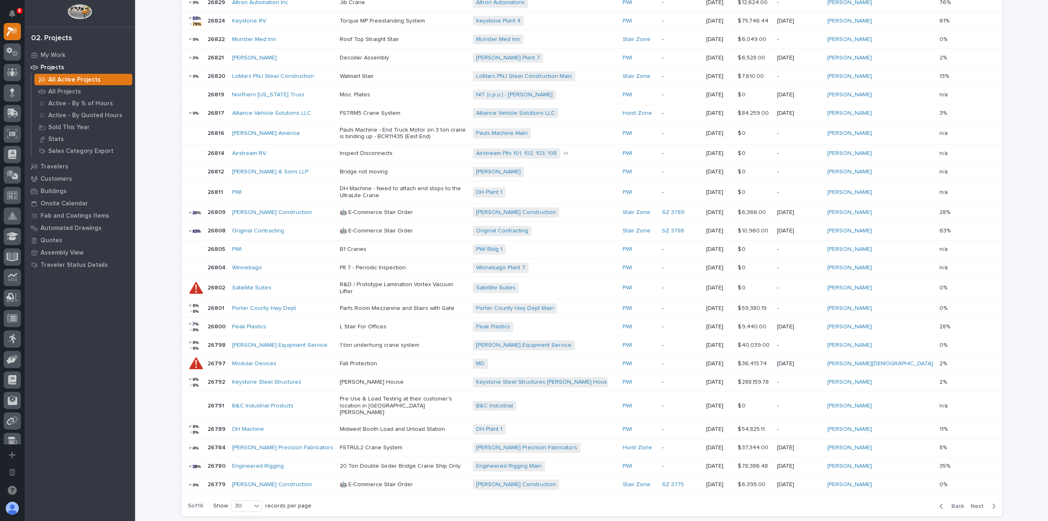
scroll to position [339, 0]
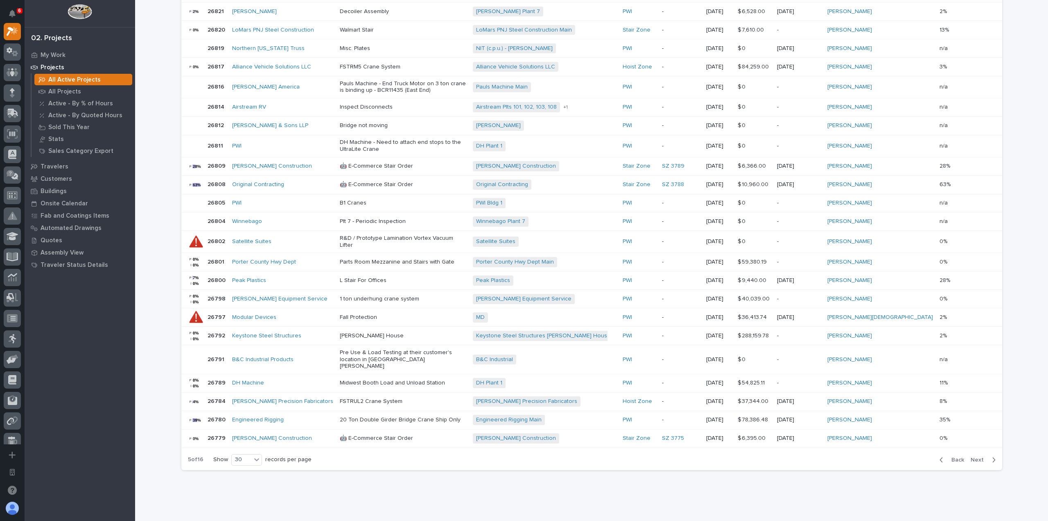
click at [384, 416] on p "20 Ton Double Girder Bridge Crane Ship Only" at bounding box center [403, 419] width 127 height 7
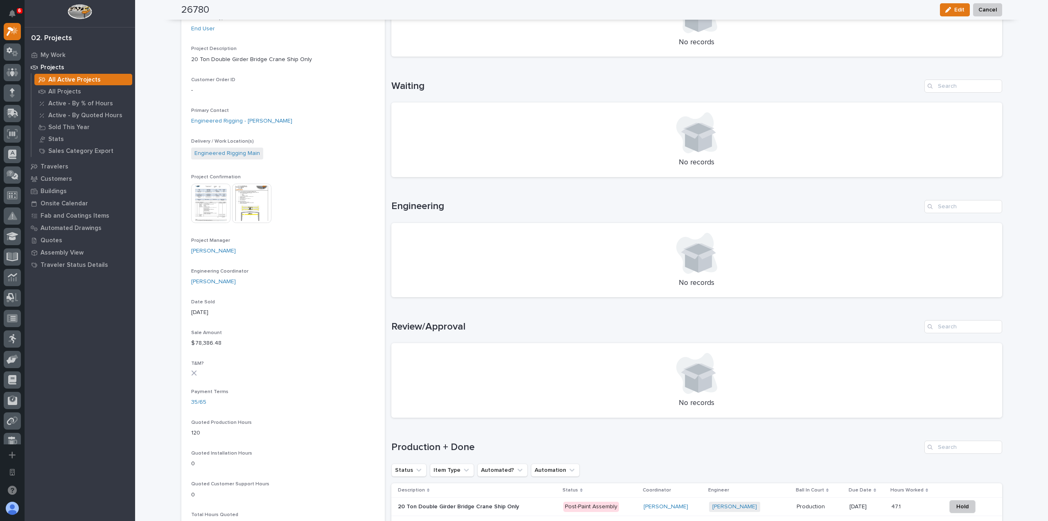
scroll to position [164, 0]
click at [202, 199] on img at bounding box center [210, 202] width 39 height 39
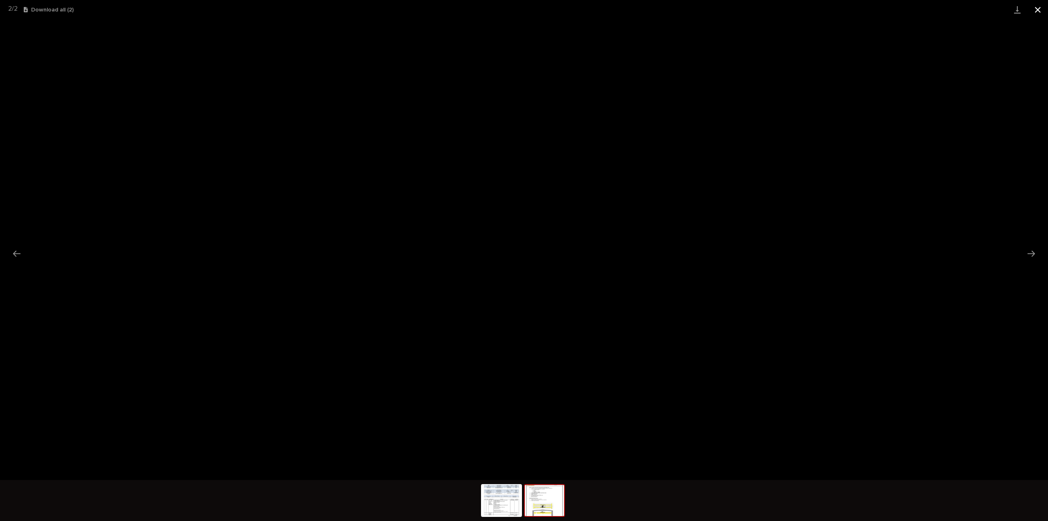
click at [1035, 7] on button "Close gallery" at bounding box center [1038, 9] width 20 height 19
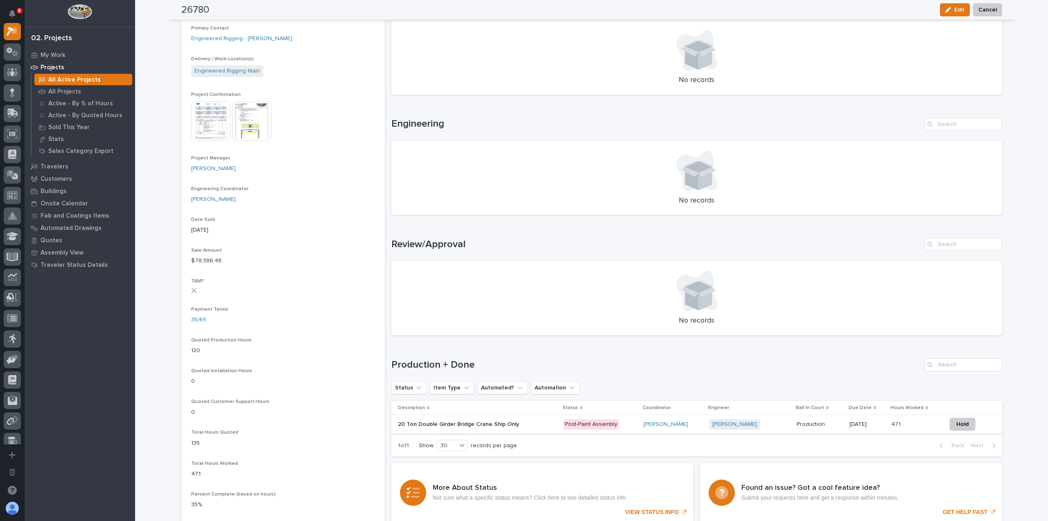
scroll to position [246, 0]
click at [509, 429] on div "20 Ton Double Girder Bridge Crane Ship Only 20 Ton Double Girder Bridge Crane S…" at bounding box center [477, 424] width 159 height 14
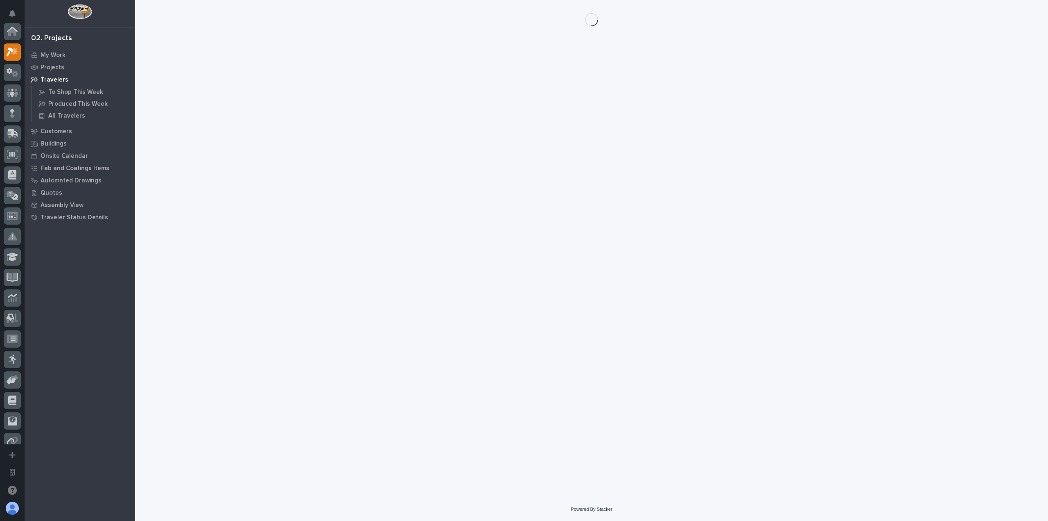
scroll to position [20, 0]
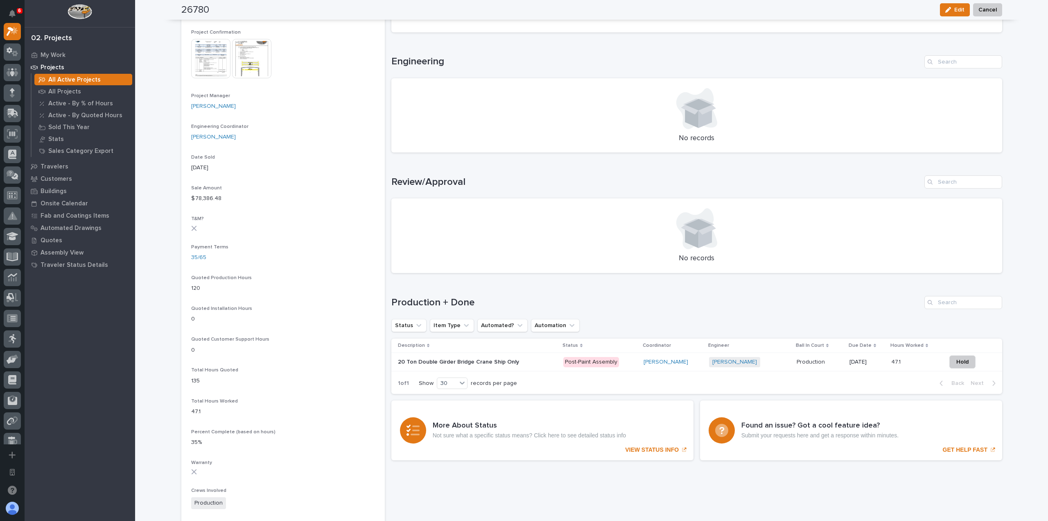
scroll to position [328, 0]
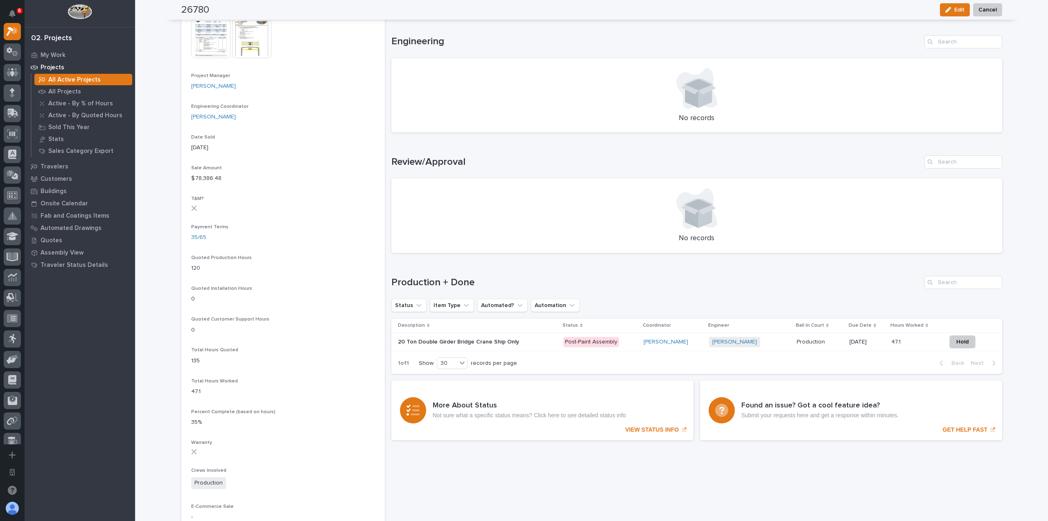
click at [493, 337] on p "20 Ton Double Girder Bridge Crane Ship Only" at bounding box center [459, 341] width 123 height 9
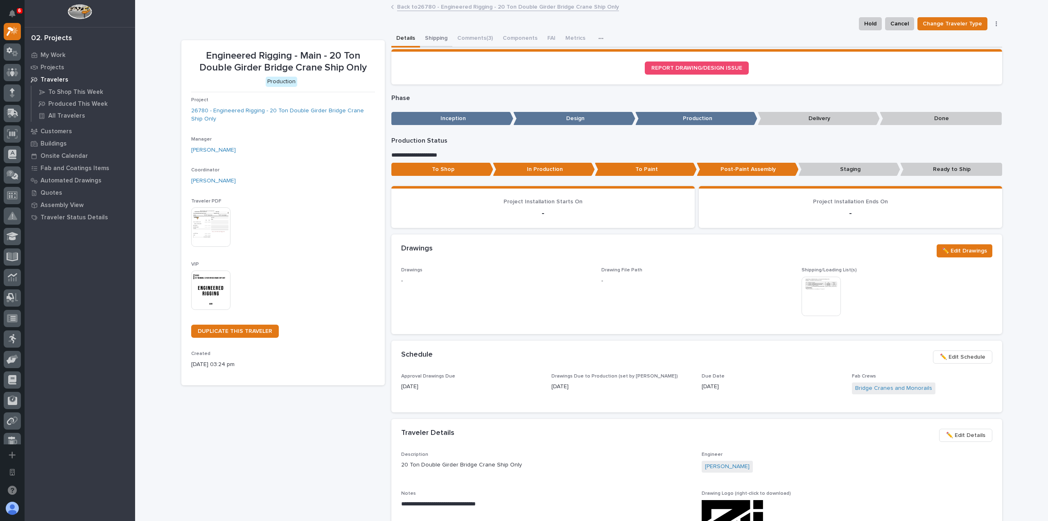
click at [424, 37] on button "Shipping" at bounding box center [436, 38] width 32 height 17
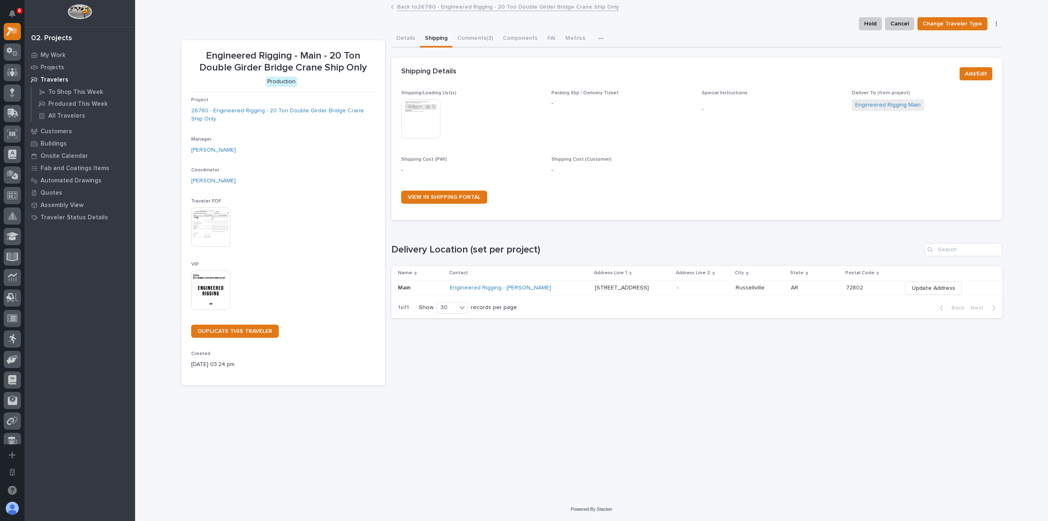
click at [427, 109] on img at bounding box center [420, 118] width 39 height 39
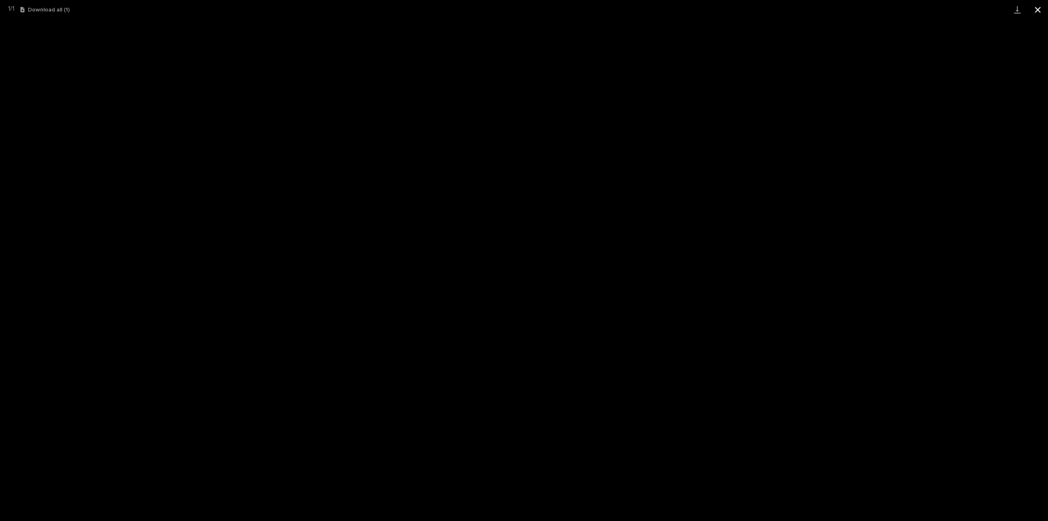
click at [1035, 15] on button "Close gallery" at bounding box center [1038, 9] width 20 height 19
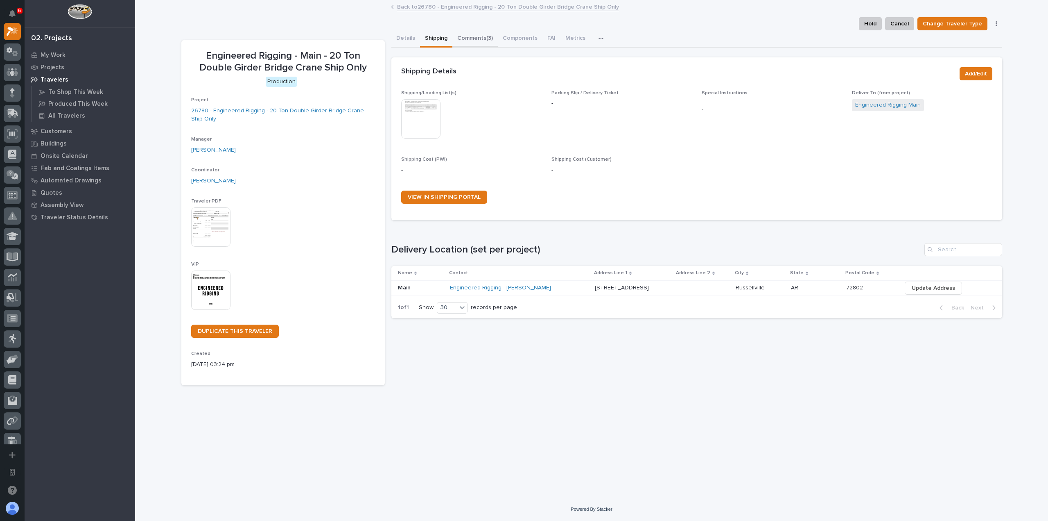
click at [473, 40] on button "Comments (3)" at bounding box center [475, 38] width 45 height 17
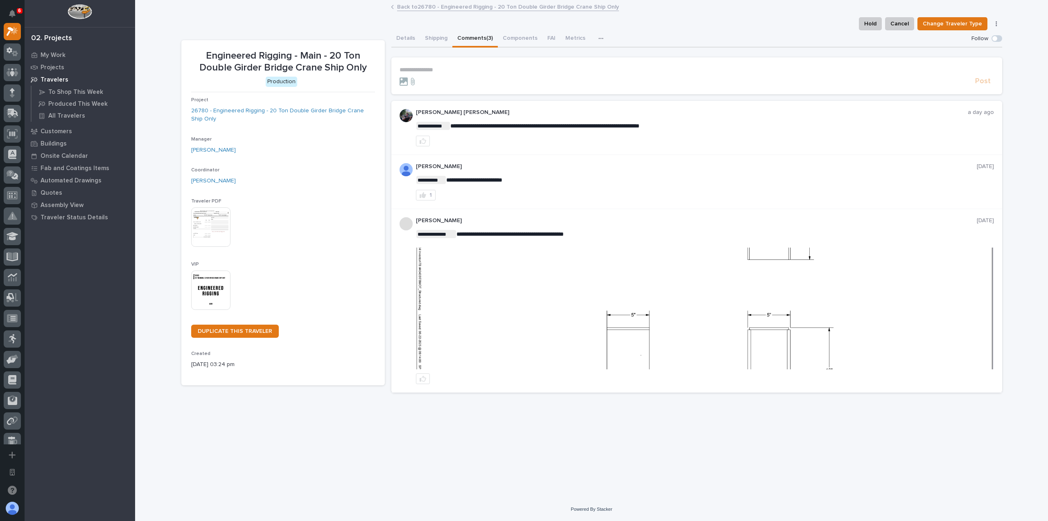
click at [780, 66] on section "**********" at bounding box center [697, 75] width 611 height 37
click at [520, 35] on button "Components" at bounding box center [520, 38] width 45 height 17
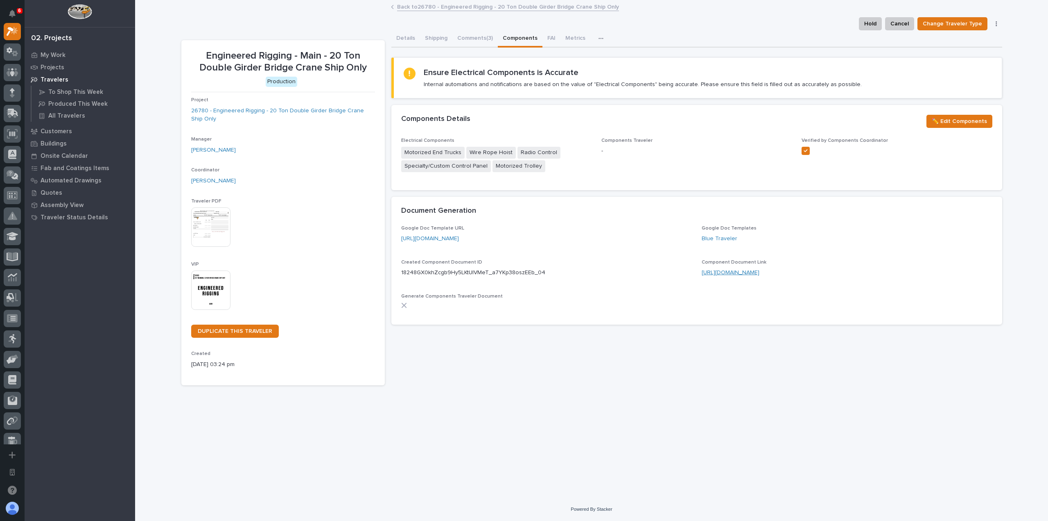
click at [731, 273] on link "https://docs.google.com/document/d/18248GX0khZcgb9Hy5LKtUIVMeT_a7YKp38oszEEb_04…" at bounding box center [731, 272] width 58 height 6
click at [548, 39] on button "FAI" at bounding box center [552, 38] width 18 height 17
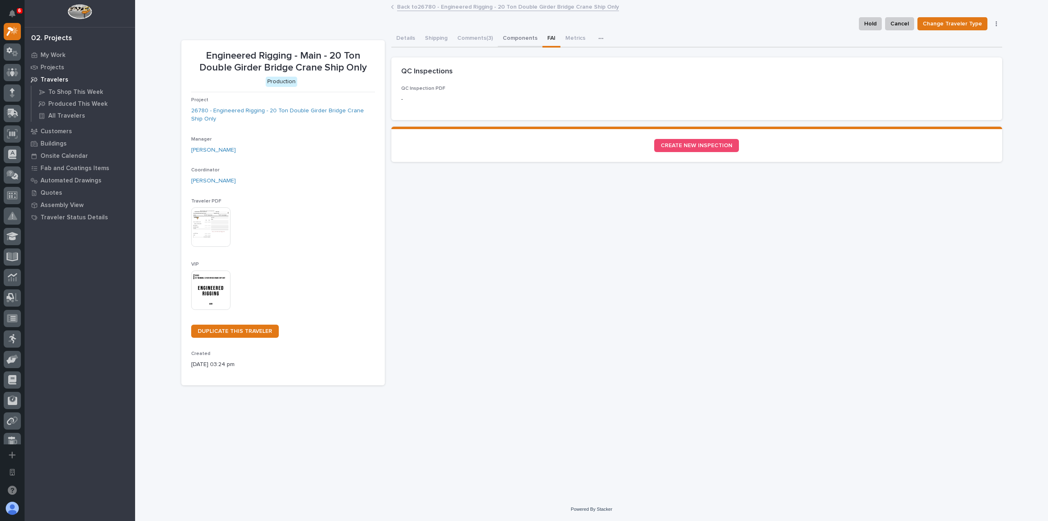
click at [532, 36] on button "Components" at bounding box center [520, 38] width 45 height 17
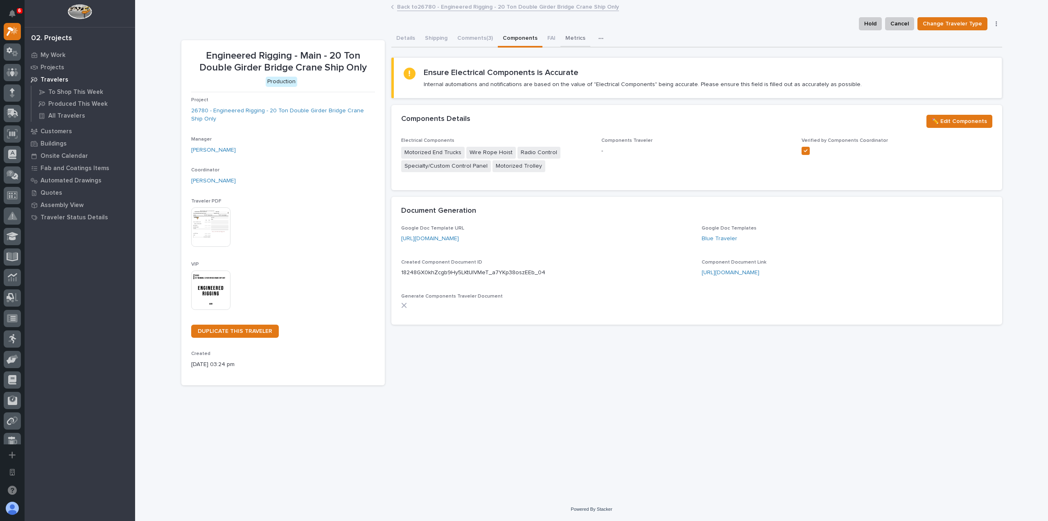
click at [577, 36] on button "Metrics" at bounding box center [576, 38] width 30 height 17
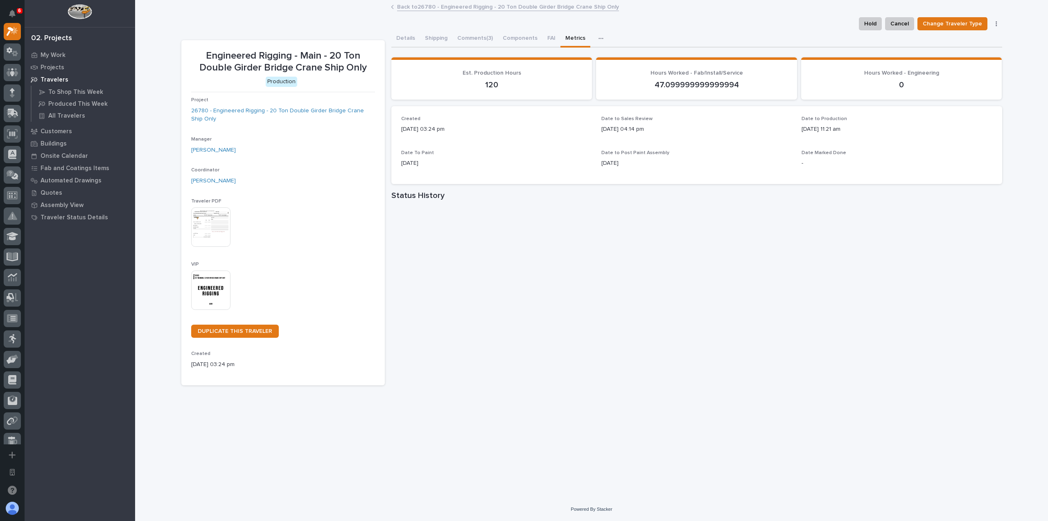
click at [600, 41] on button "button" at bounding box center [603, 38] width 18 height 16
click at [594, 40] on button "button" at bounding box center [603, 38] width 18 height 16
click at [599, 37] on icon "button" at bounding box center [601, 39] width 5 height 6
click at [573, 59] on span "Schedule" at bounding box center [565, 60] width 25 height 7
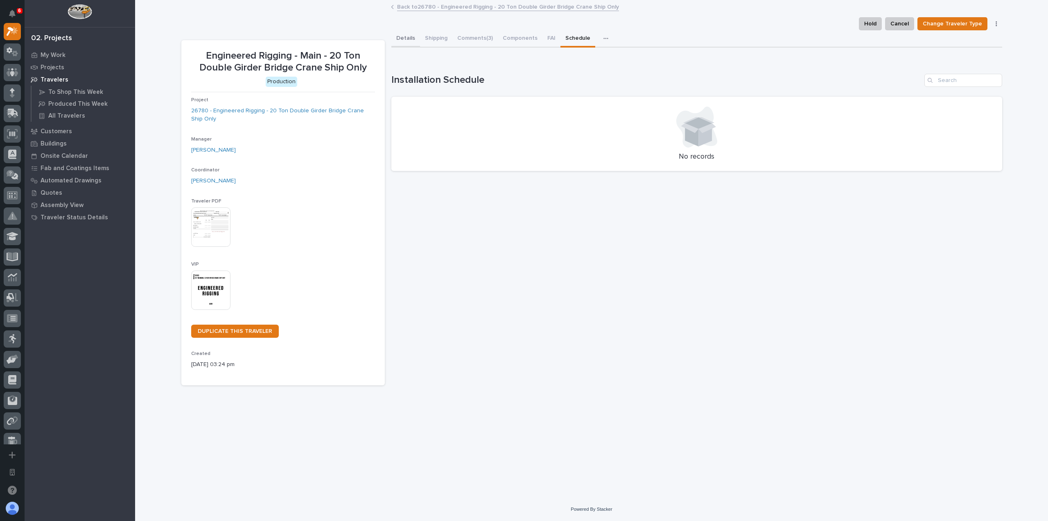
click at [406, 35] on button "Details" at bounding box center [406, 38] width 29 height 17
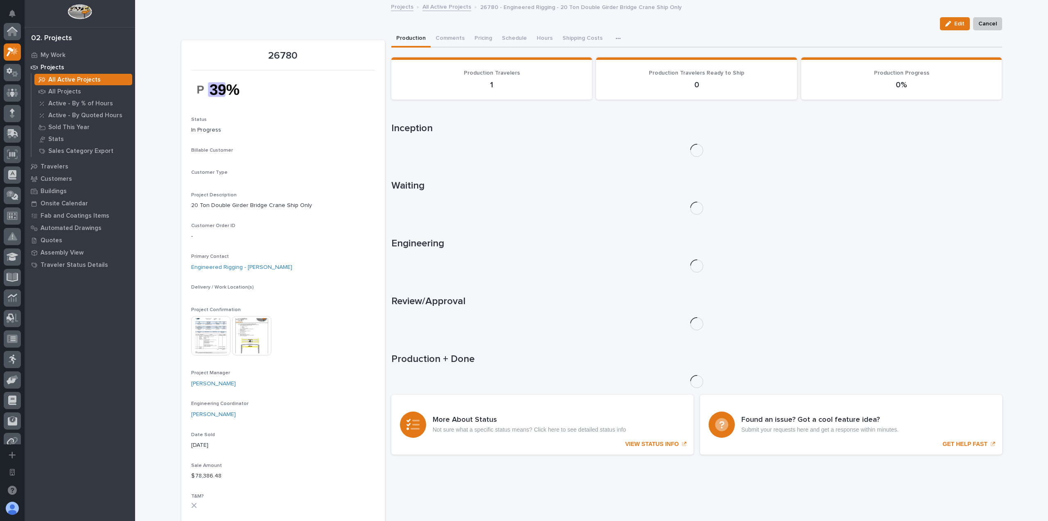
scroll to position [20, 0]
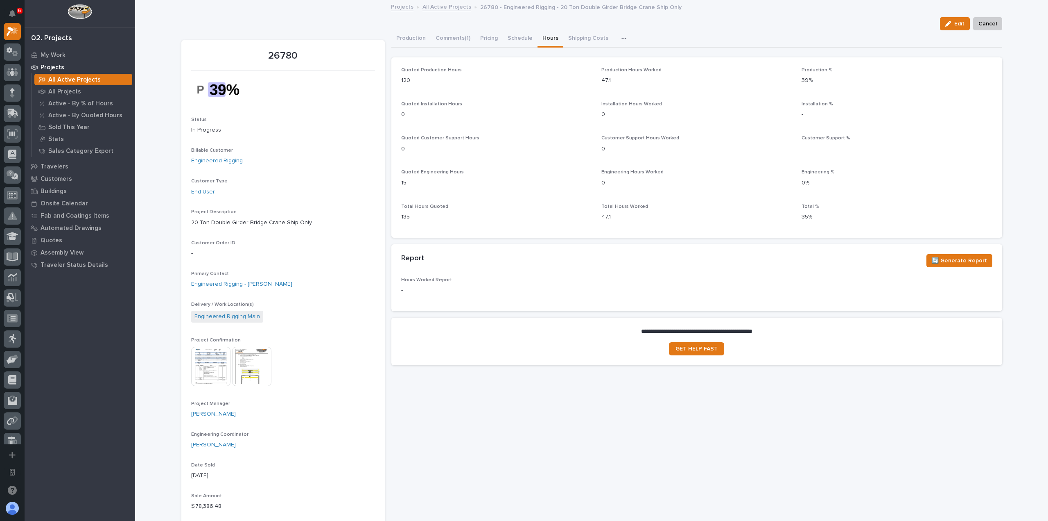
click at [548, 41] on button "Hours" at bounding box center [551, 38] width 26 height 17
click at [410, 42] on button "Production" at bounding box center [411, 38] width 39 height 17
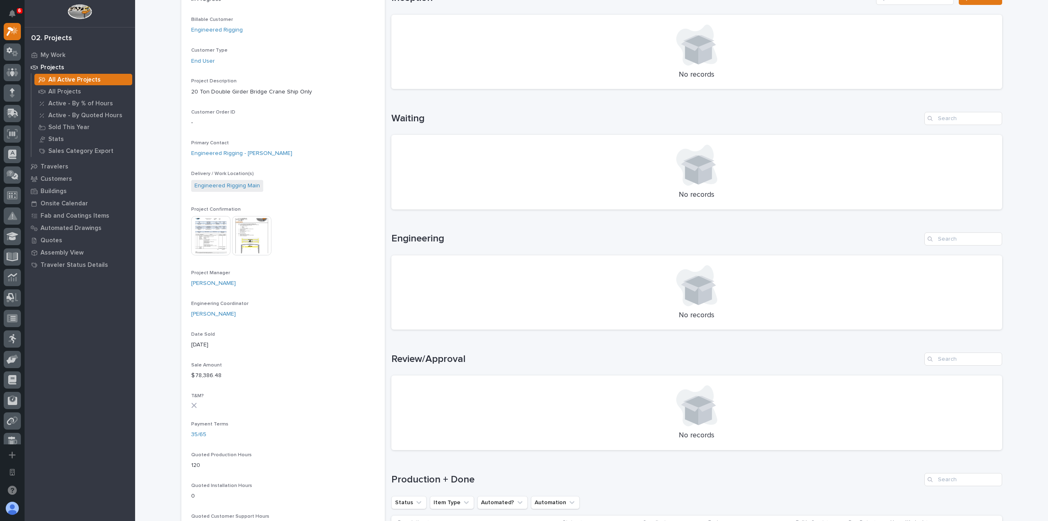
scroll to position [287, 0]
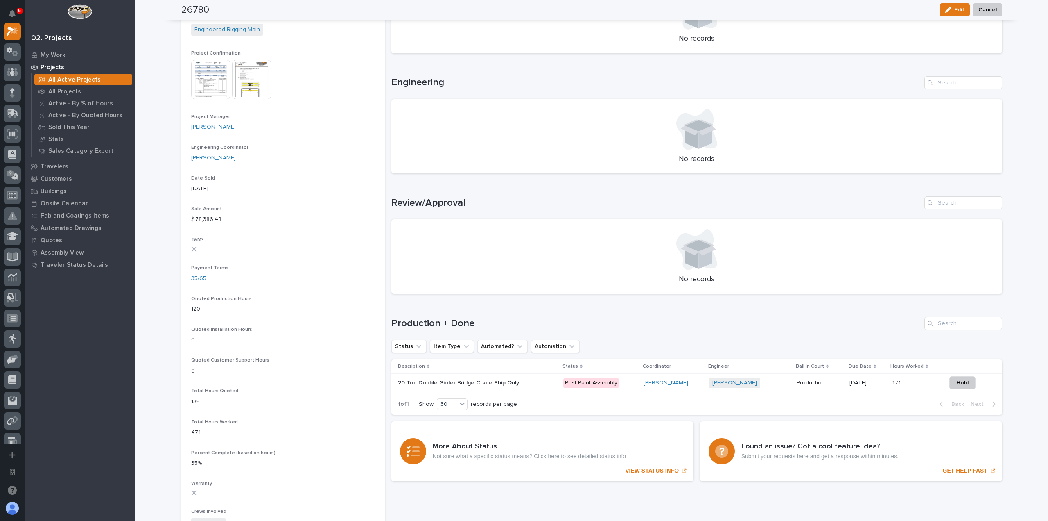
click at [530, 389] on div "20 Ton Double Girder Bridge Crane Ship Only 20 Ton Double Girder Bridge Crane S…" at bounding box center [477, 383] width 159 height 14
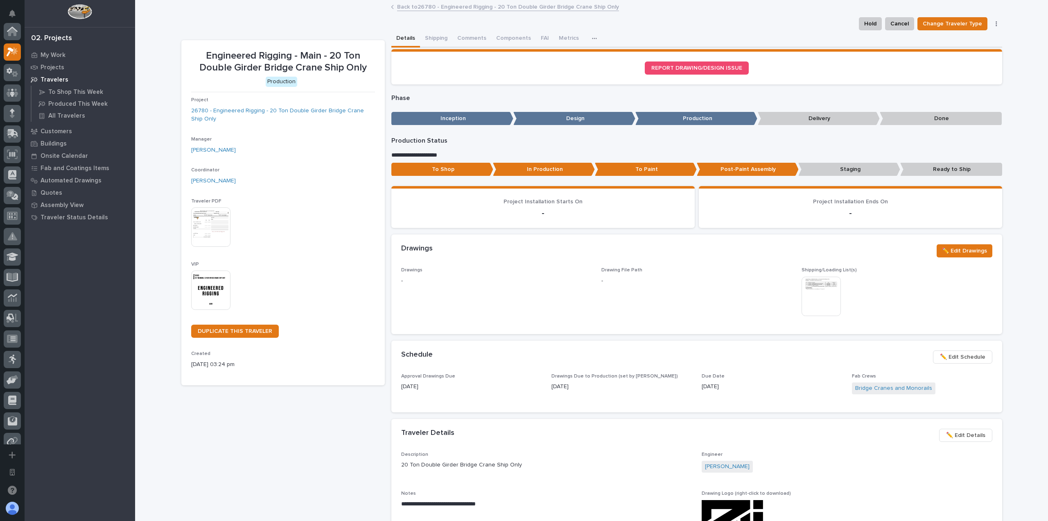
scroll to position [20, 0]
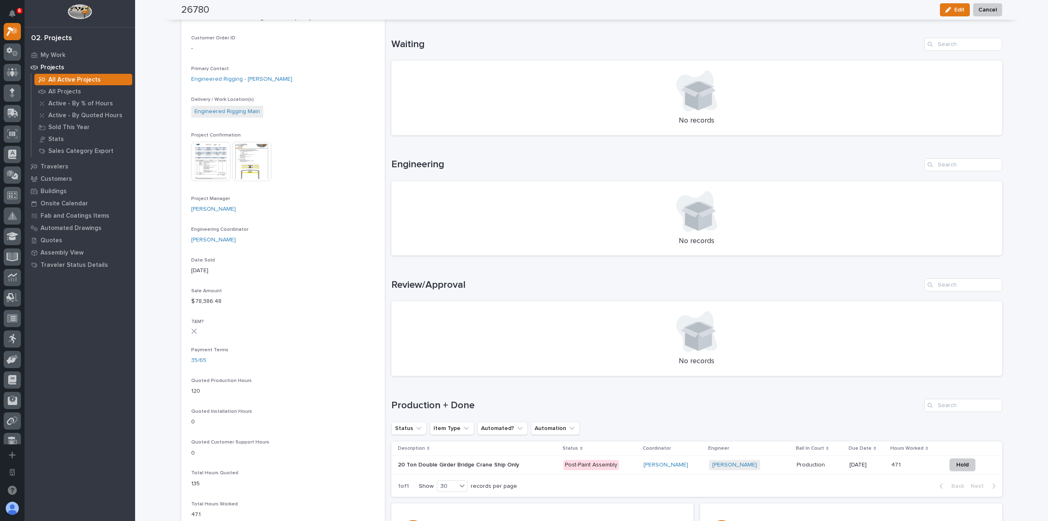
scroll to position [328, 0]
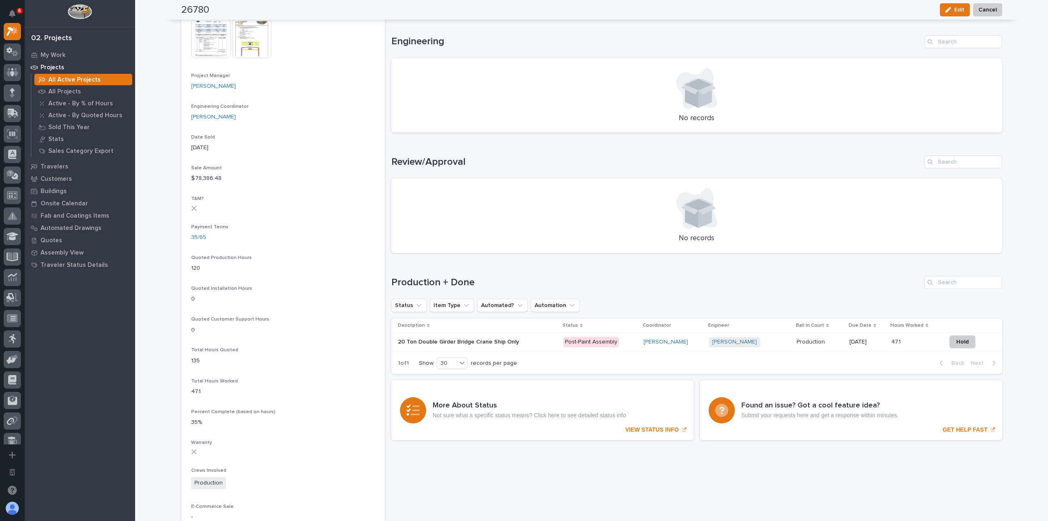
click at [521, 349] on td "20 Ton Double Girder Bridge Crane Ship Only 20 Ton Double Girder Bridge Crane S…" at bounding box center [476, 342] width 169 height 18
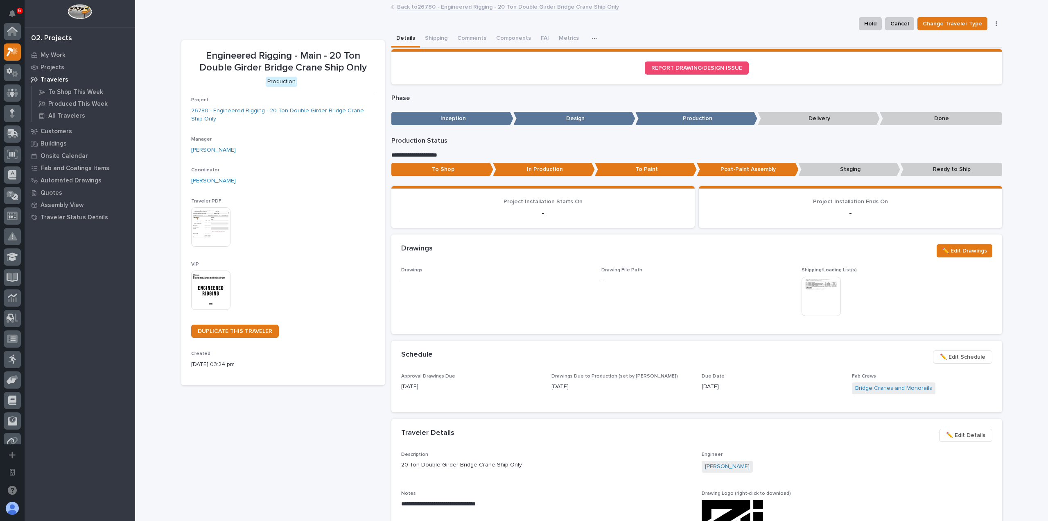
scroll to position [20, 0]
drag, startPoint x: 582, startPoint y: 247, endPoint x: 585, endPoint y: 245, distance: 4.2
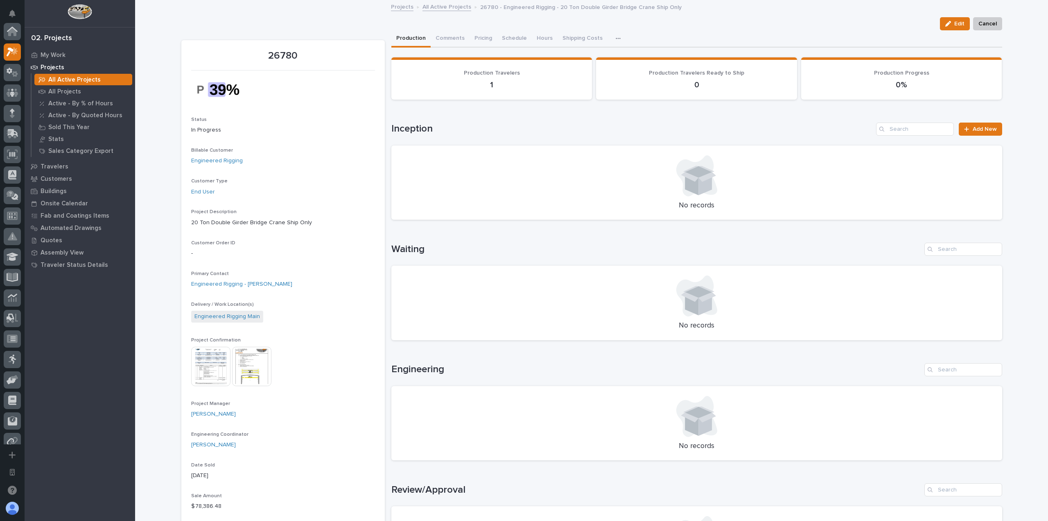
scroll to position [20, 0]
click at [250, 369] on img at bounding box center [251, 365] width 39 height 39
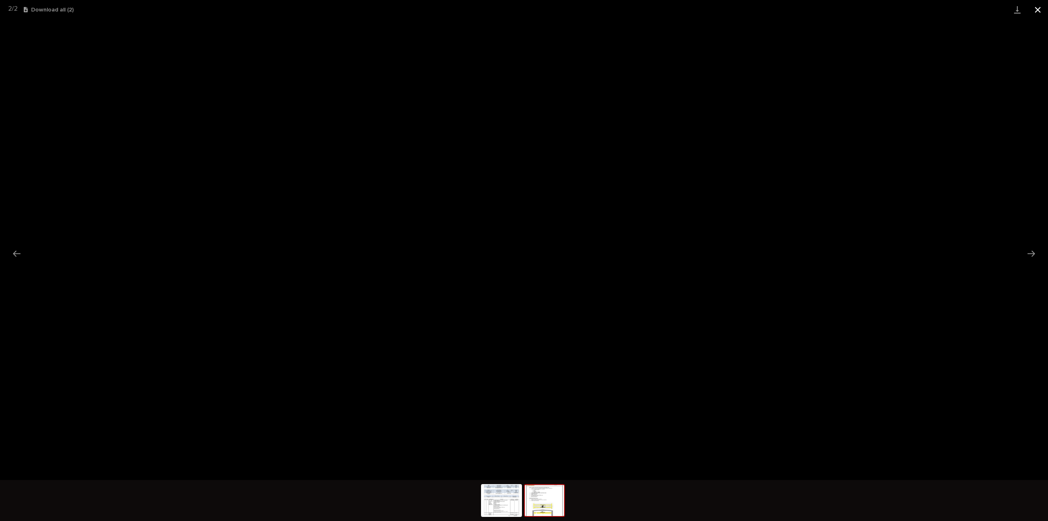
click at [1041, 12] on button "Close gallery" at bounding box center [1038, 9] width 20 height 19
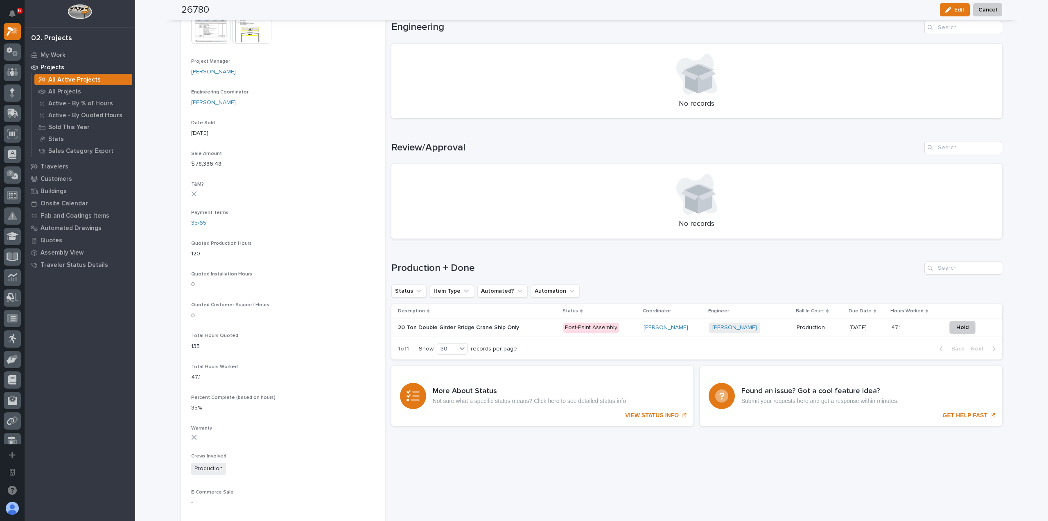
scroll to position [328, 0]
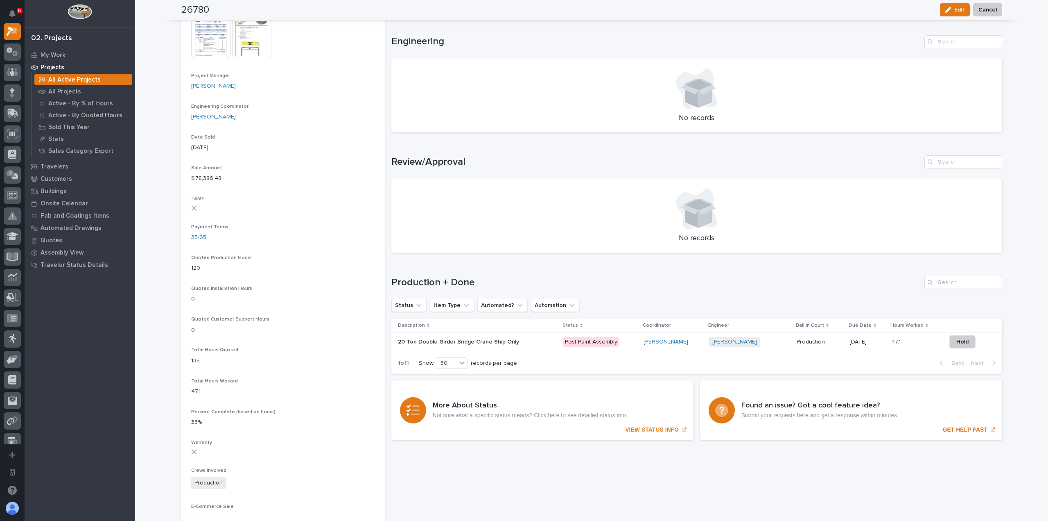
click at [516, 341] on p at bounding box center [469, 341] width 143 height 7
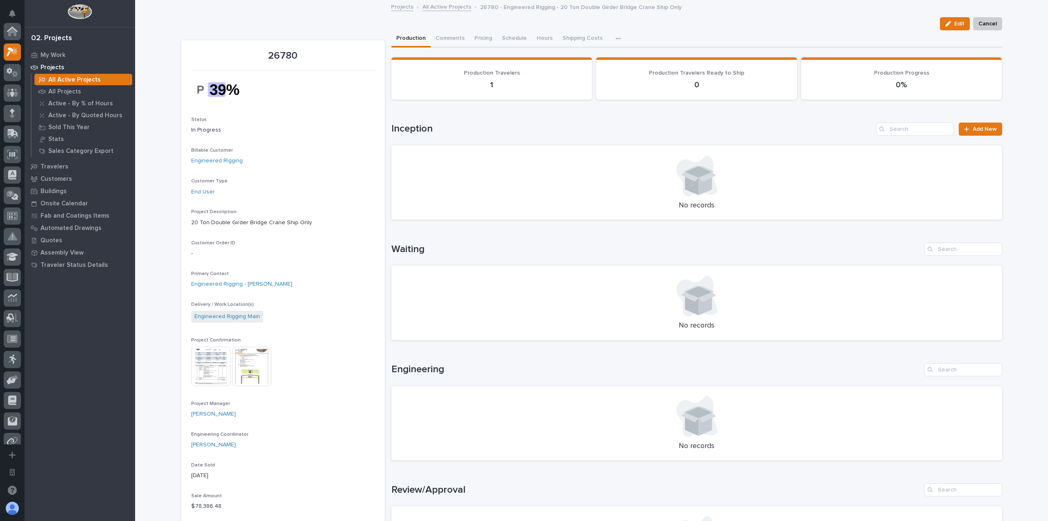
scroll to position [20, 0]
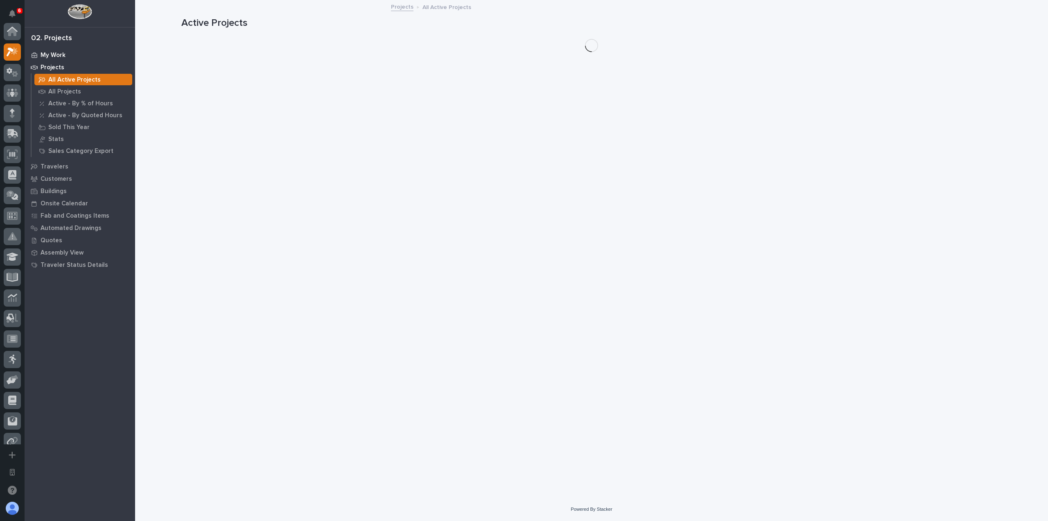
scroll to position [20, 0]
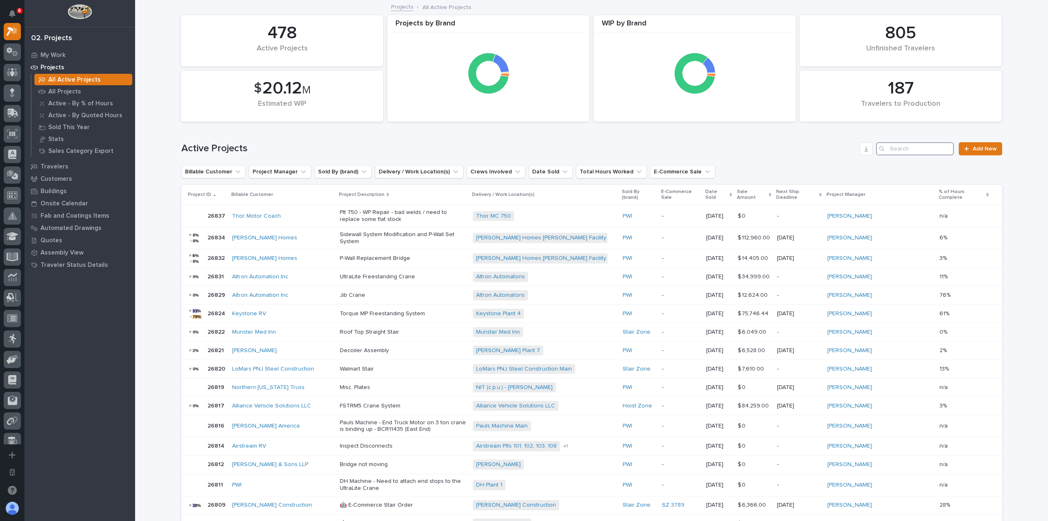
click at [900, 149] on input "Search" at bounding box center [915, 148] width 78 height 13
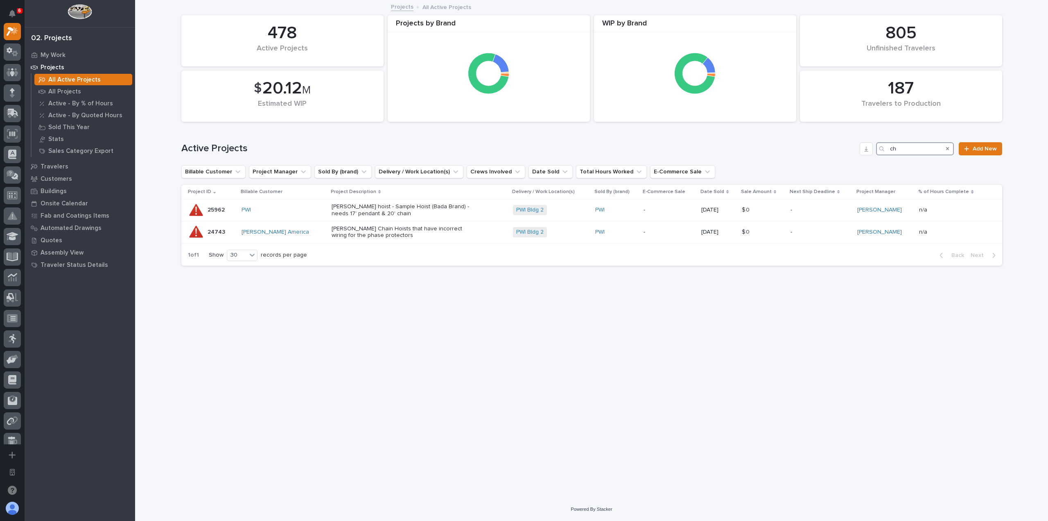
type input "c"
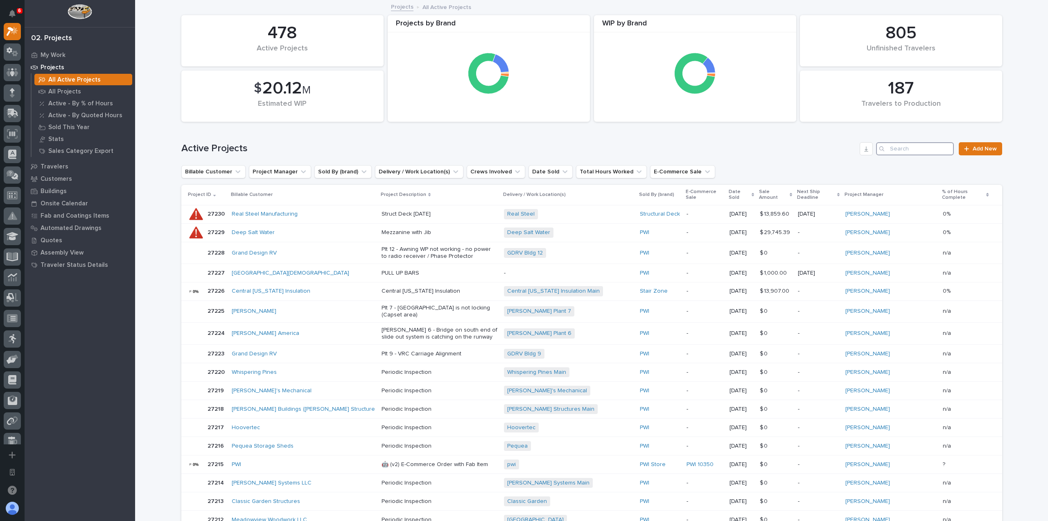
click at [916, 145] on input "Search" at bounding box center [915, 148] width 78 height 13
paste input "26629"
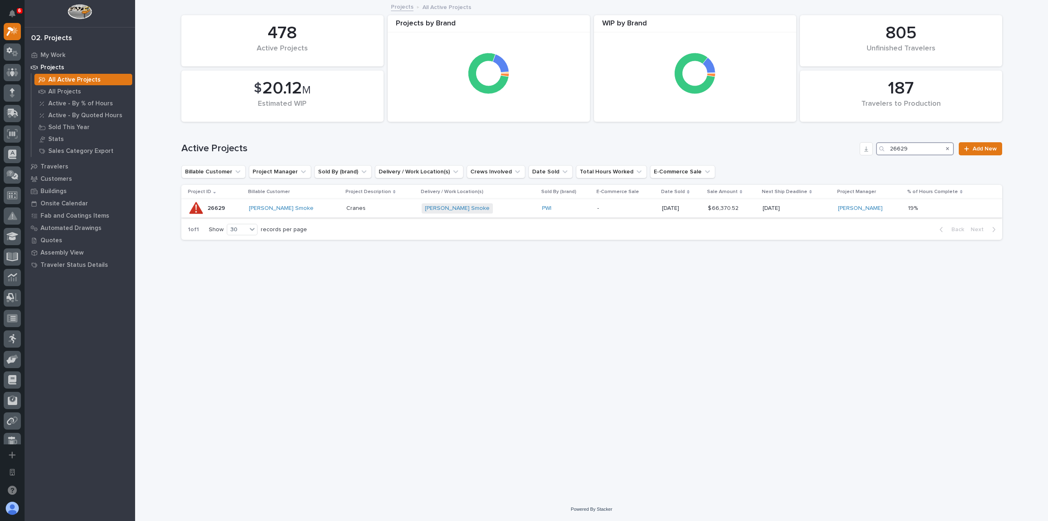
type input "26629"
click at [329, 216] on tr "26629 26629 Chiasson Smoke Cranes Chiasson Smoke + 0 PWI - 07/21/2025 $ 66,370.…" at bounding box center [591, 208] width 821 height 18
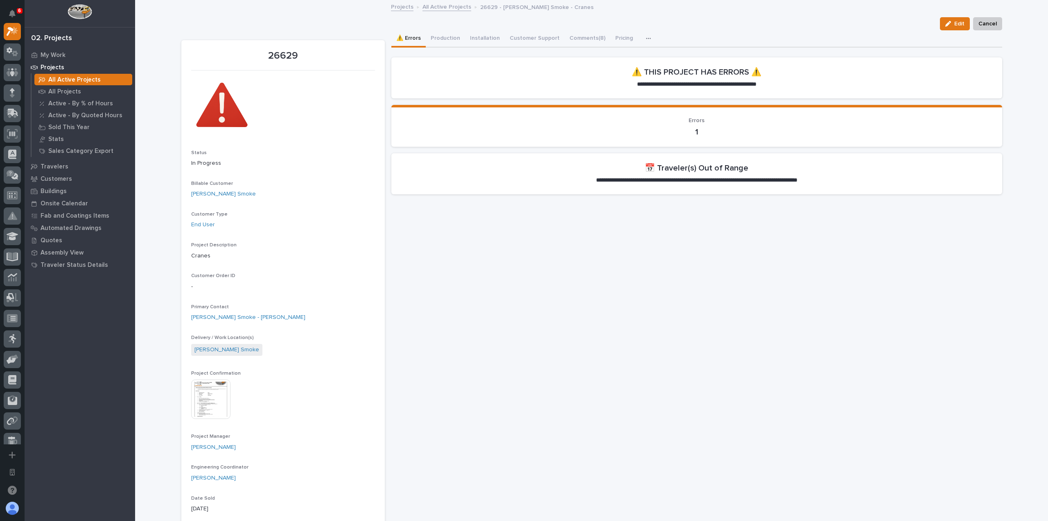
click at [641, 37] on button "button" at bounding box center [650, 38] width 18 height 16
click at [621, 73] on button "Hours" at bounding box center [622, 75] width 54 height 14
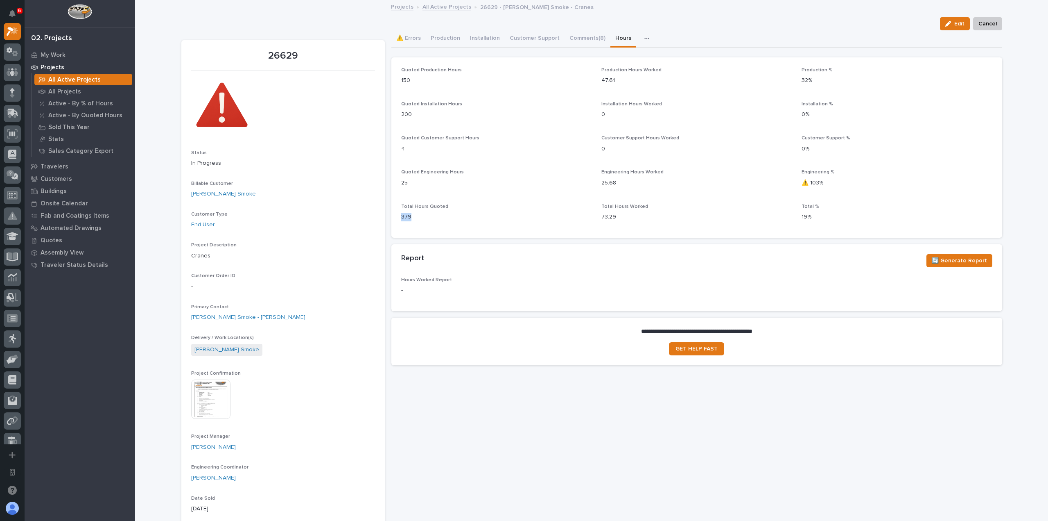
drag, startPoint x: 409, startPoint y: 217, endPoint x: 393, endPoint y: 215, distance: 16.0
click at [393, 215] on div "Quoted Production Hours 150 Production Hours Worked 47.61 Production % 32% Quot…" at bounding box center [697, 147] width 611 height 180
click at [459, 214] on p "379" at bounding box center [496, 217] width 190 height 9
drag, startPoint x: 645, startPoint y: 84, endPoint x: 599, endPoint y: 85, distance: 46.3
click at [602, 85] on div "Production Hours Worked 47.61" at bounding box center [697, 79] width 190 height 24
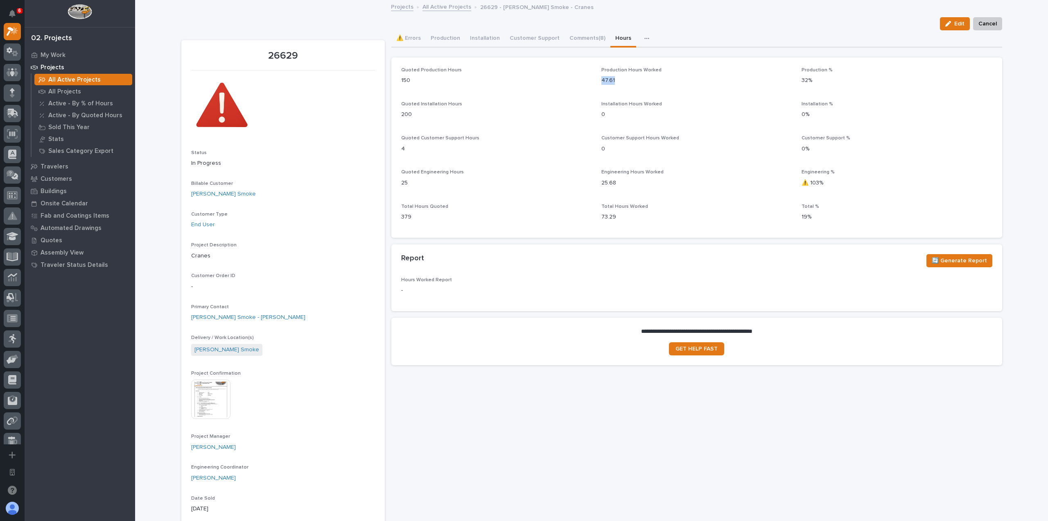
click at [616, 84] on p "47.61" at bounding box center [697, 80] width 190 height 9
click at [942, 263] on span "🔄 Generate Report" at bounding box center [959, 261] width 55 height 10
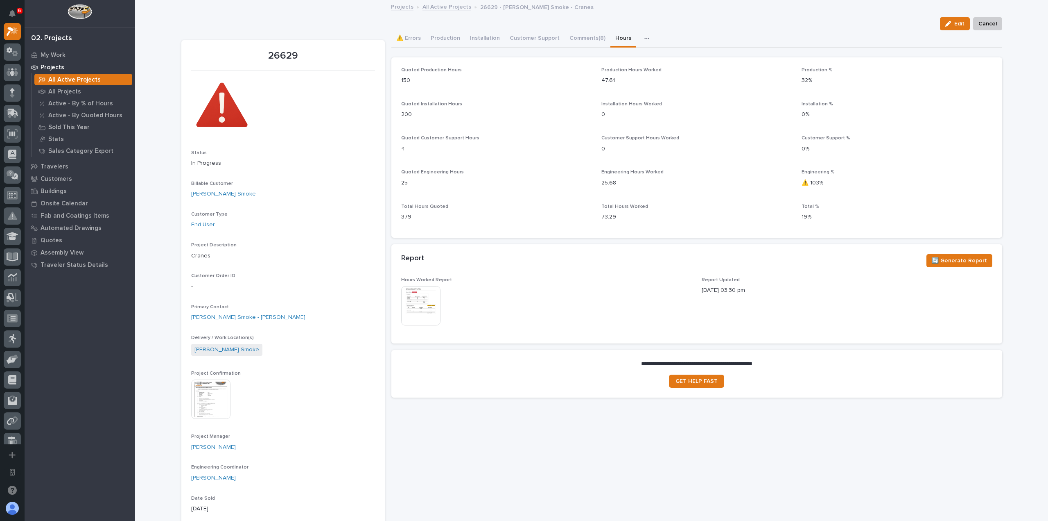
click at [432, 307] on img at bounding box center [420, 305] width 39 height 39
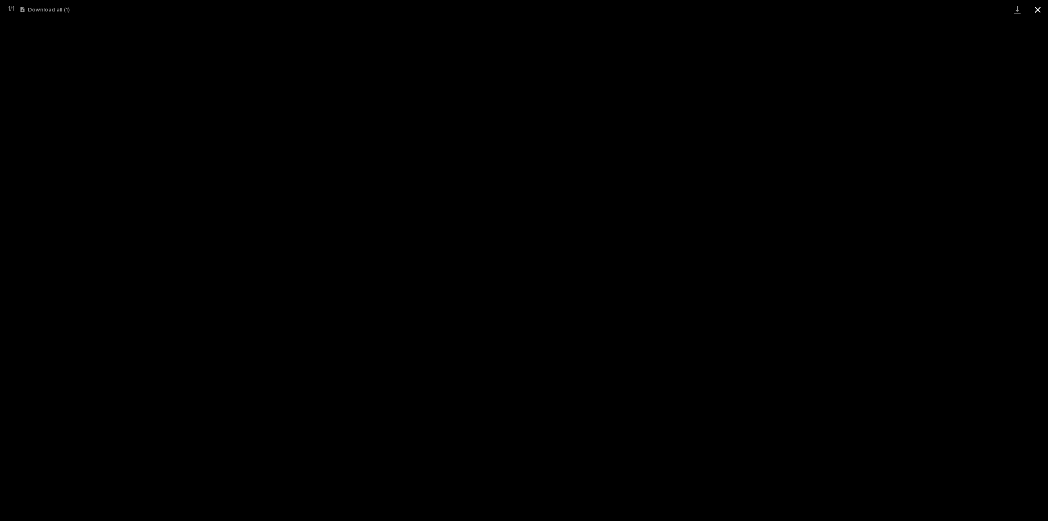
click at [1036, 7] on button "Close gallery" at bounding box center [1038, 9] width 20 height 19
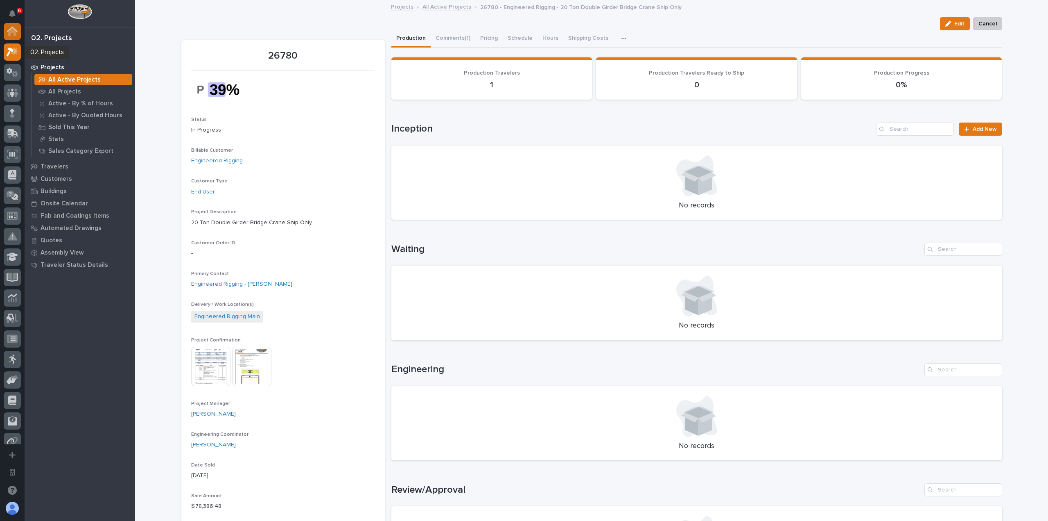
click at [11, 33] on icon at bounding box center [12, 32] width 8 height 8
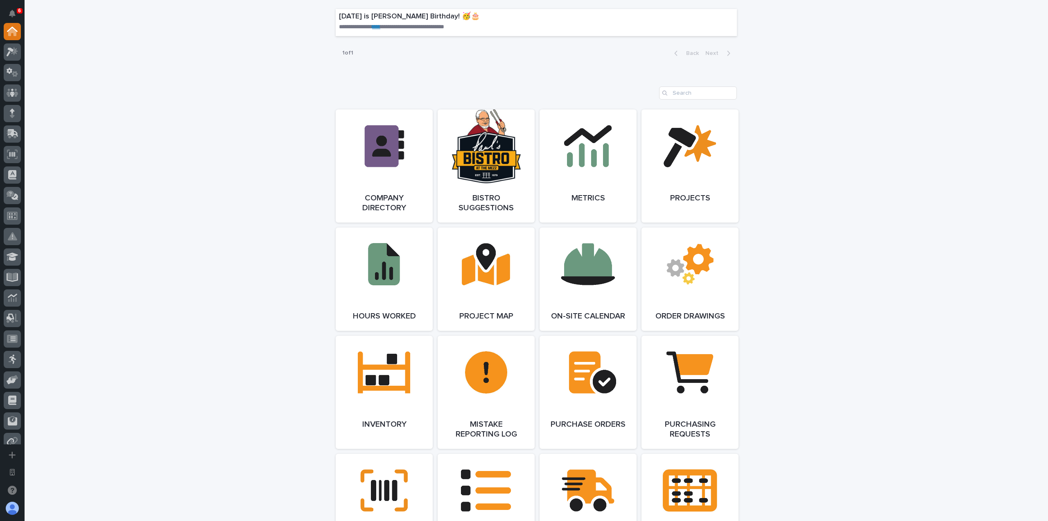
scroll to position [573, 0]
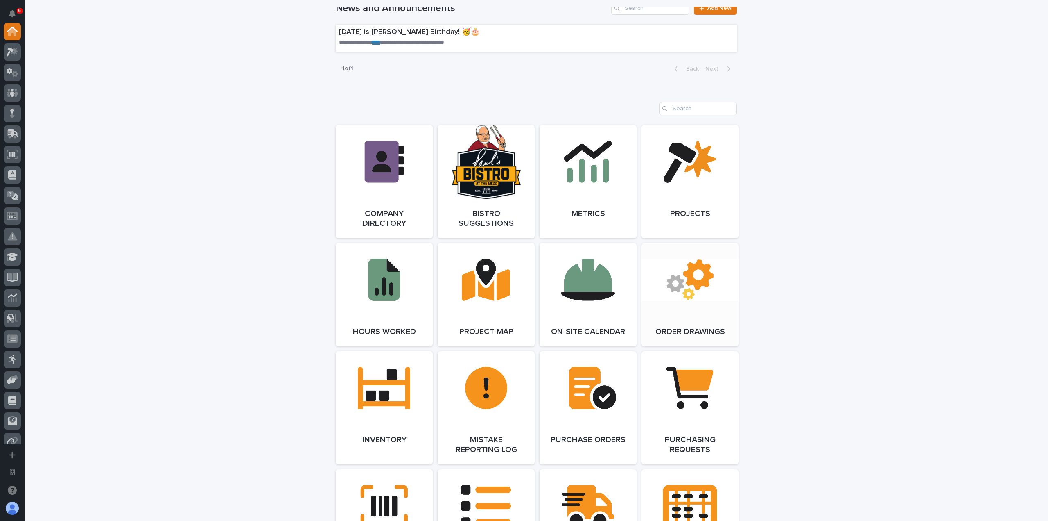
click at [695, 290] on link "Open Link" at bounding box center [690, 294] width 97 height 103
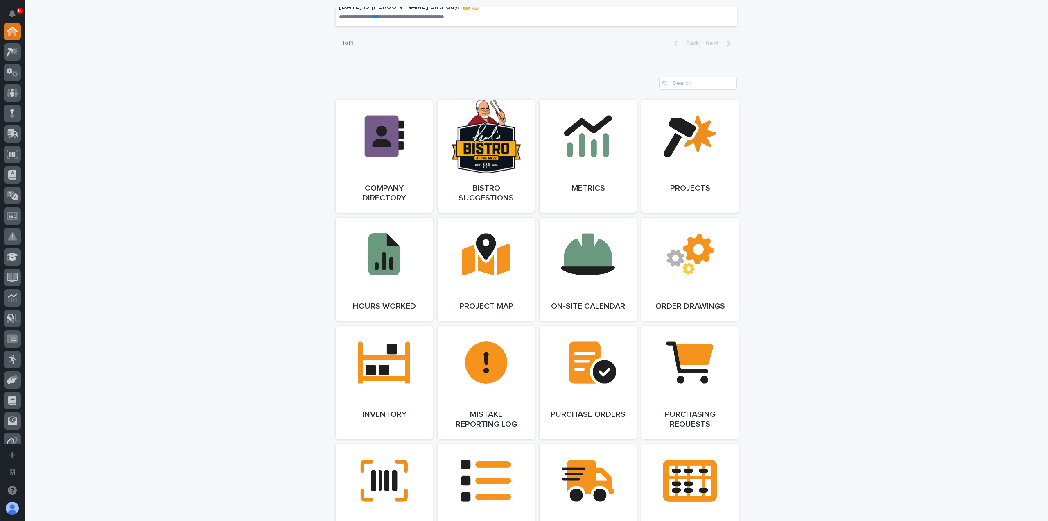
scroll to position [696, 0]
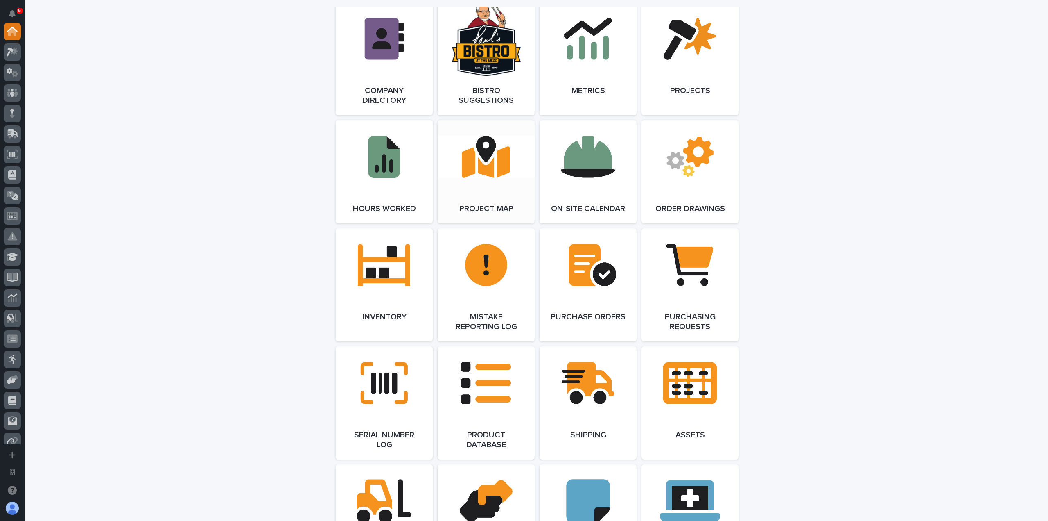
click at [468, 175] on link "Open Link" at bounding box center [486, 171] width 97 height 103
click at [600, 57] on link "Open Link" at bounding box center [588, 58] width 97 height 113
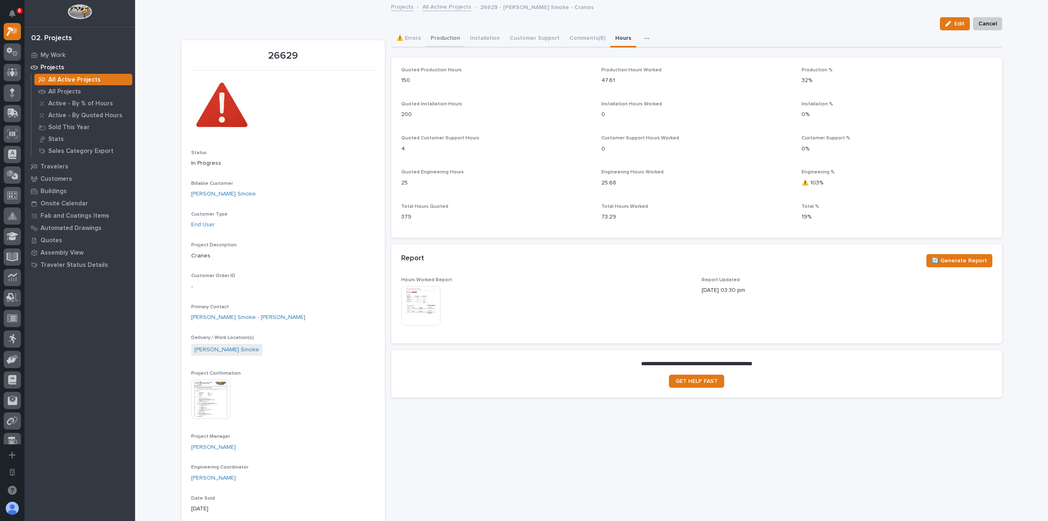
click at [436, 39] on button "Production" at bounding box center [445, 38] width 39 height 17
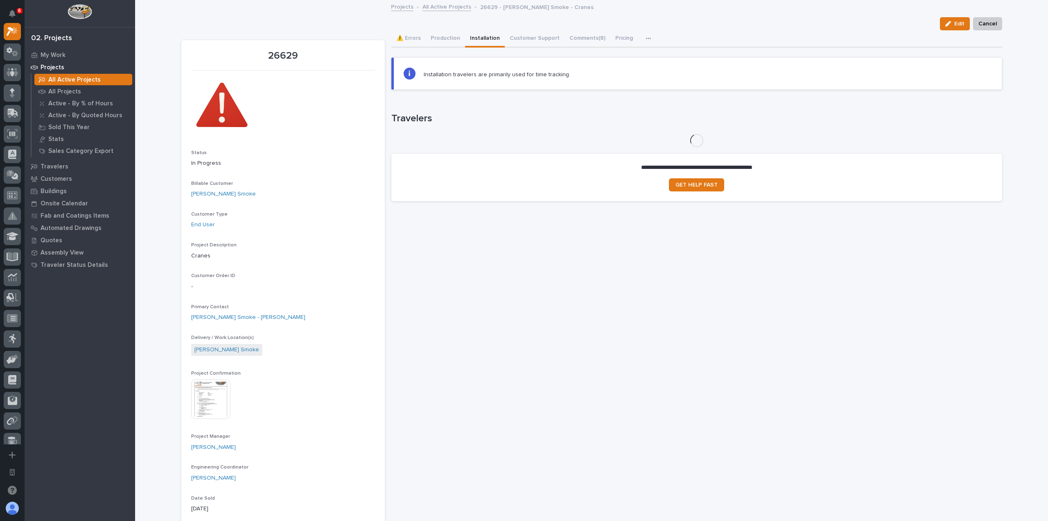
click at [471, 38] on button "Installation" at bounding box center [485, 38] width 40 height 17
click at [446, 38] on button "Production" at bounding box center [445, 38] width 39 height 17
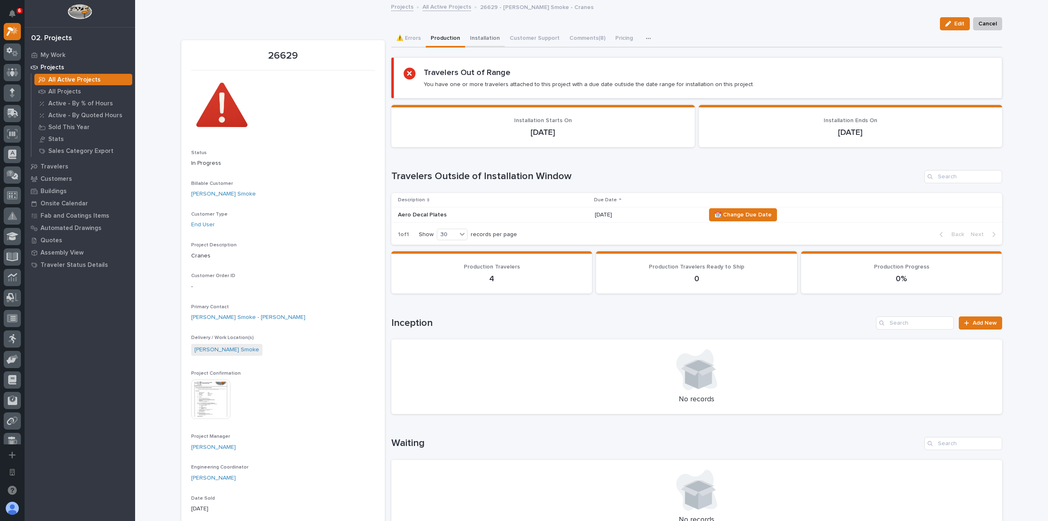
click at [485, 41] on button "Installation" at bounding box center [485, 38] width 40 height 17
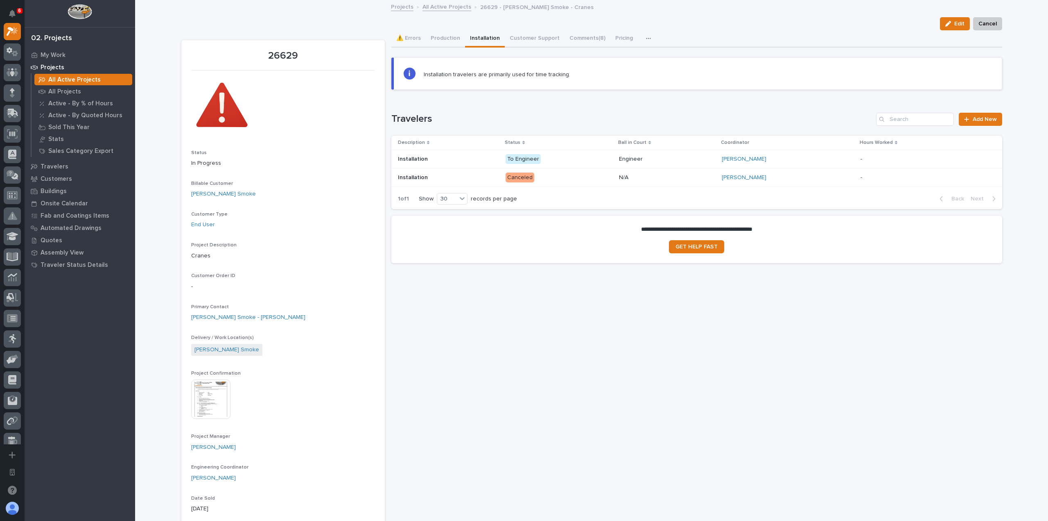
click at [466, 164] on div "Installation Installation" at bounding box center [448, 159] width 101 height 14
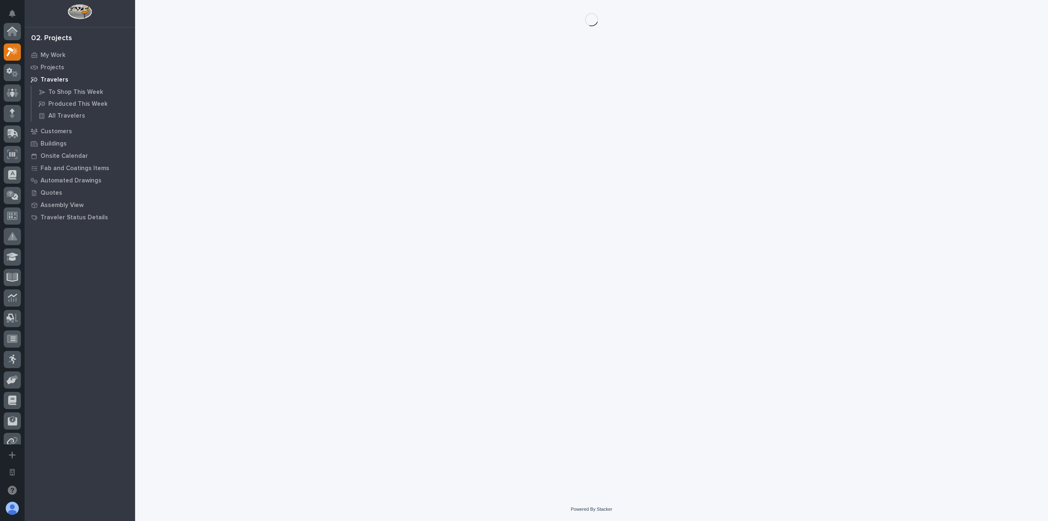
scroll to position [20, 0]
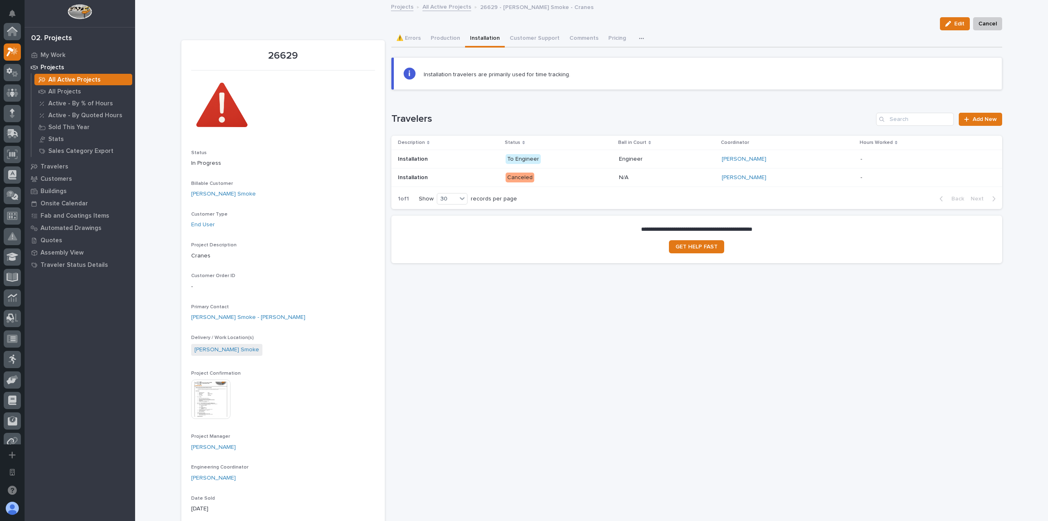
scroll to position [20, 0]
click at [530, 118] on h1 "Travelers" at bounding box center [633, 119] width 482 height 12
click at [533, 97] on div "Loading... Saving… Travelers Add New Description Status Ball in Court Coordinat…" at bounding box center [697, 156] width 611 height 120
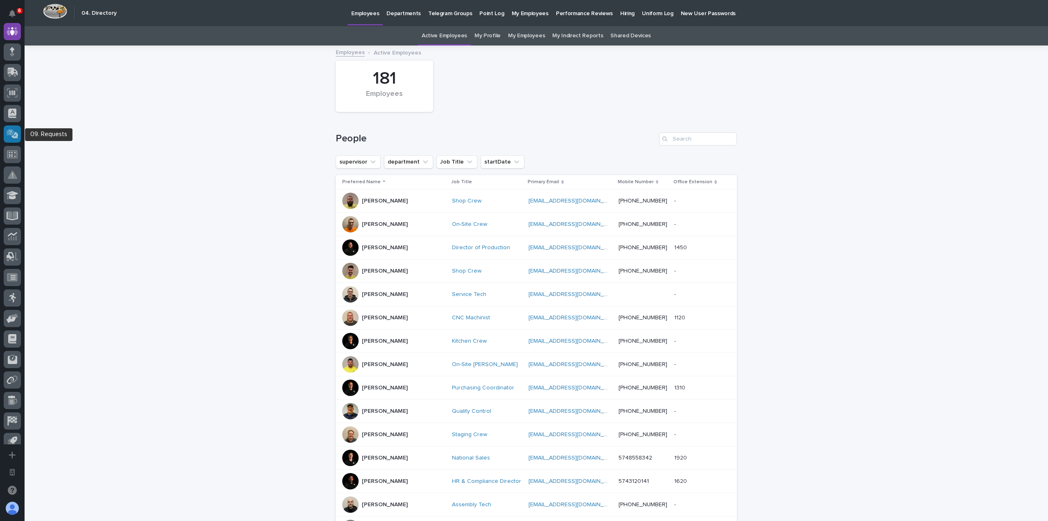
click at [17, 140] on div at bounding box center [12, 133] width 17 height 17
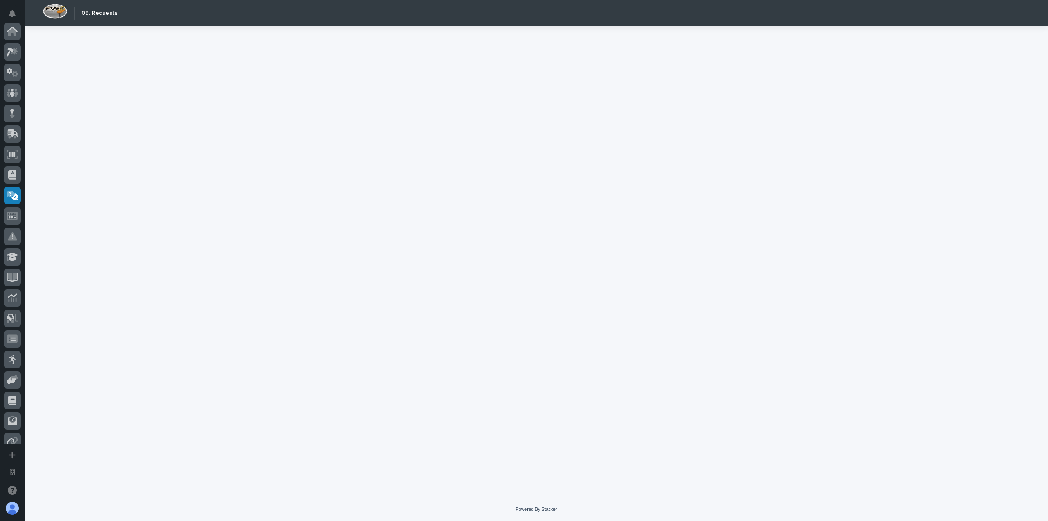
scroll to position [152, 0]
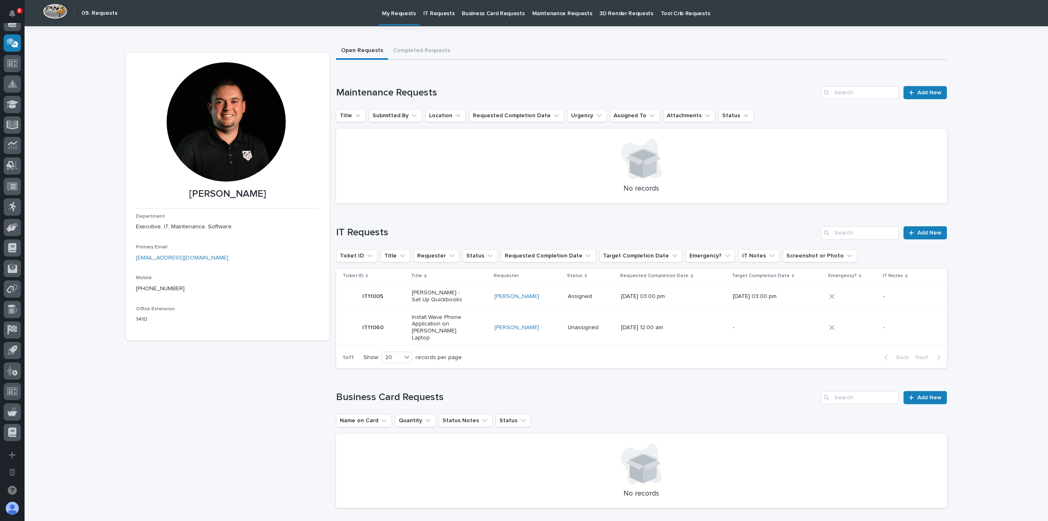
click at [438, 13] on p "IT Requests" at bounding box center [439, 8] width 32 height 17
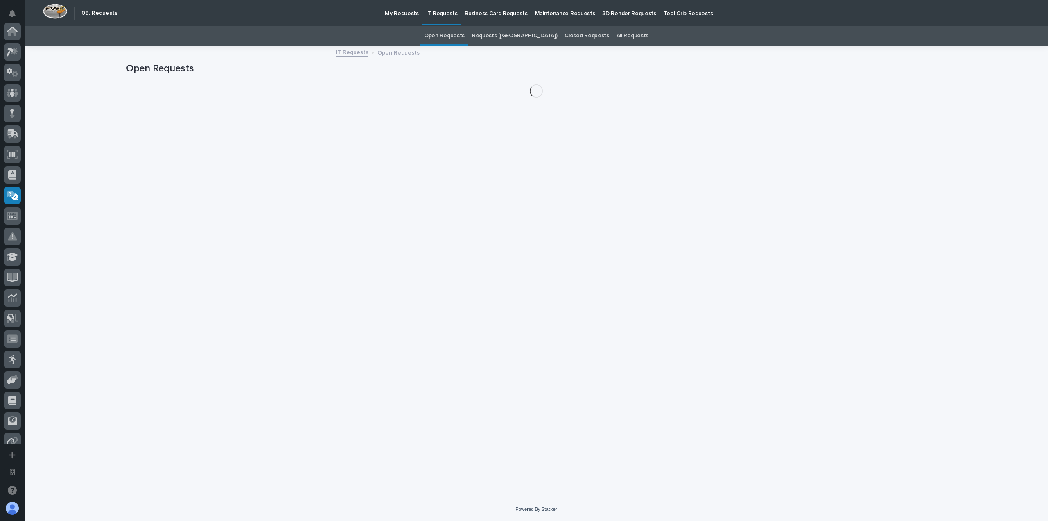
scroll to position [152, 0]
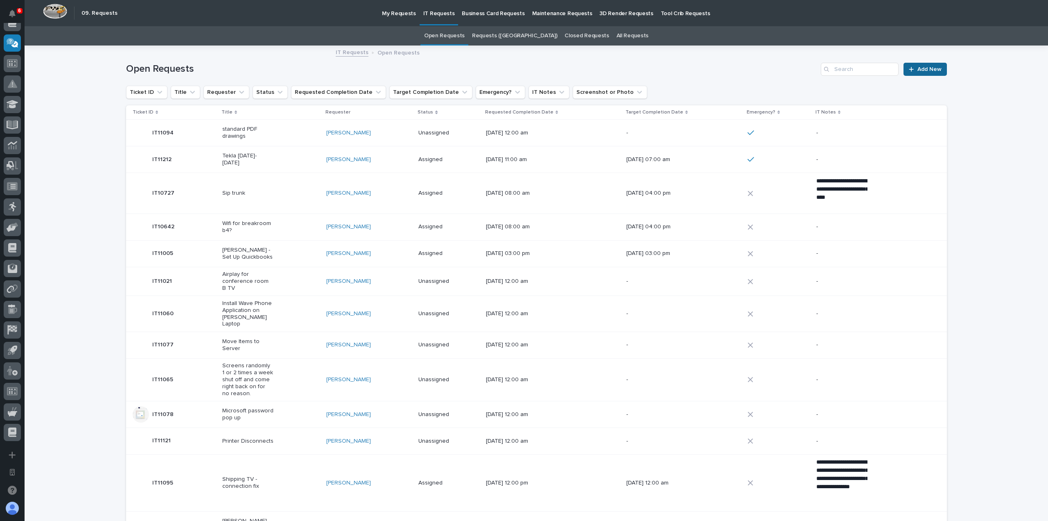
click at [922, 70] on span "Add New" at bounding box center [930, 69] width 24 height 6
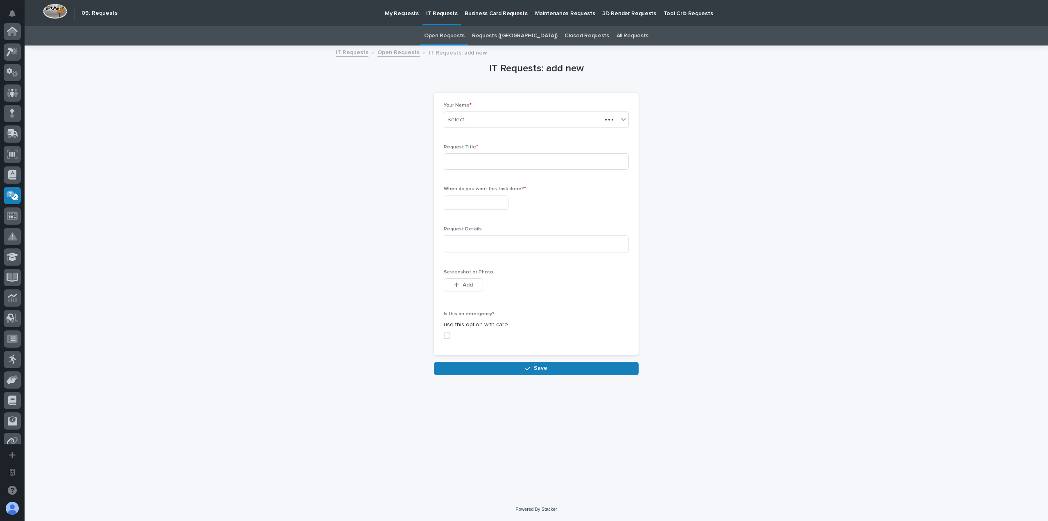
scroll to position [152, 0]
click at [552, 163] on input at bounding box center [536, 161] width 185 height 16
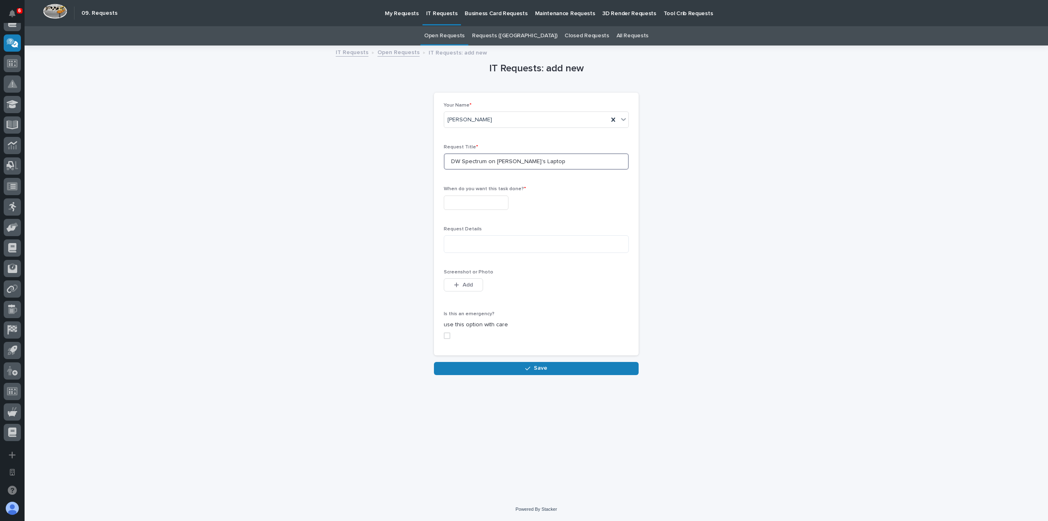
type input "DW Spectrum on Micah's Laptop"
click at [496, 199] on input "text" at bounding box center [476, 202] width 65 height 14
click at [460, 149] on div "26" at bounding box center [462, 148] width 11 height 11
type input "**********"
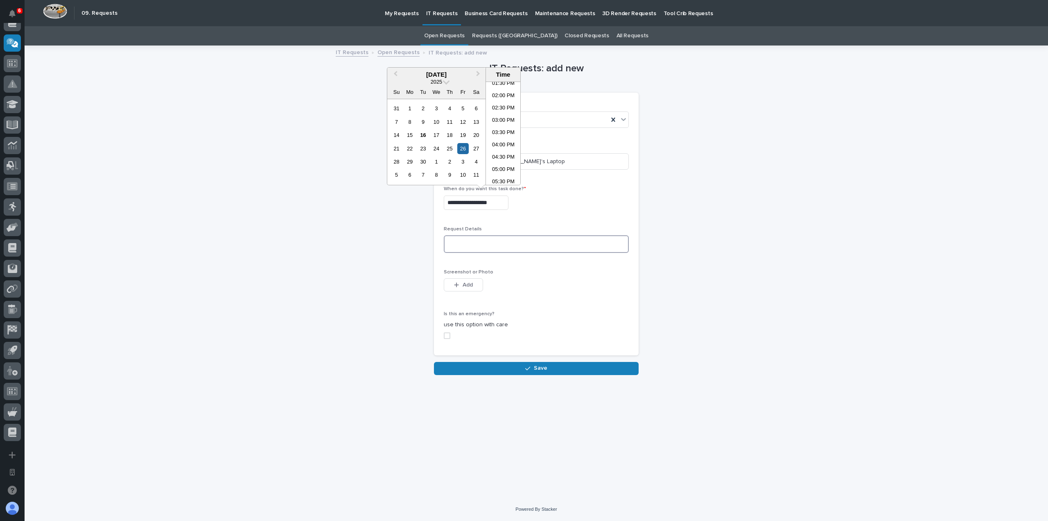
click at [469, 243] on textarea at bounding box center [536, 244] width 185 height 18
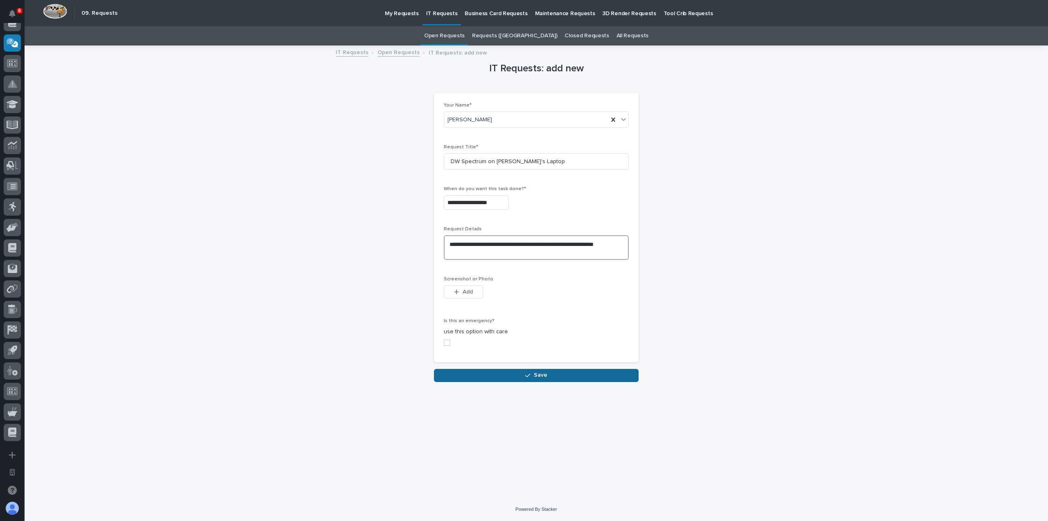
type textarea "**********"
click at [491, 378] on button "Save" at bounding box center [536, 375] width 205 height 13
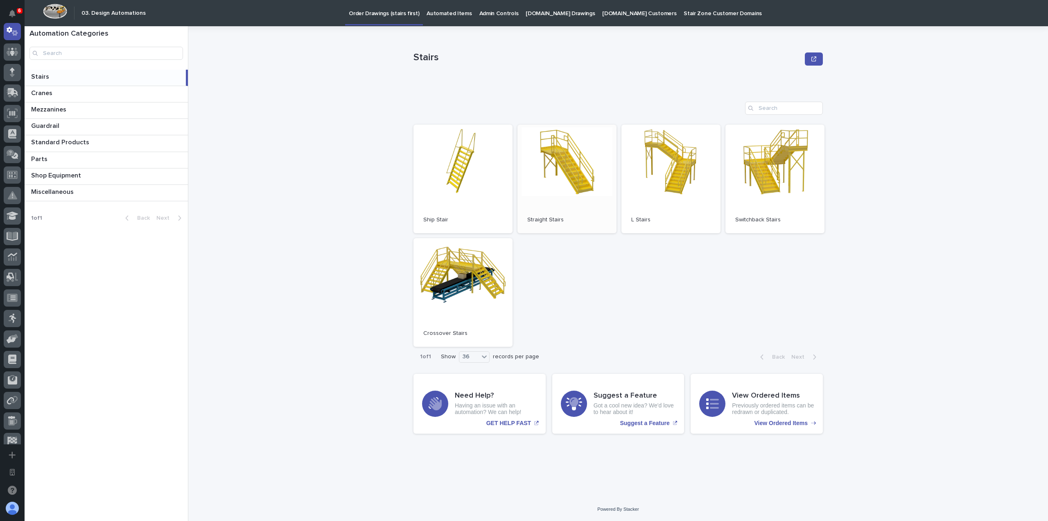
click at [570, 176] on span "Open" at bounding box center [567, 179] width 15 height 6
click at [559, 167] on link "Open" at bounding box center [567, 178] width 99 height 109
click at [530, 8] on p "[DOMAIN_NAME] Drawings" at bounding box center [560, 8] width 69 height 17
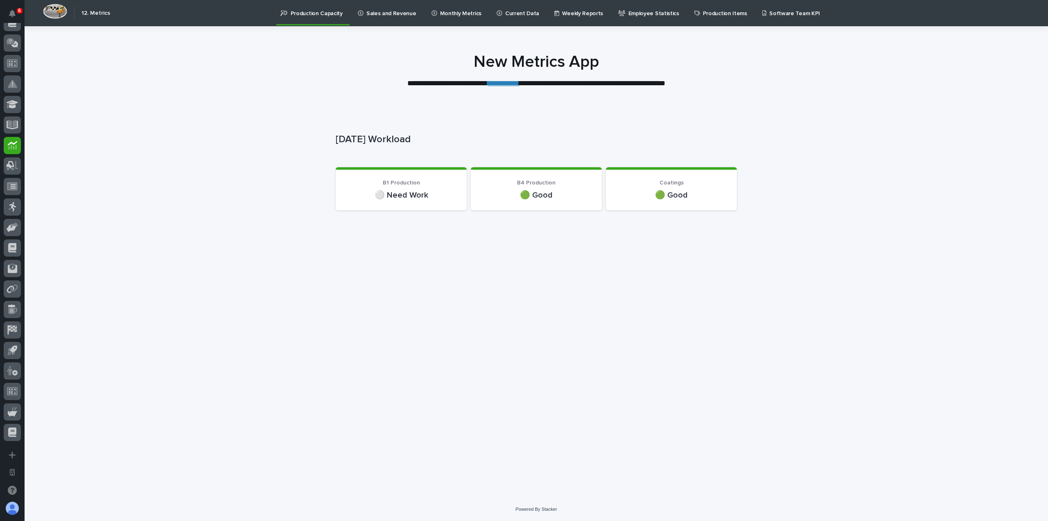
click at [507, 85] on link "**********" at bounding box center [504, 82] width 32 height 7
